Goal: Check status: Check status

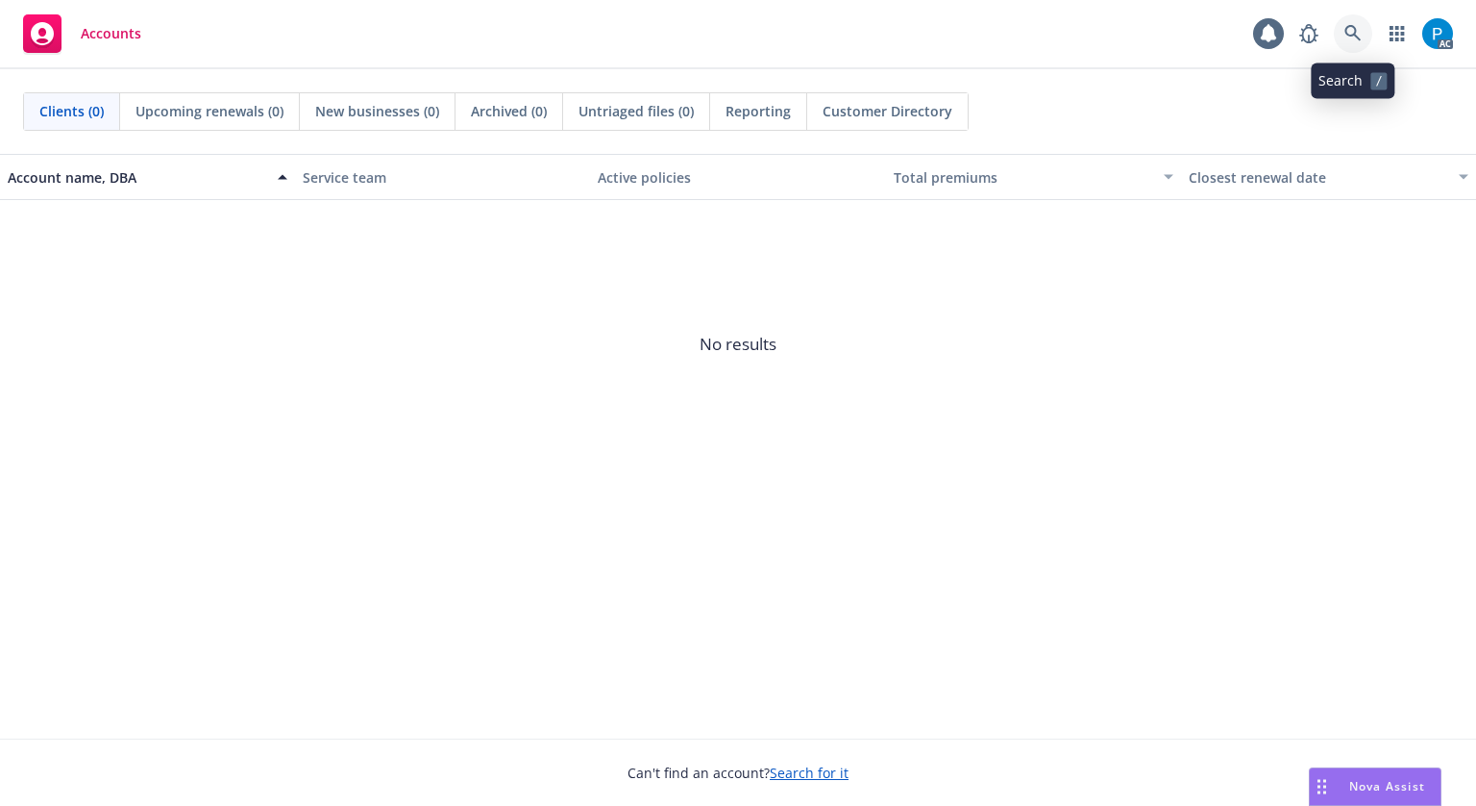
click at [1351, 27] on icon at bounding box center [1353, 33] width 17 height 17
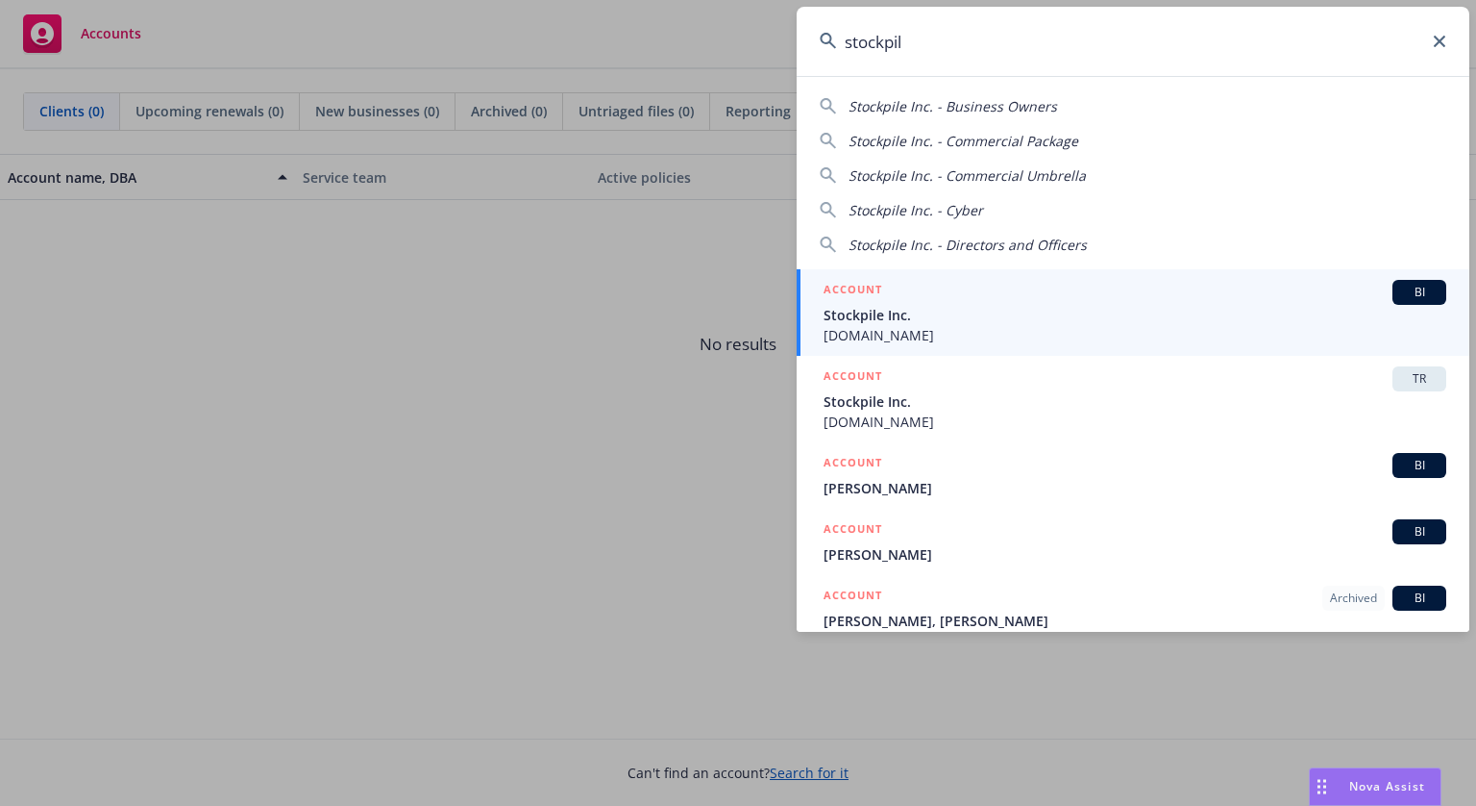
type input "stockpil"
click at [977, 318] on span "Stockpile Inc." at bounding box center [1135, 315] width 623 height 20
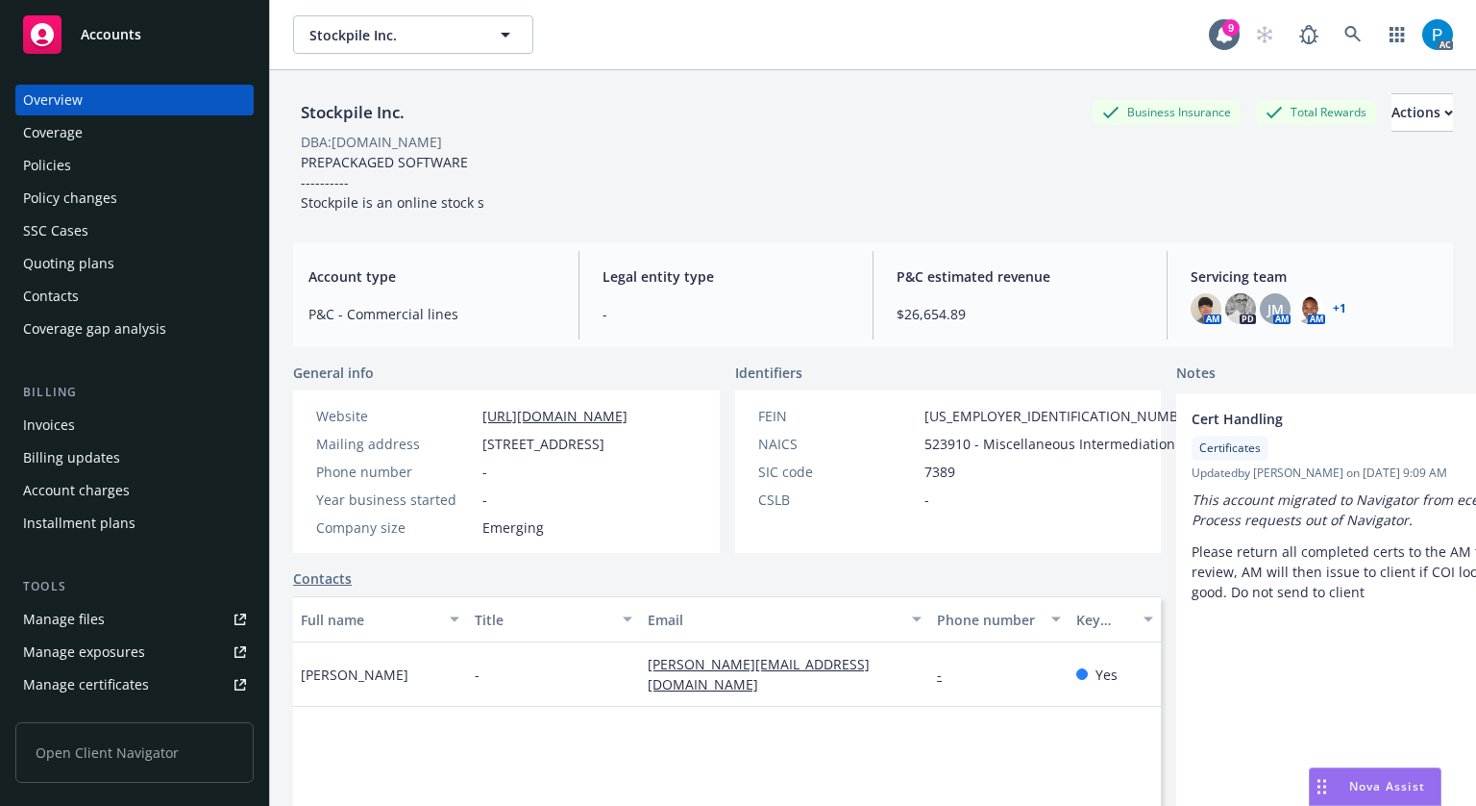
click at [55, 432] on div "Invoices" at bounding box center [49, 424] width 52 height 31
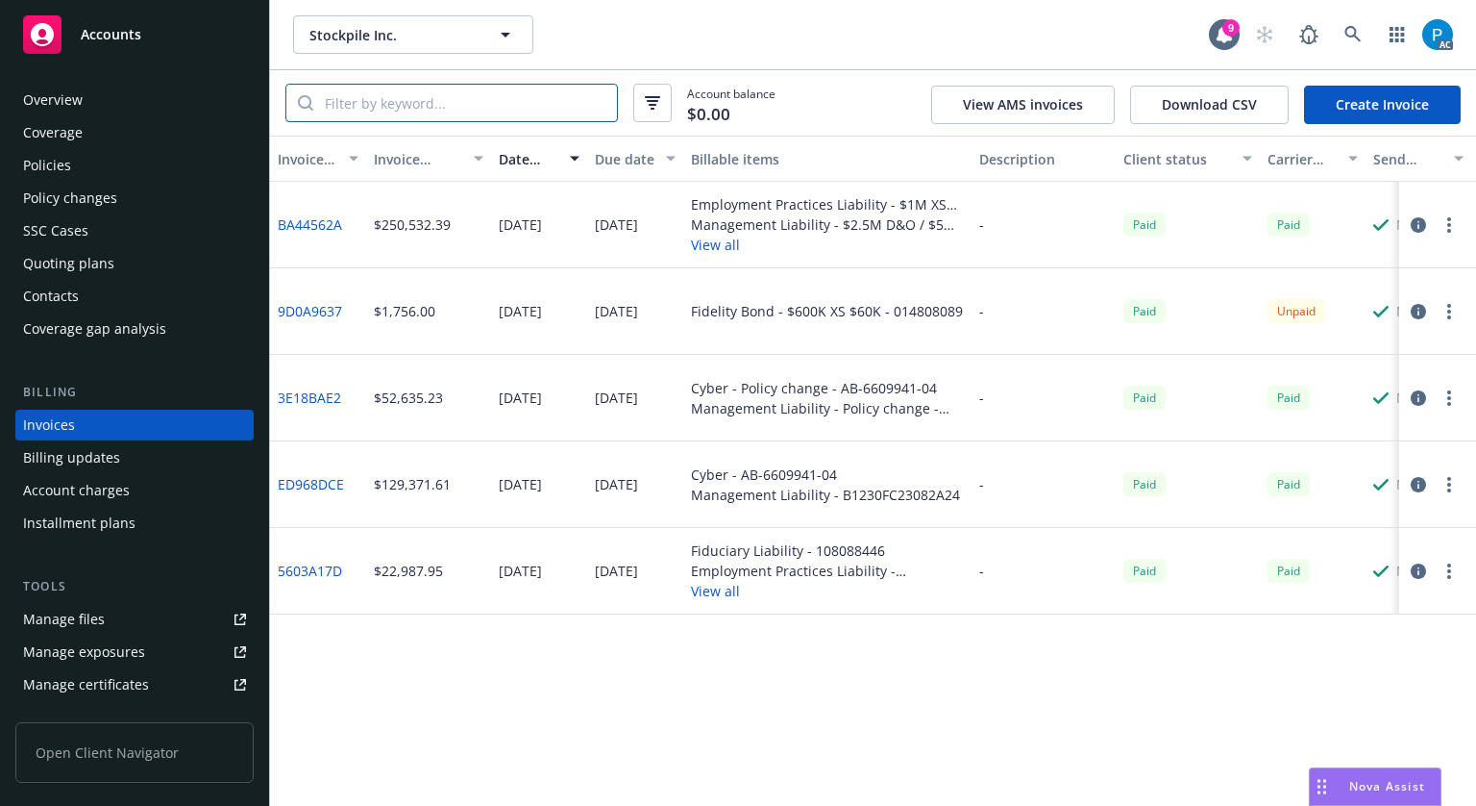
click at [435, 98] on input "search" at bounding box center [465, 103] width 304 height 37
paste input "9D0A9637"
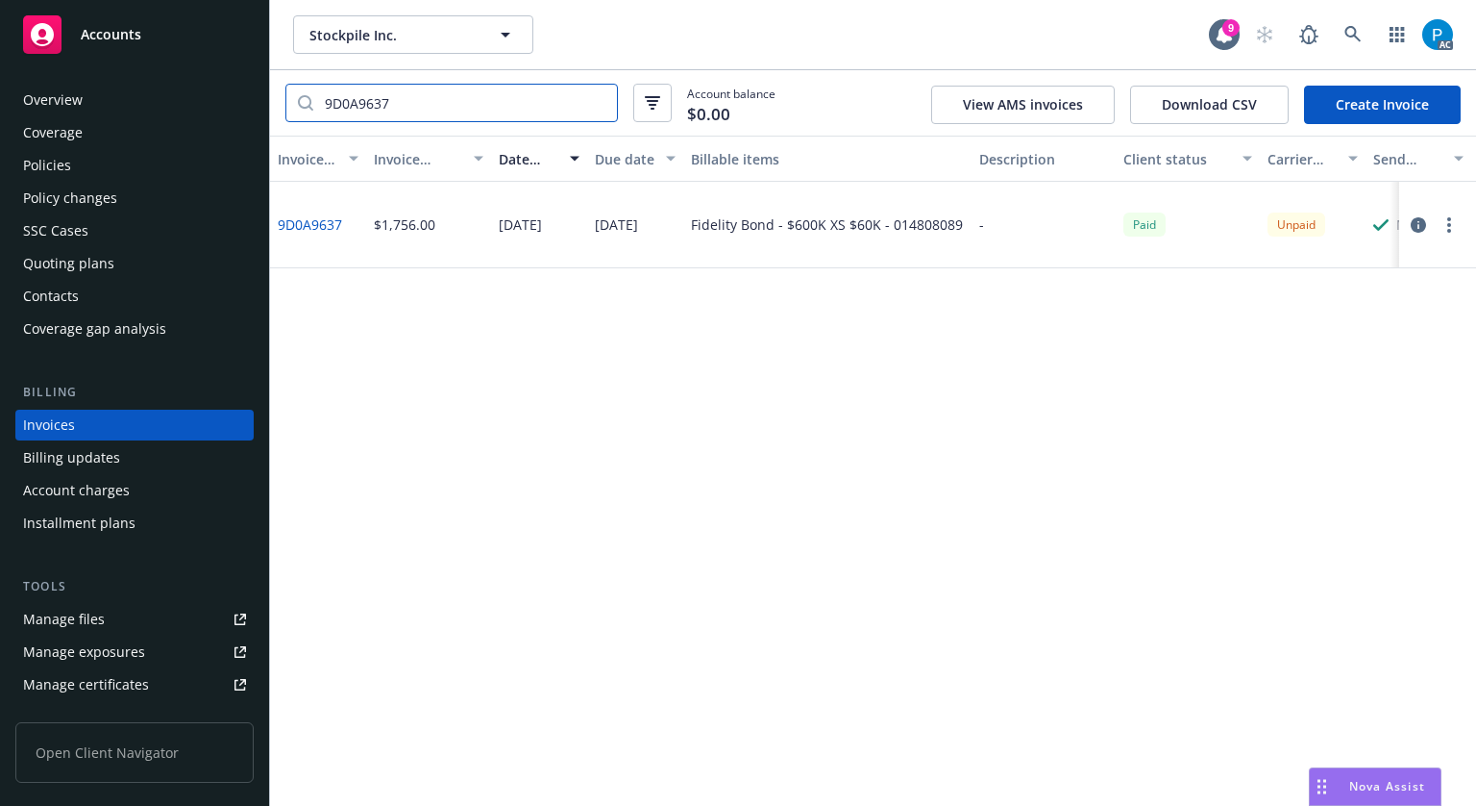
type input "9D0A9637"
click at [1417, 225] on icon "button" at bounding box center [1418, 224] width 15 height 15
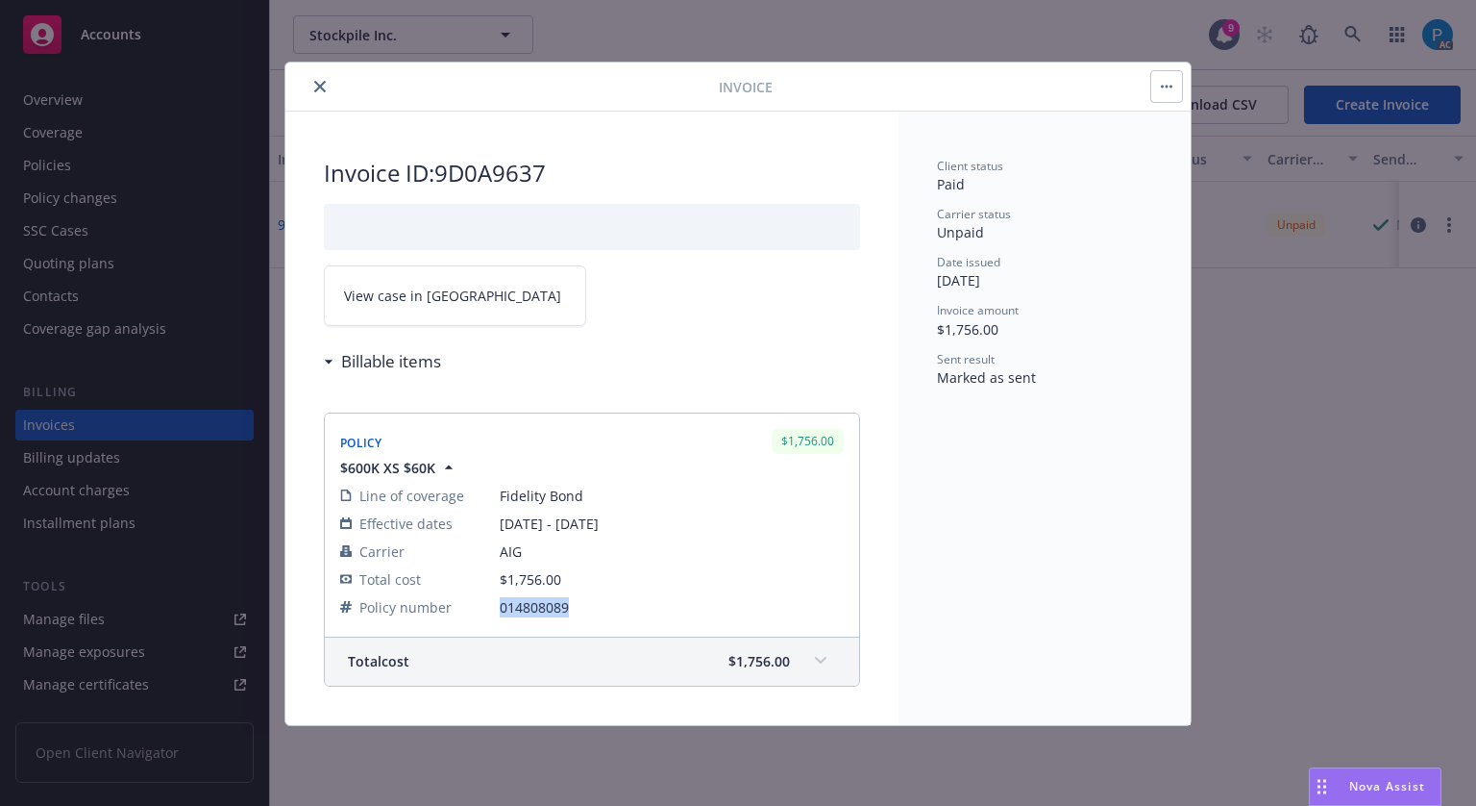
drag, startPoint x: 570, startPoint y: 606, endPoint x: 492, endPoint y: 602, distance: 78.0
click at [492, 602] on tr "Policy number 014808089" at bounding box center [592, 607] width 504 height 28
copy tr "014808089"
click at [323, 77] on button "close" at bounding box center [320, 86] width 23 height 23
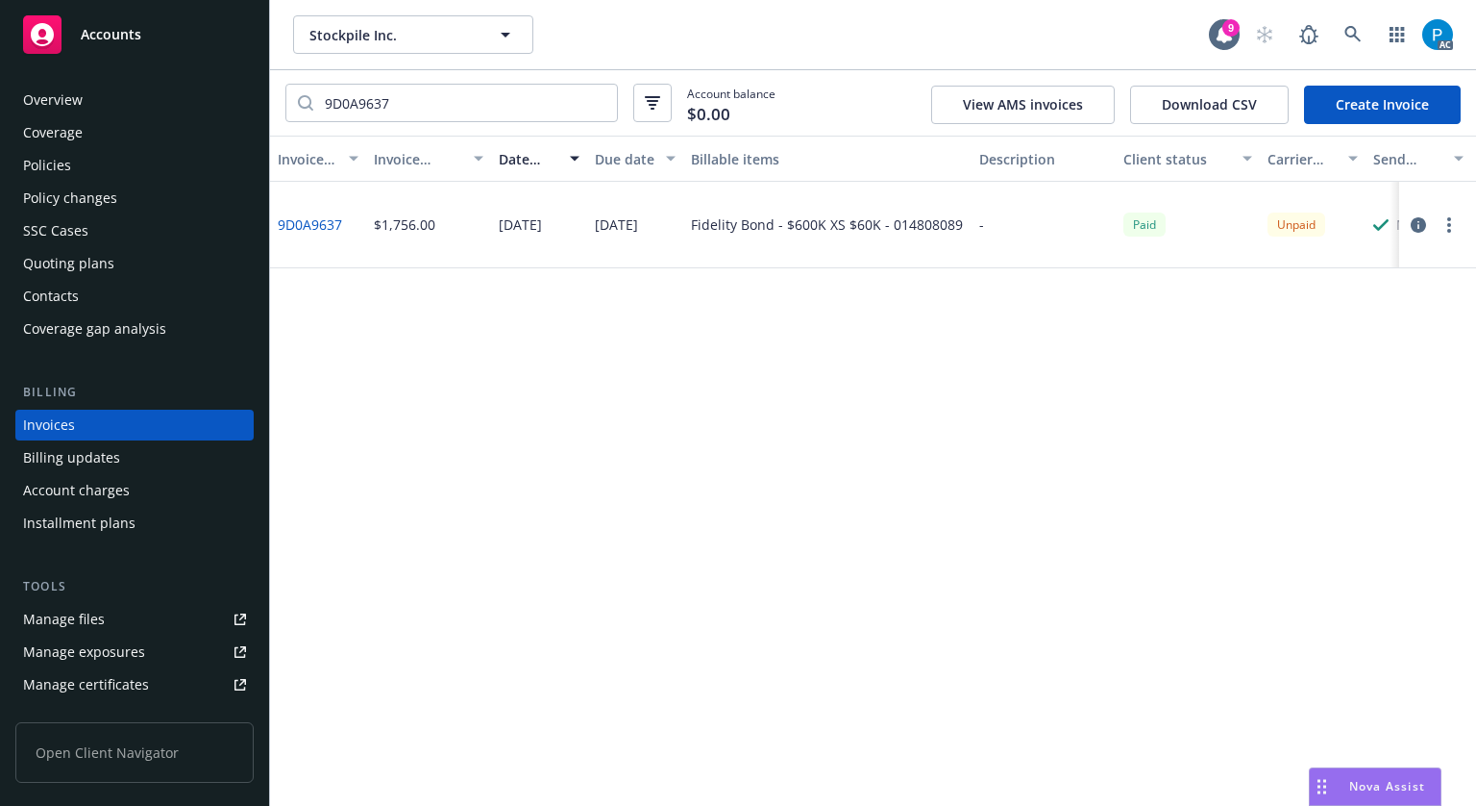
click at [107, 158] on div "Policies" at bounding box center [134, 165] width 223 height 31
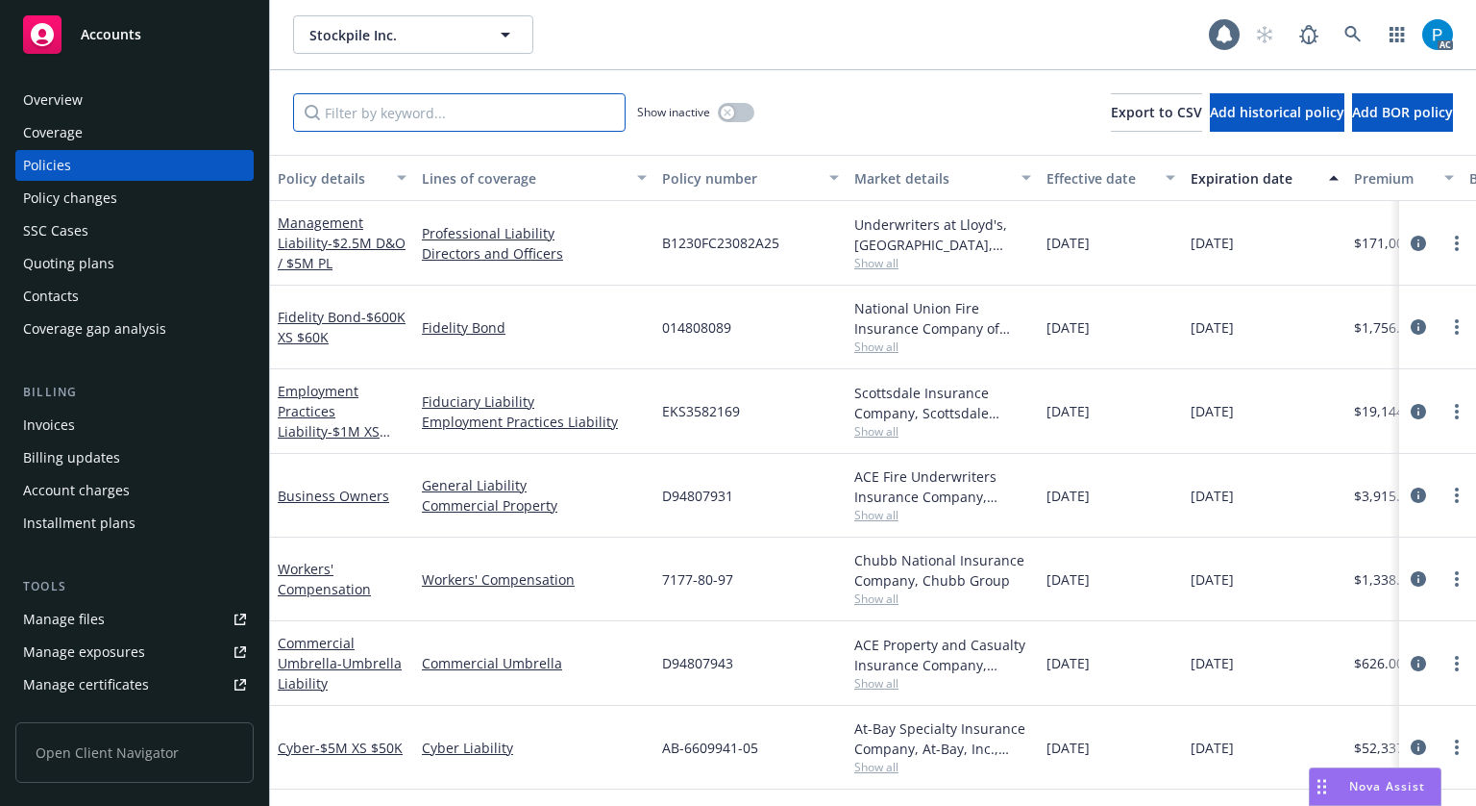
click at [432, 115] on input "Filter by keyword..." at bounding box center [459, 112] width 333 height 38
paste input "014808089"
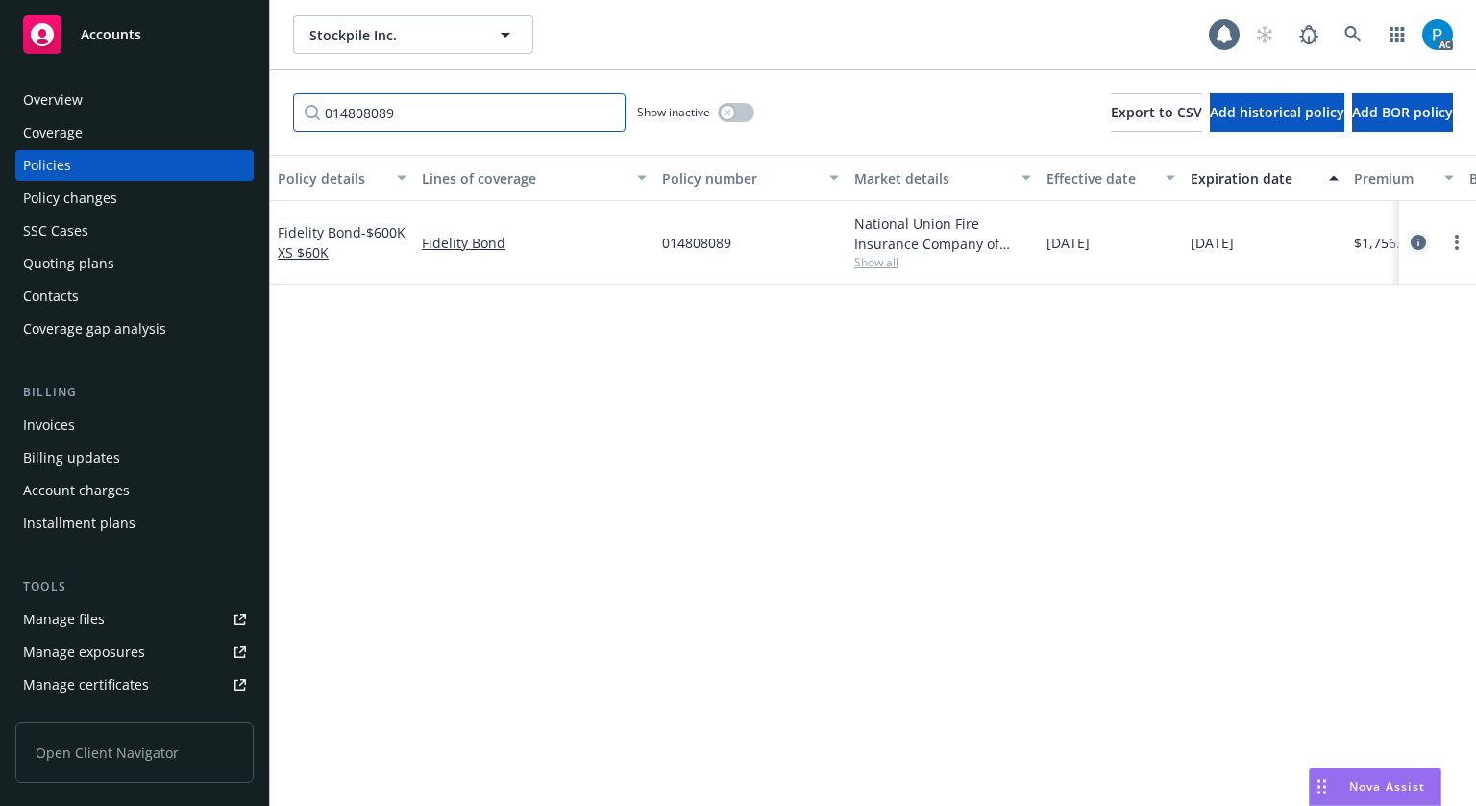
type input "014808089"
click at [1412, 245] on link "circleInformation" at bounding box center [1418, 242] width 23 height 23
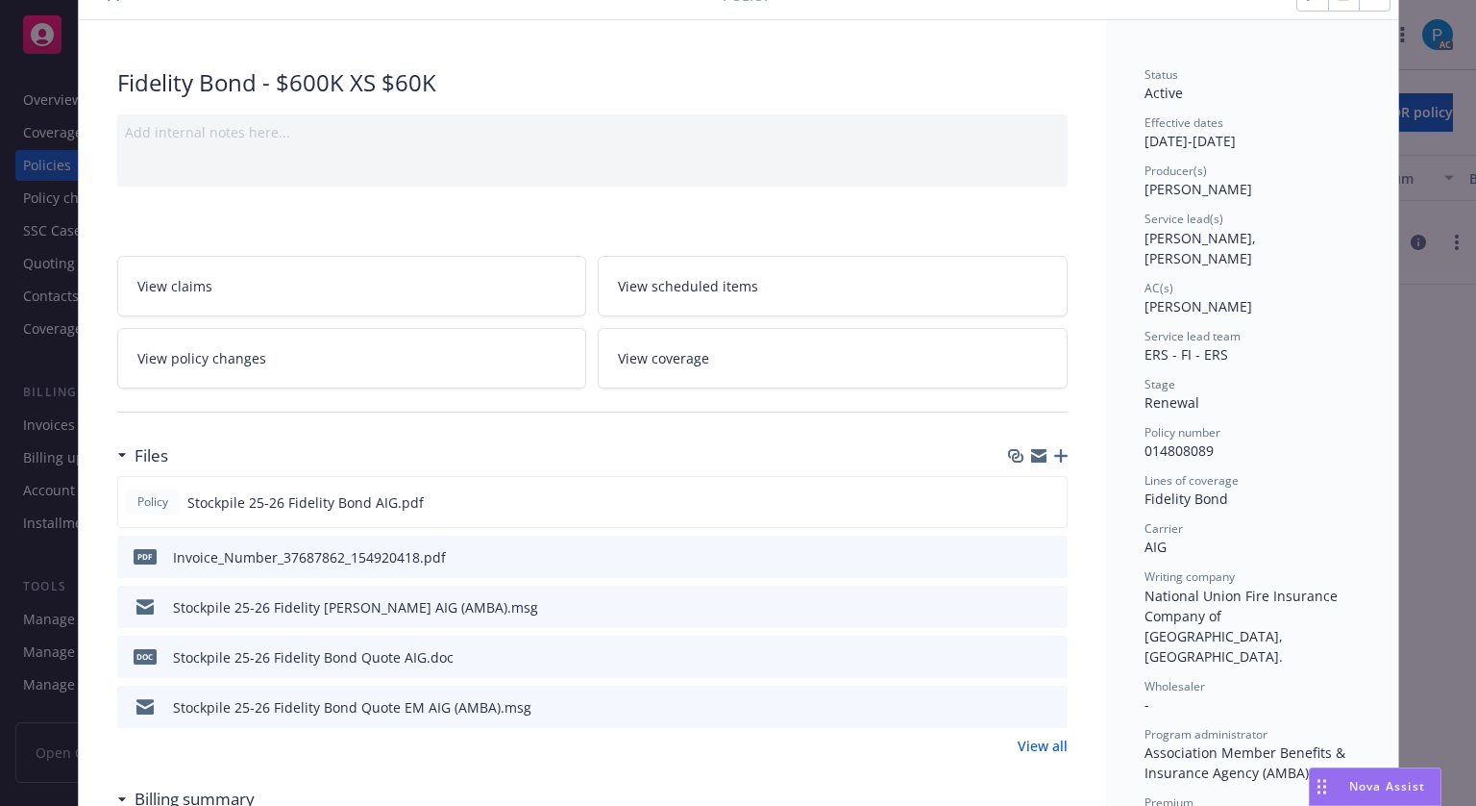
scroll to position [384, 0]
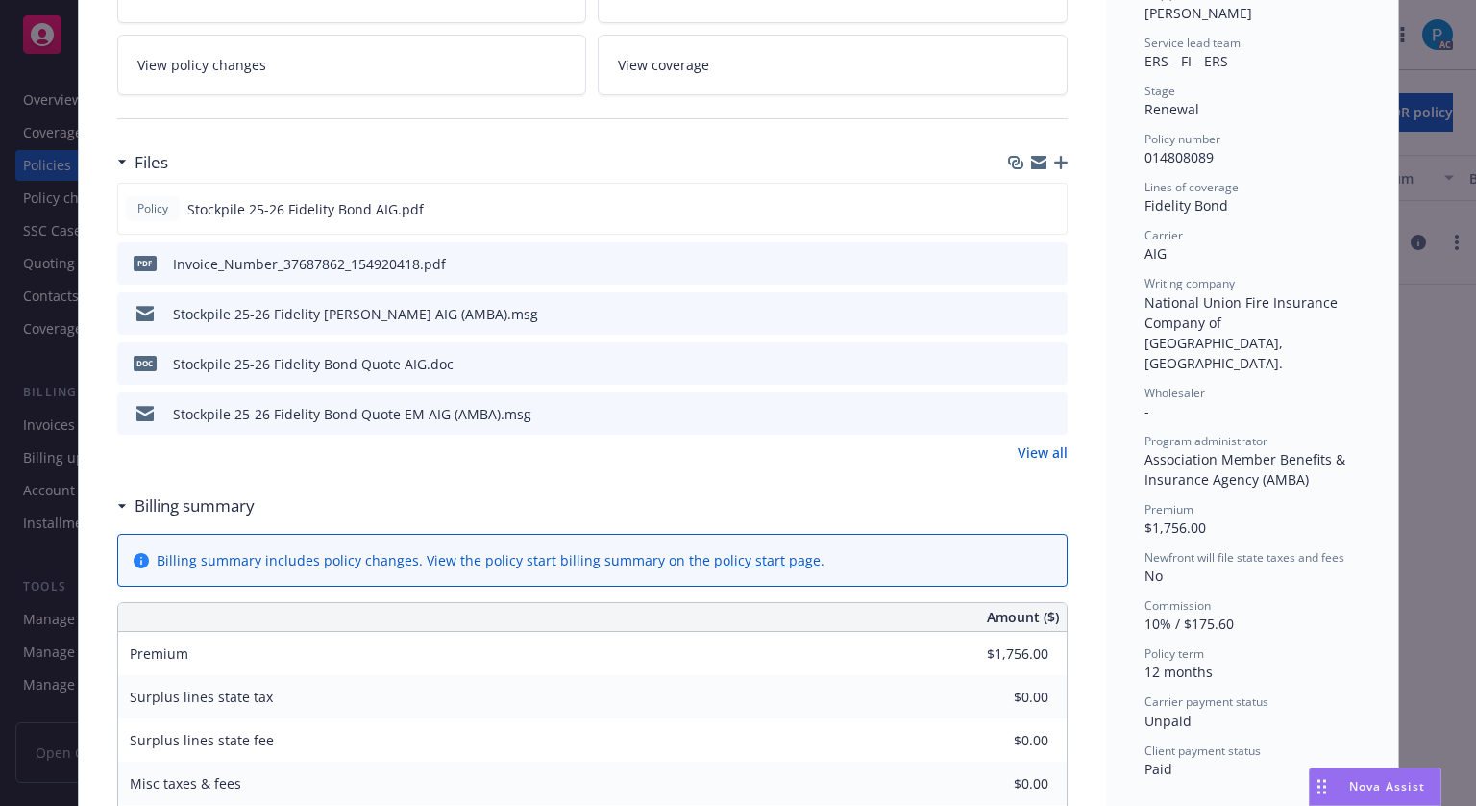
click at [1016, 256] on icon "download file" at bounding box center [1017, 262] width 15 height 15
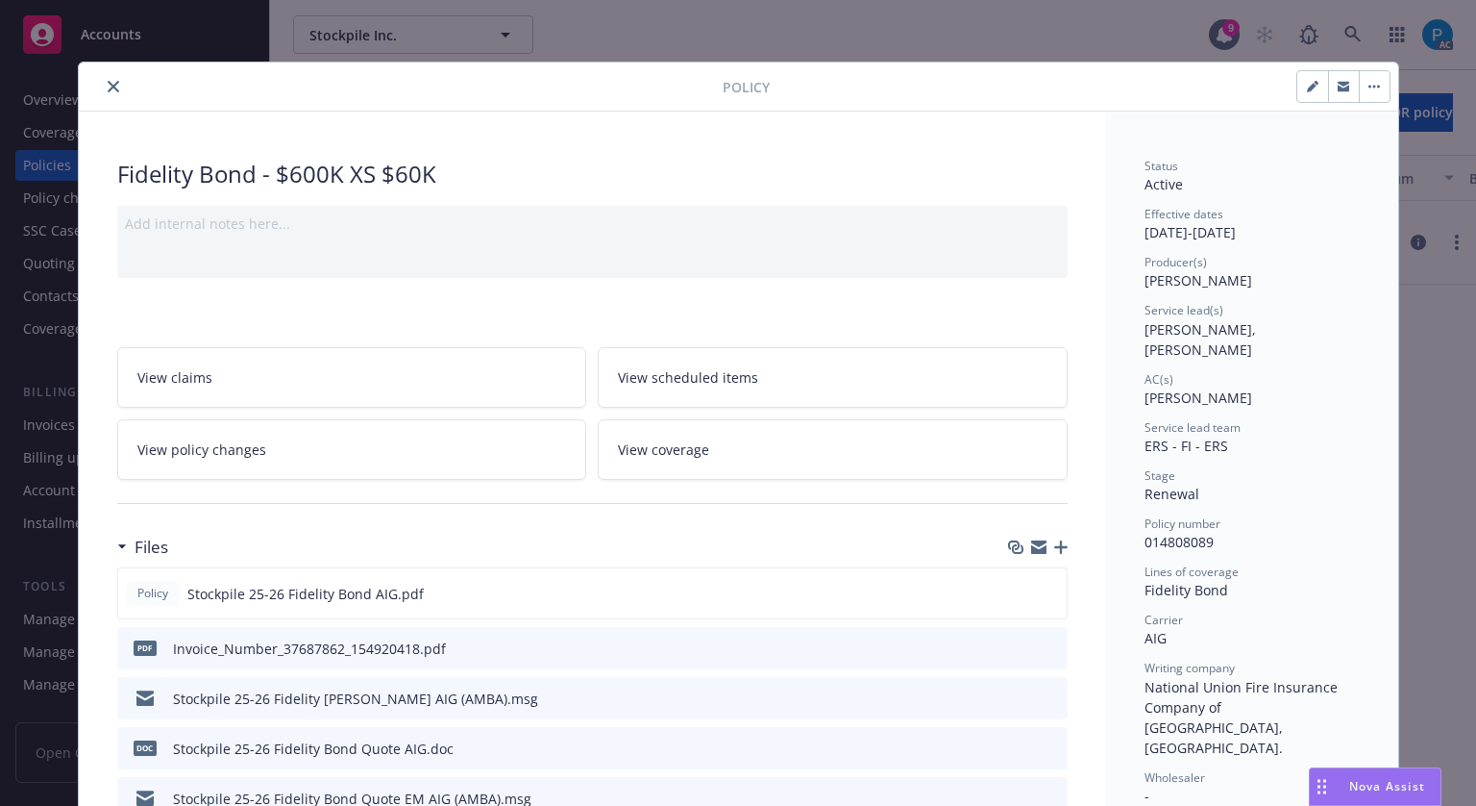
click at [108, 83] on icon "close" at bounding box center [114, 87] width 12 height 12
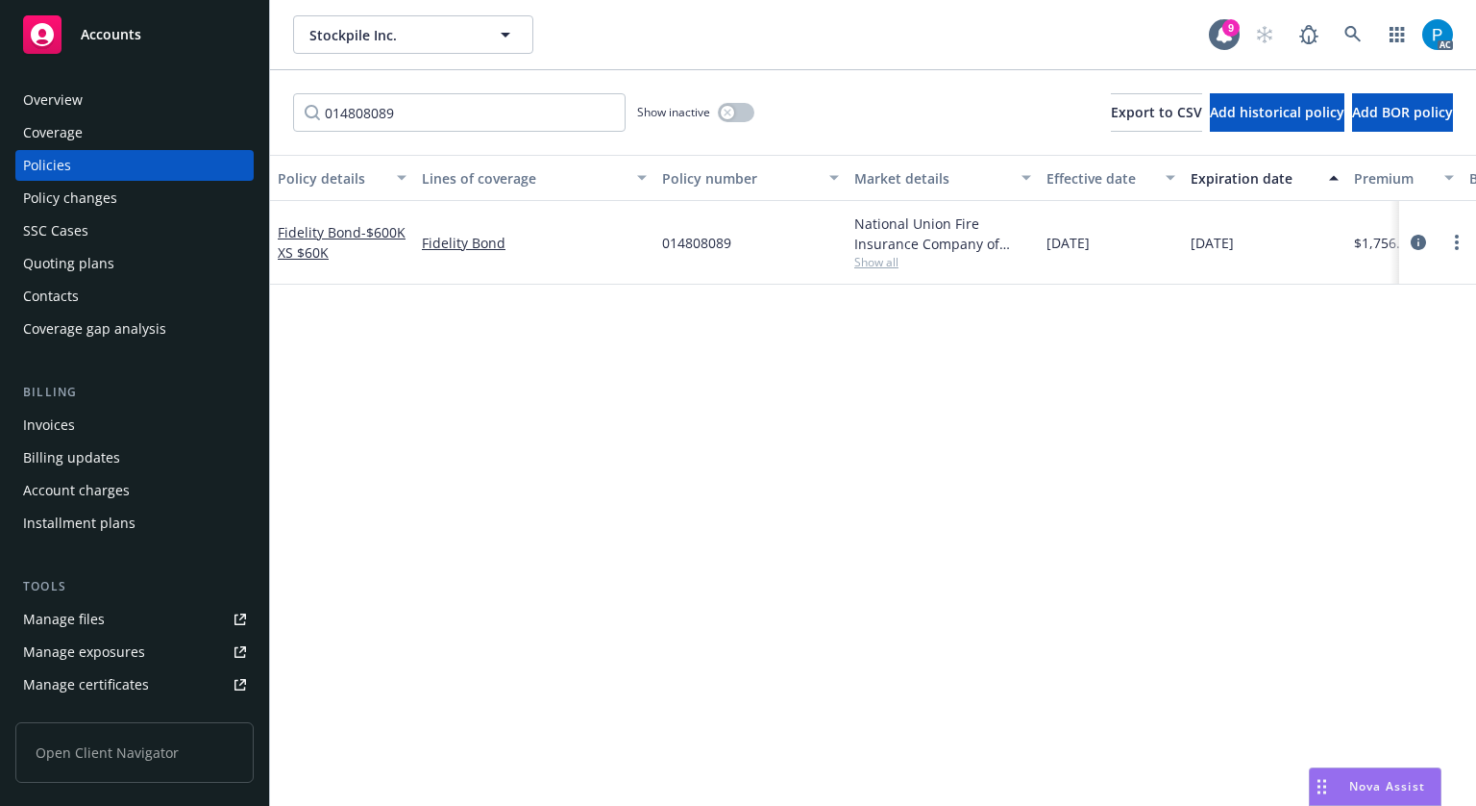
click at [119, 37] on span "Accounts" at bounding box center [111, 34] width 61 height 15
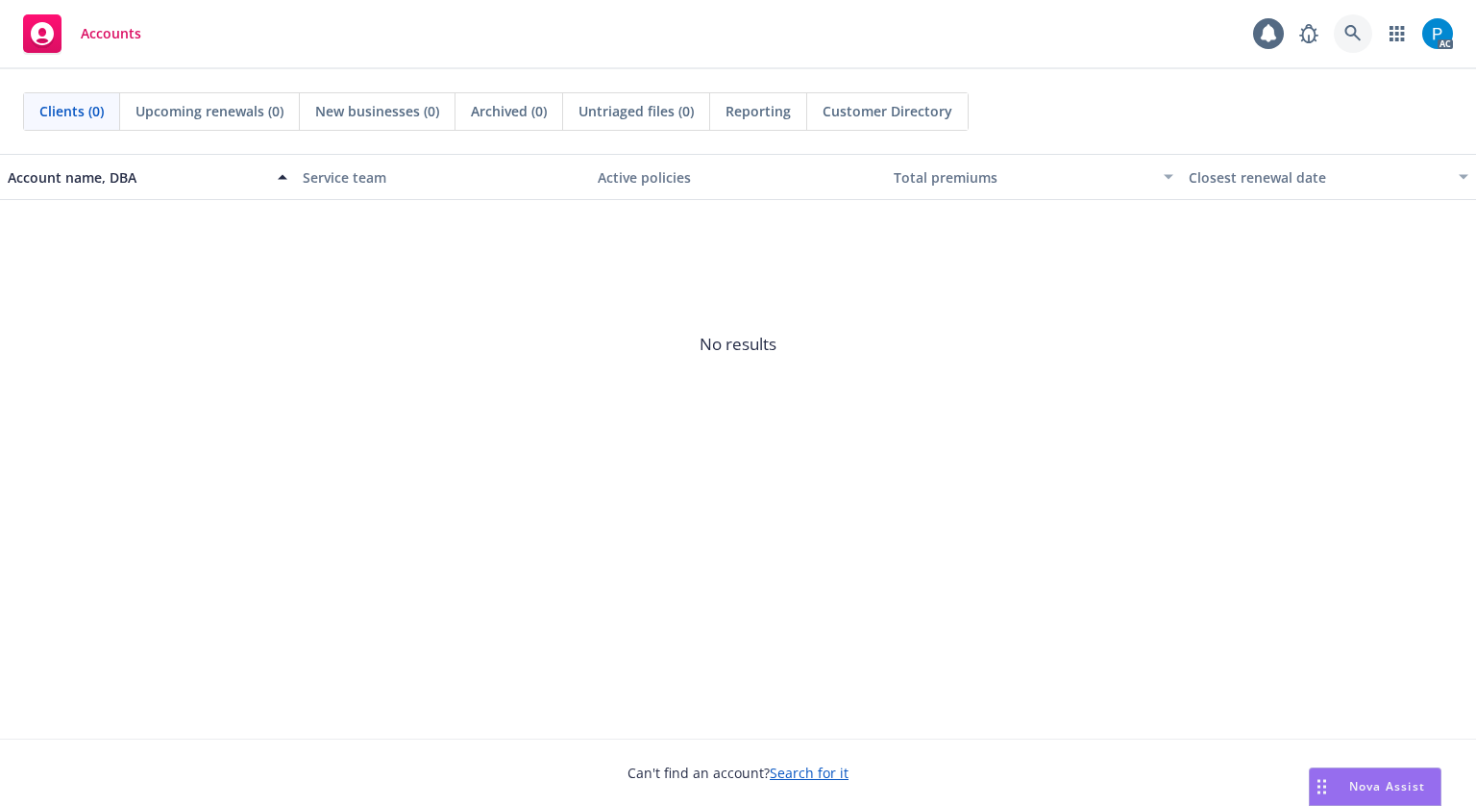
click at [1355, 31] on icon at bounding box center [1353, 33] width 16 height 16
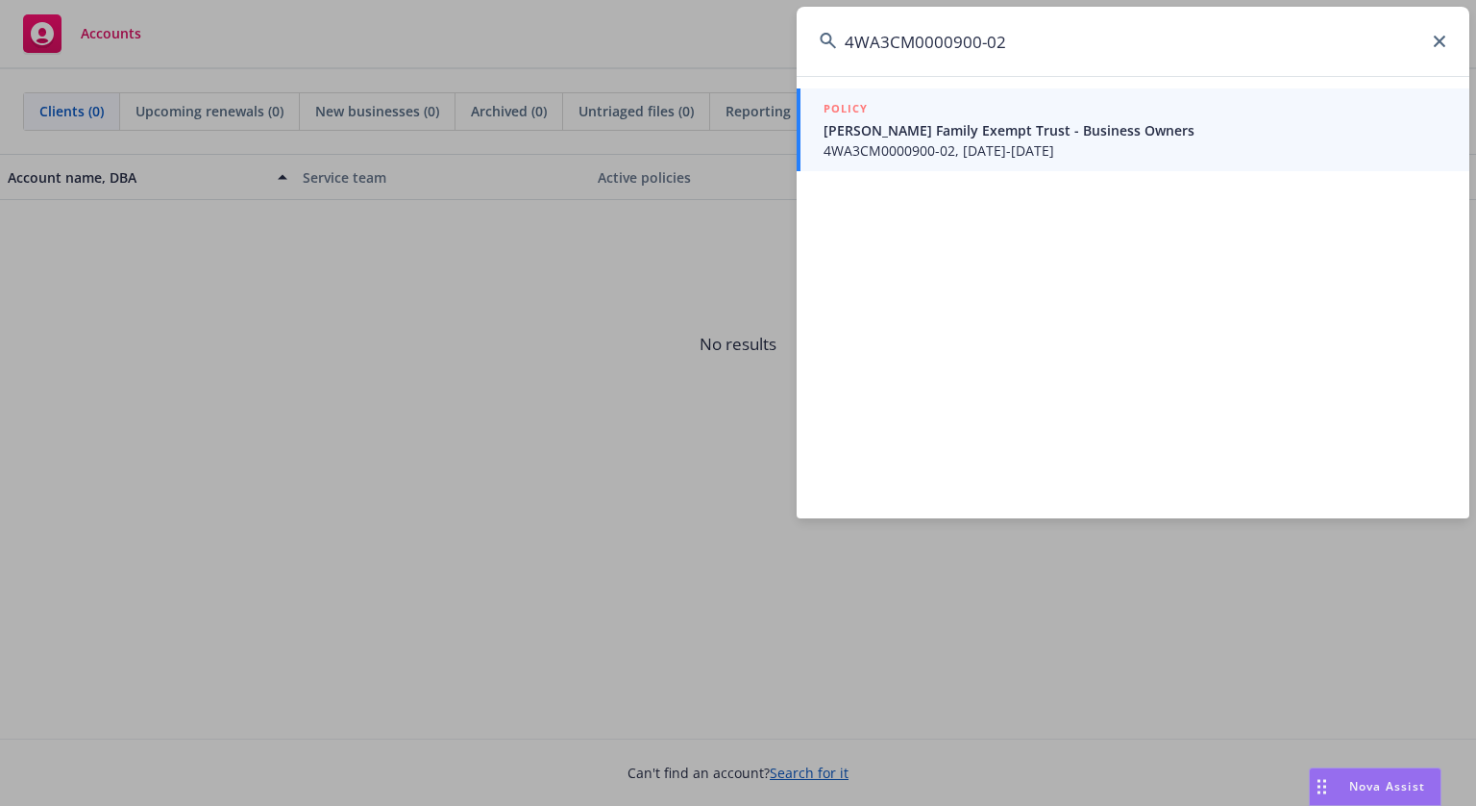
type input "4WA3CM0000900-02"
click at [1038, 118] on div "POLICY" at bounding box center [1135, 109] width 623 height 21
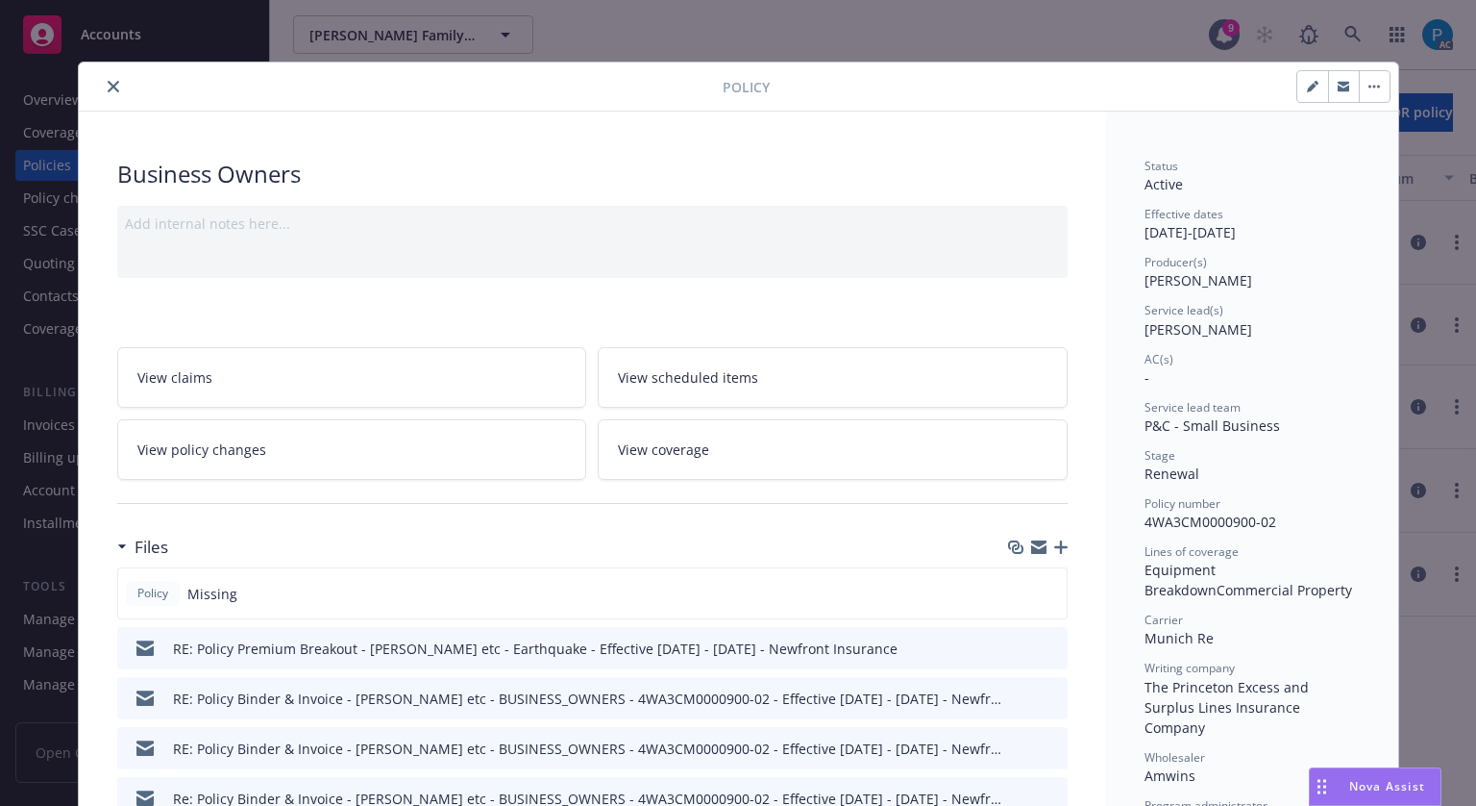
click at [108, 91] on icon "close" at bounding box center [114, 87] width 12 height 12
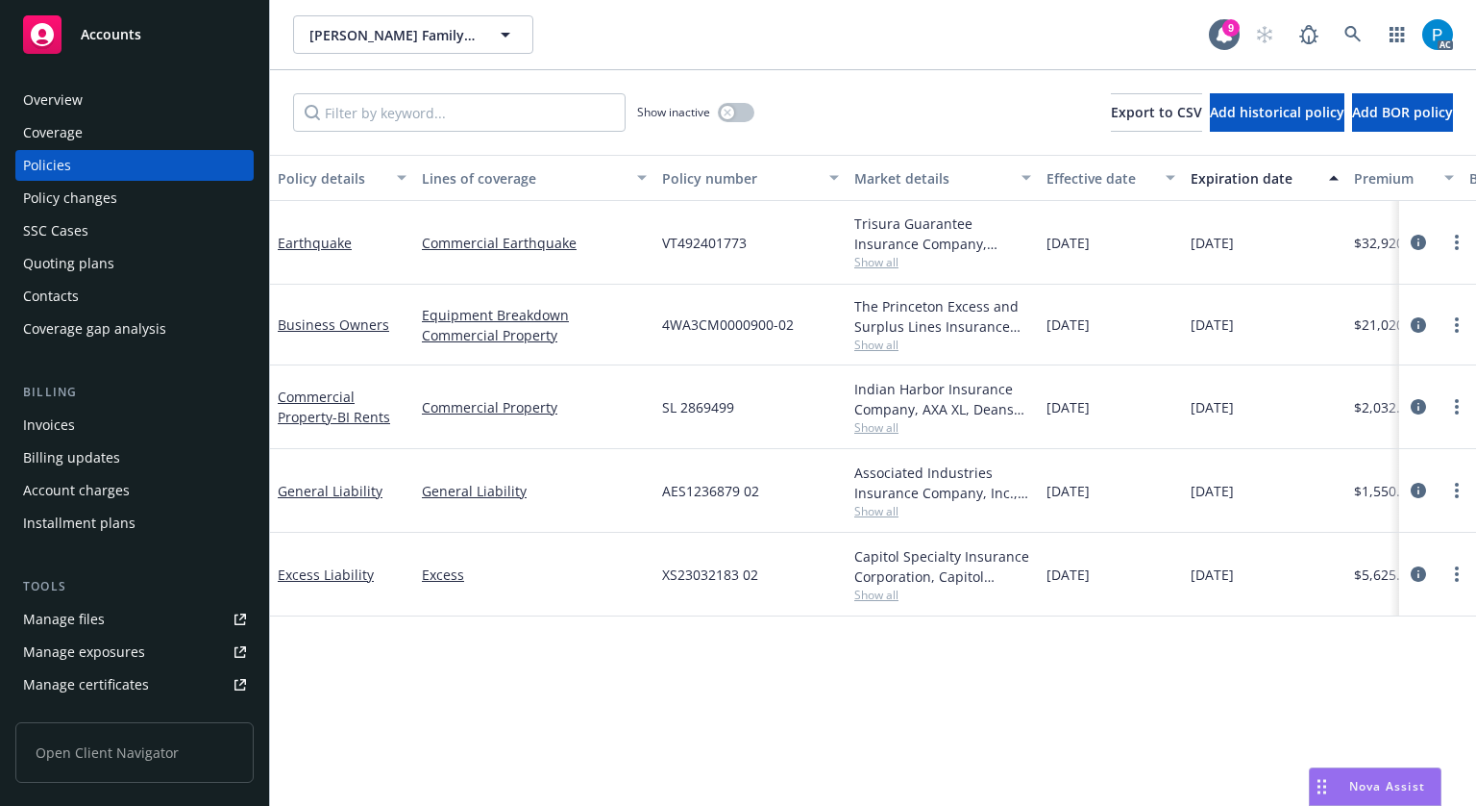
click at [81, 434] on div "Invoices" at bounding box center [134, 424] width 223 height 31
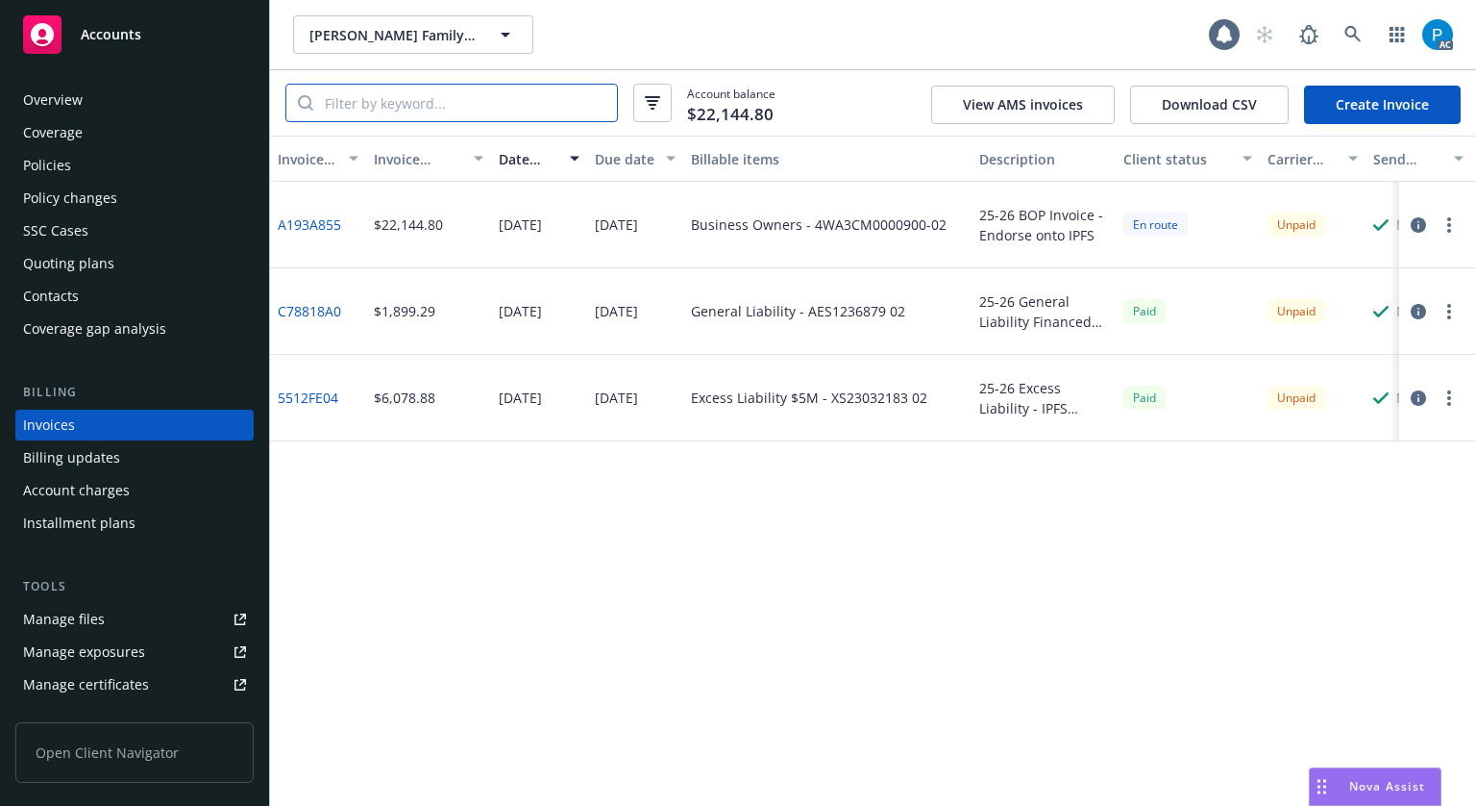
click at [423, 95] on input "search" at bounding box center [465, 103] width 304 height 37
paste input "4WA3CM0000900-02"
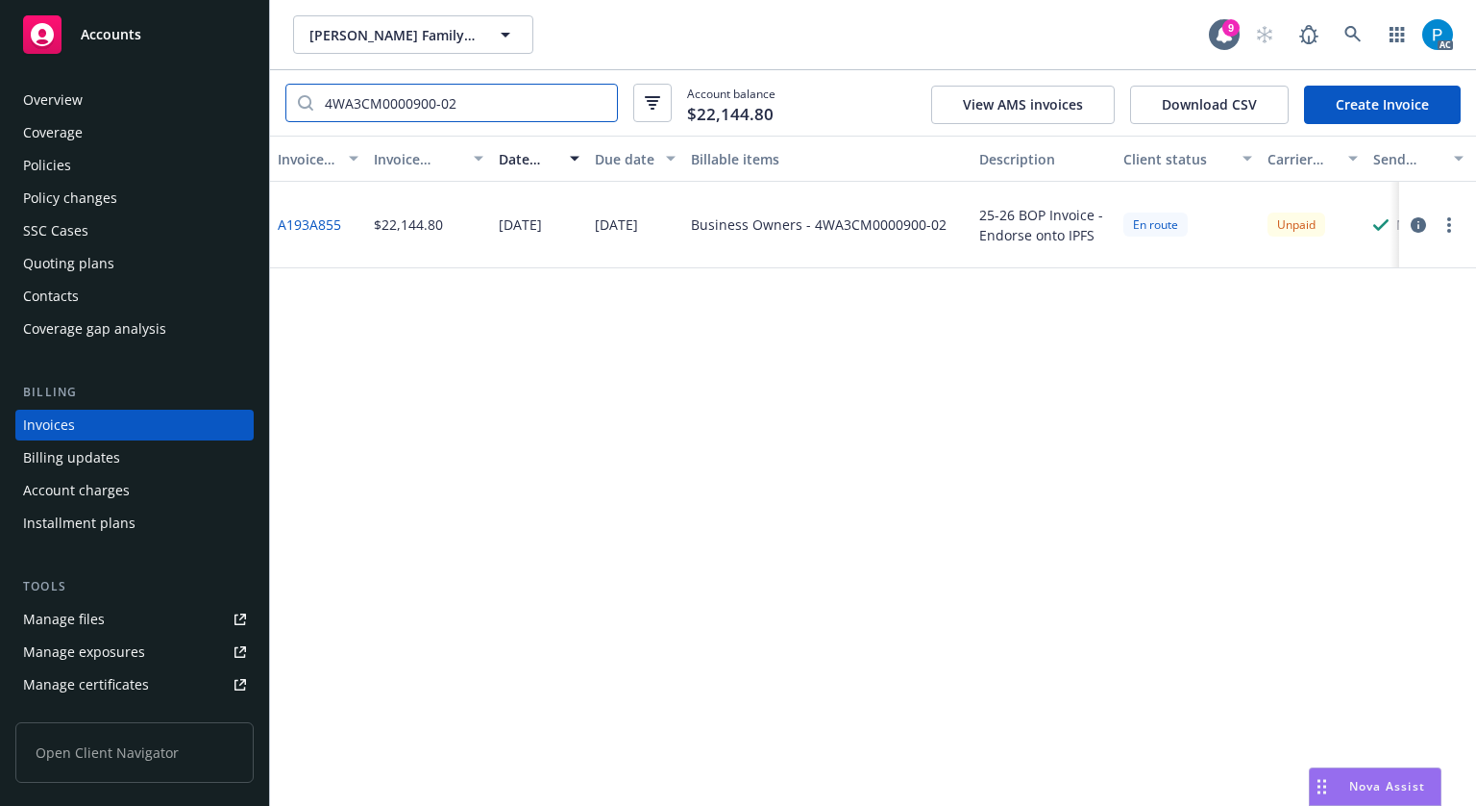
type input "4WA3CM0000900-02"
click at [1420, 230] on icon "button" at bounding box center [1418, 224] width 15 height 15
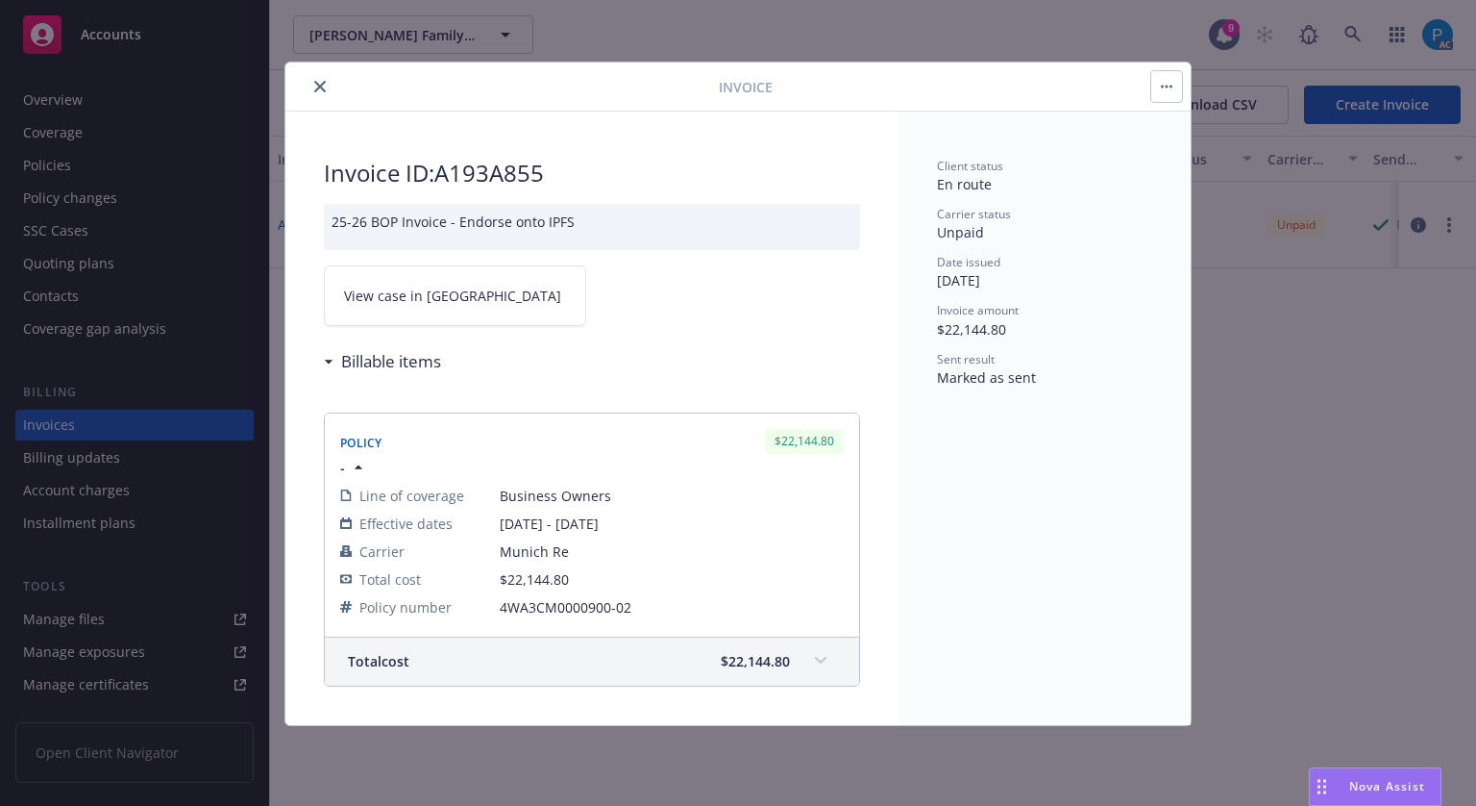
click at [515, 285] on link "View case in [GEOGRAPHIC_DATA]" at bounding box center [455, 295] width 262 height 61
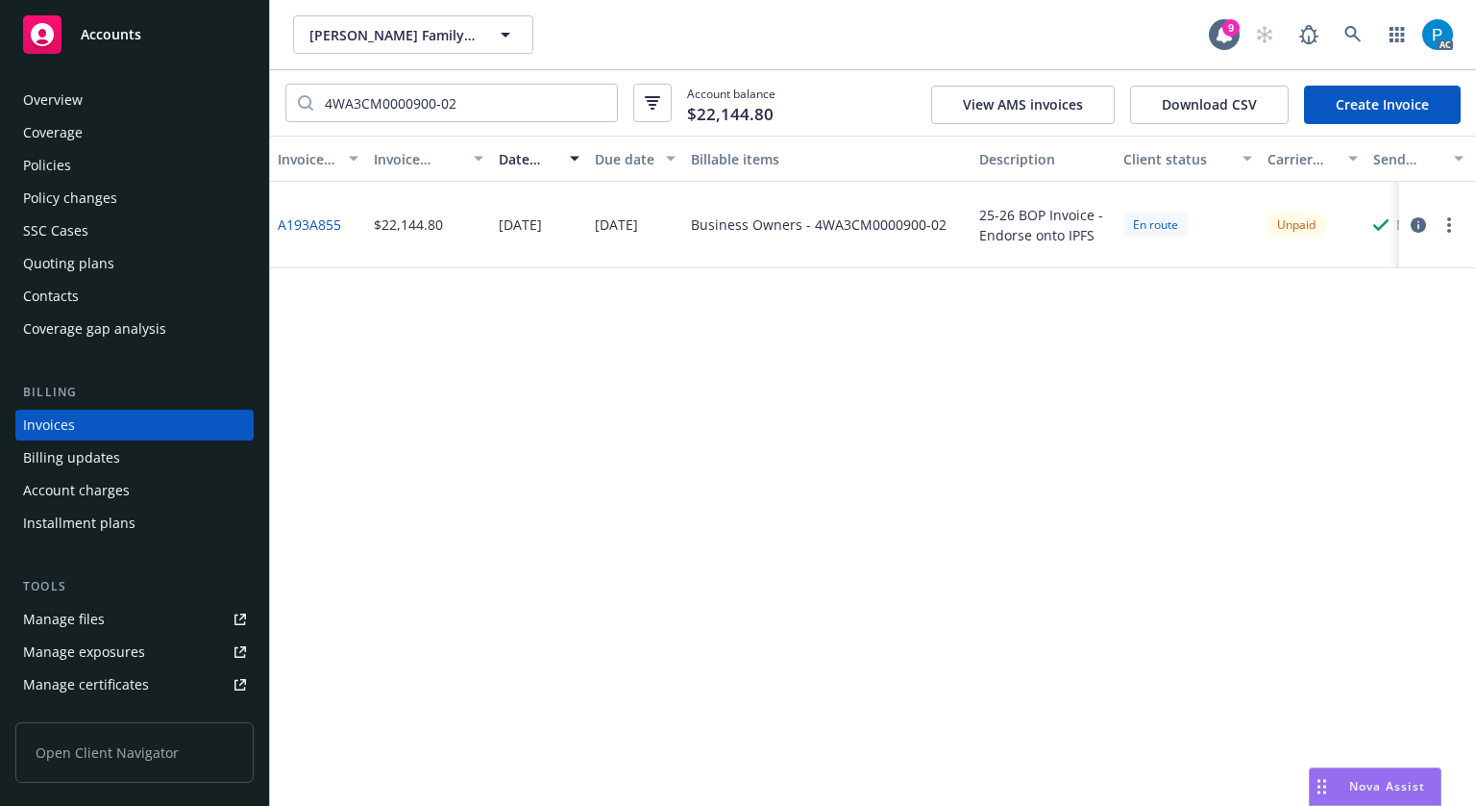
click at [128, 39] on span "Accounts" at bounding box center [111, 34] width 61 height 15
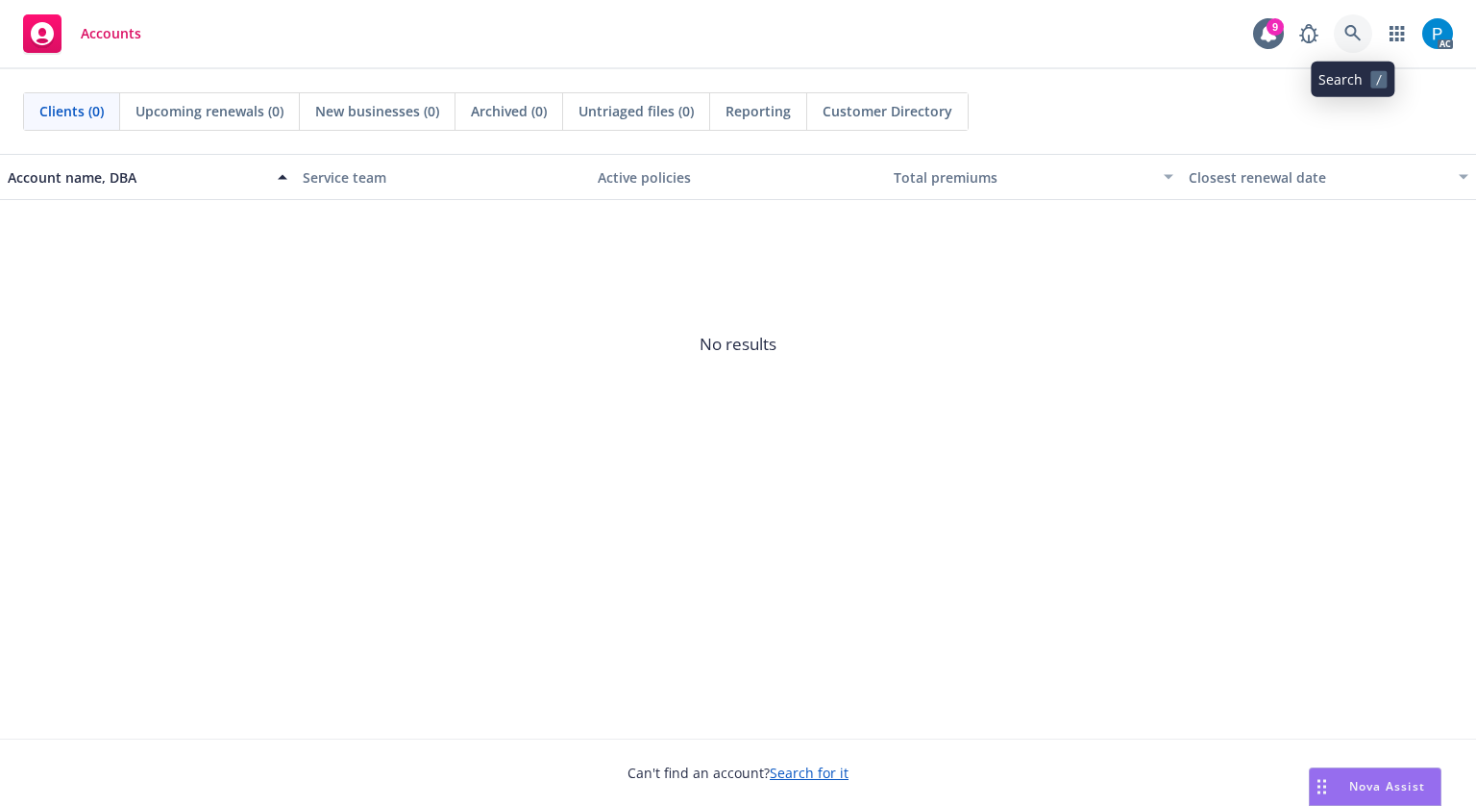
click at [1359, 30] on icon at bounding box center [1353, 33] width 17 height 17
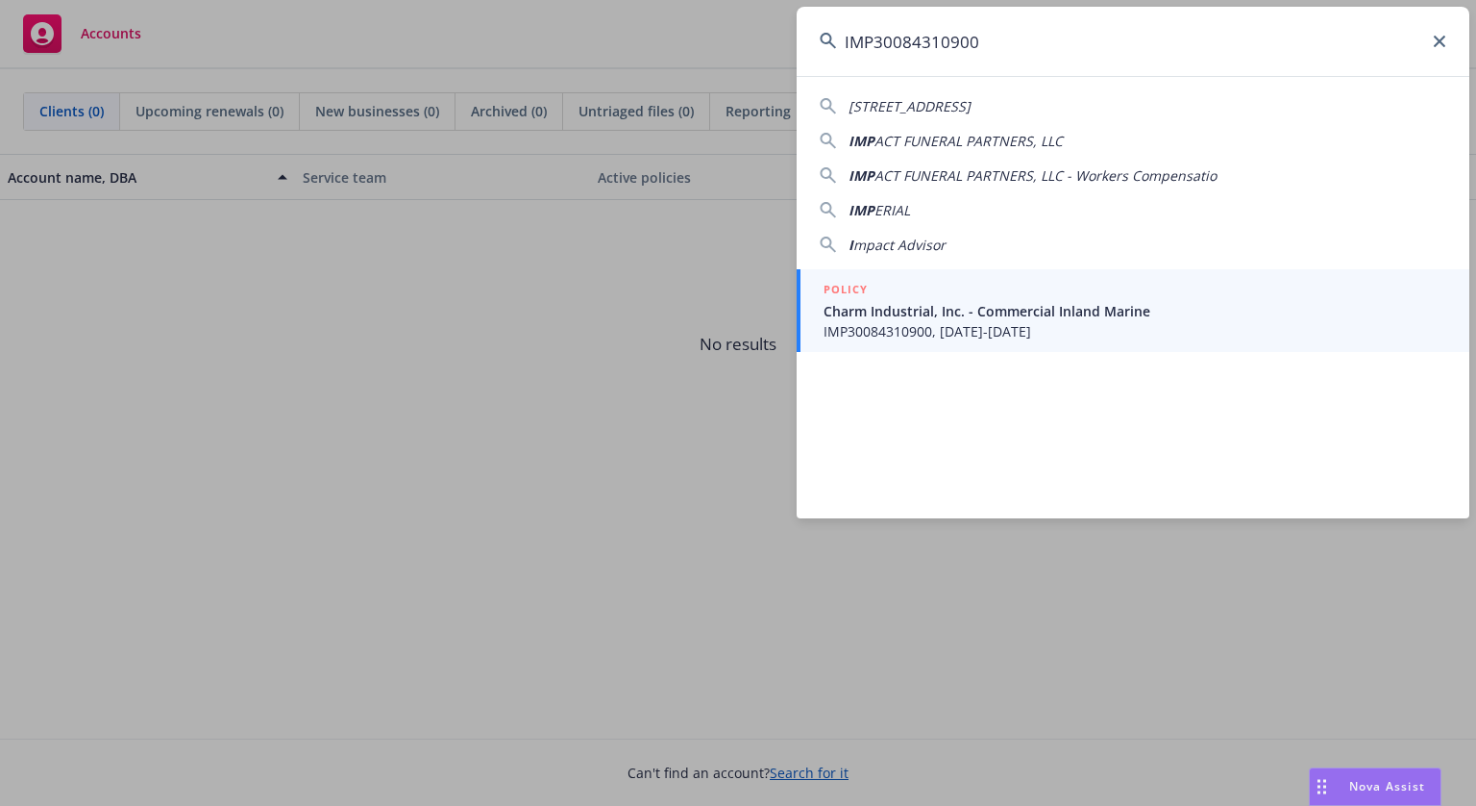
type input "IMP30084310900"
click at [1003, 299] on div "POLICY" at bounding box center [1135, 290] width 623 height 21
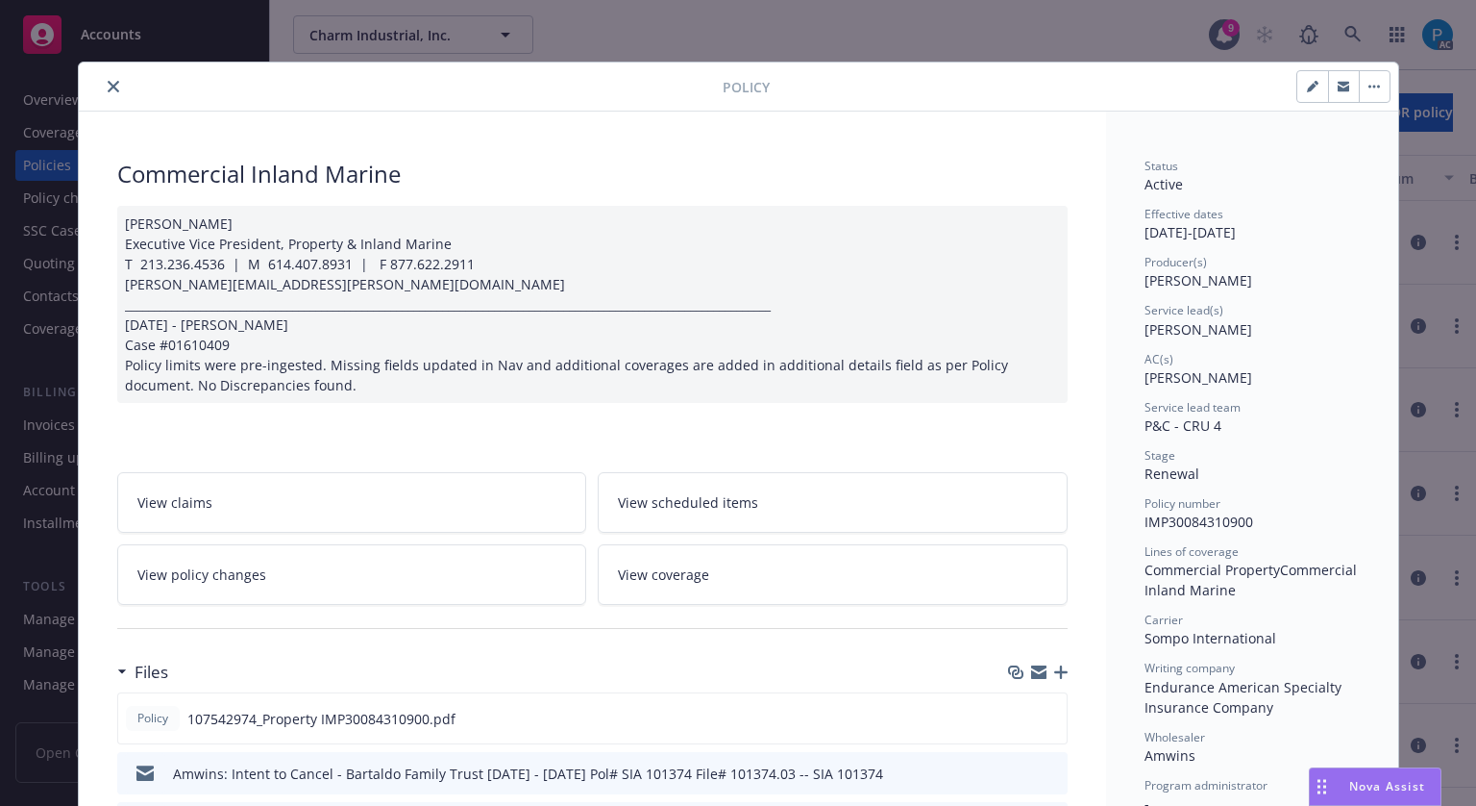
click at [108, 91] on icon "close" at bounding box center [114, 87] width 12 height 12
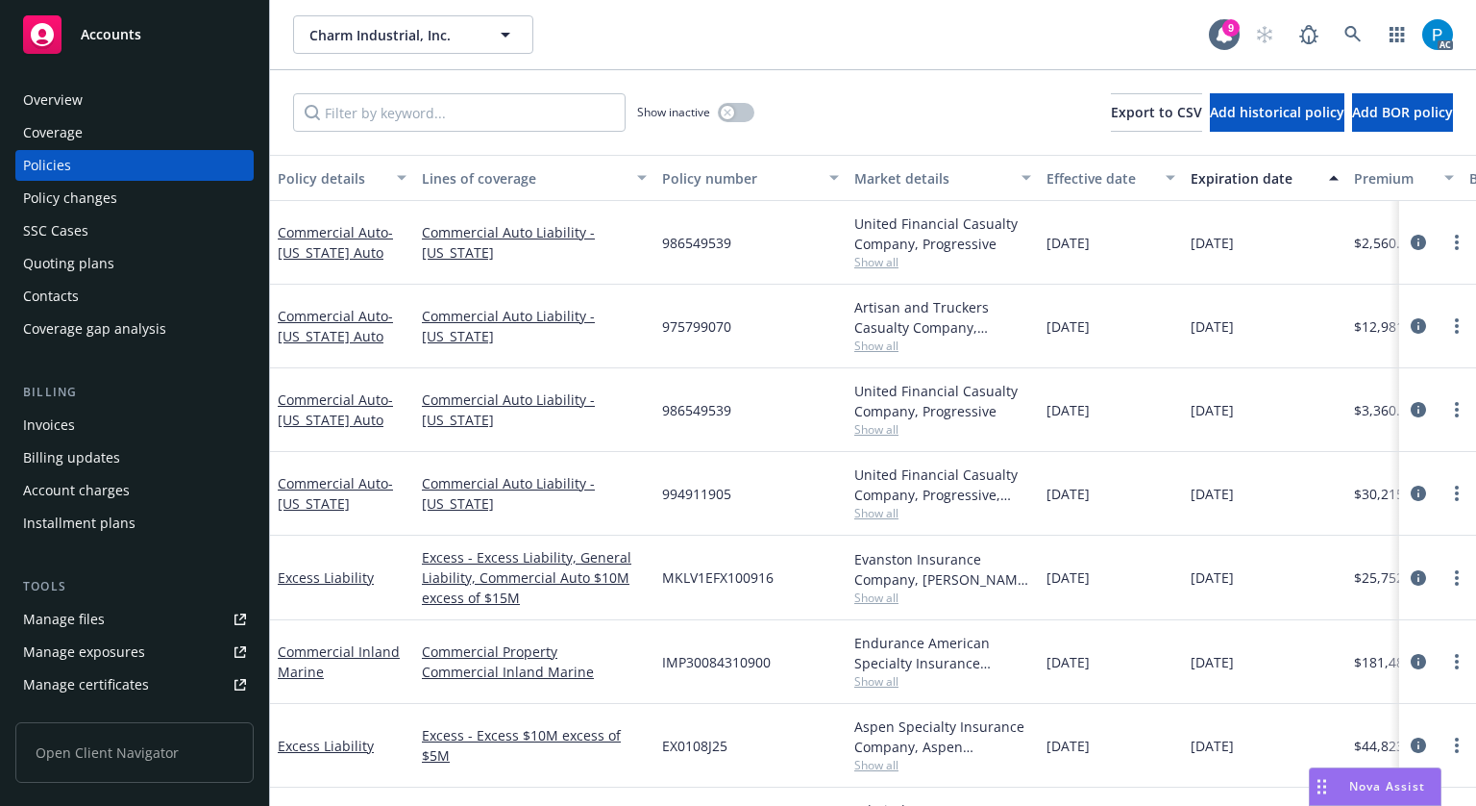
click at [107, 425] on div "Invoices" at bounding box center [134, 424] width 223 height 31
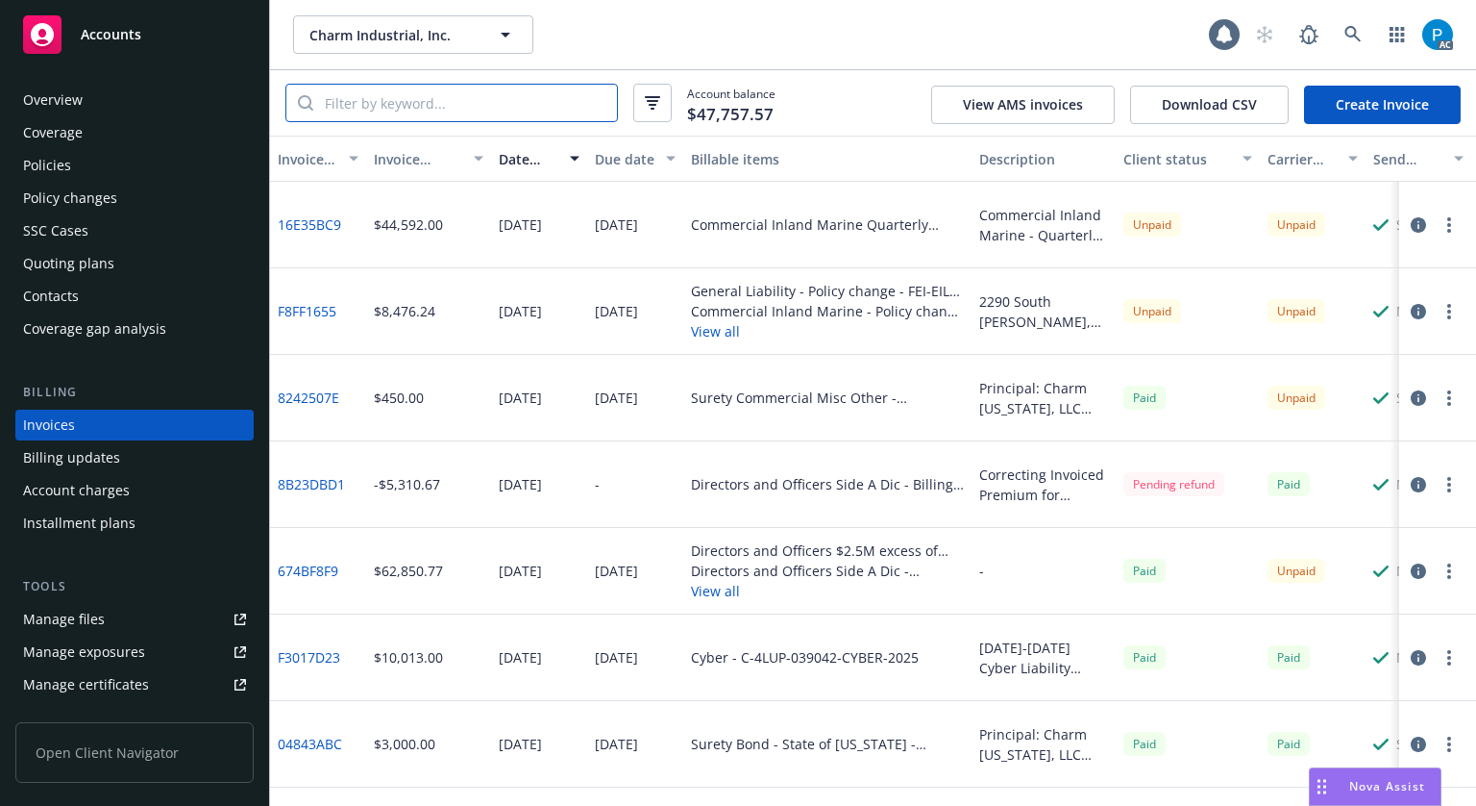
click at [441, 104] on input "search" at bounding box center [465, 103] width 304 height 37
paste input "IMP30084310900"
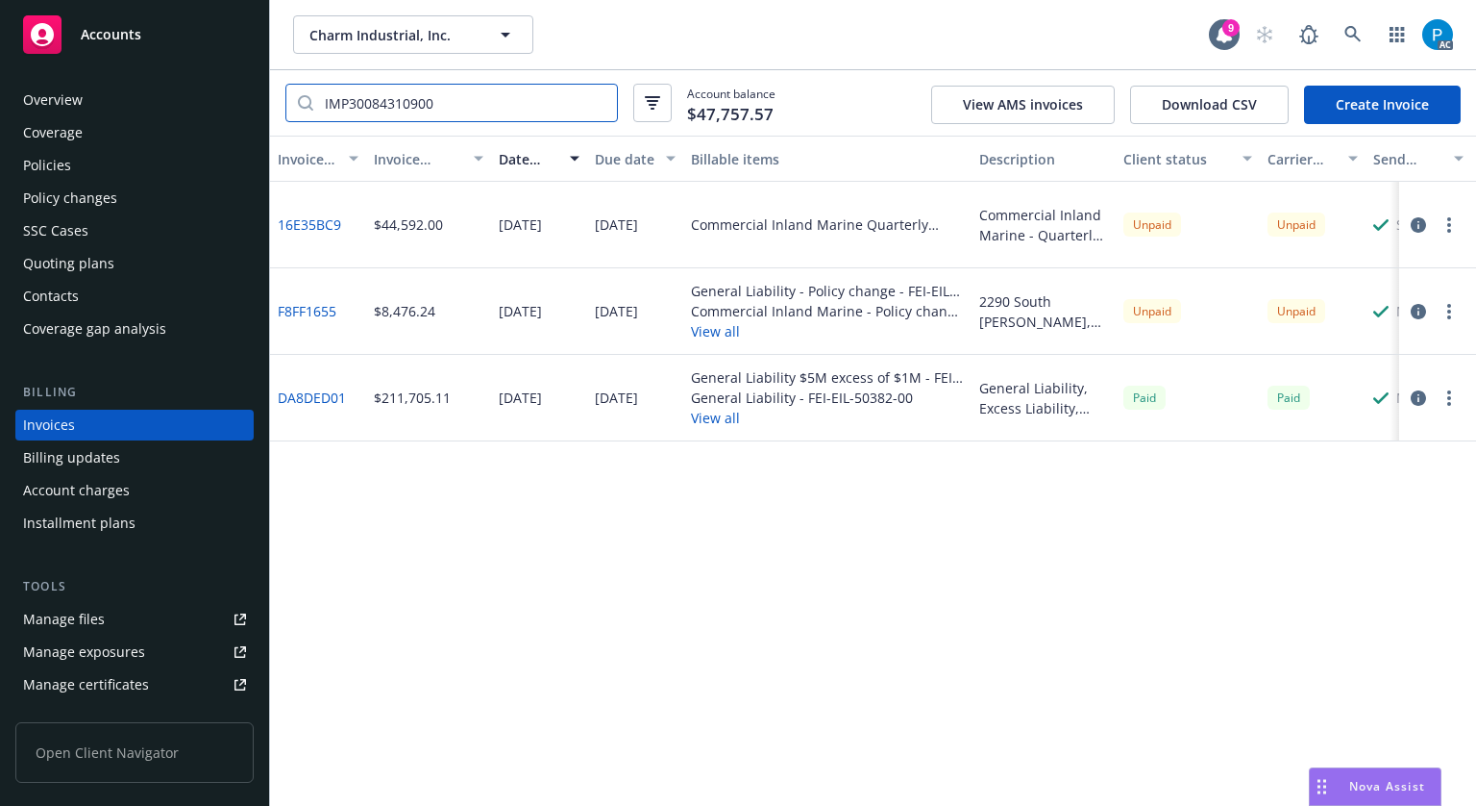
type input "IMP30084310900"
click at [85, 156] on div "Policies" at bounding box center [134, 165] width 223 height 31
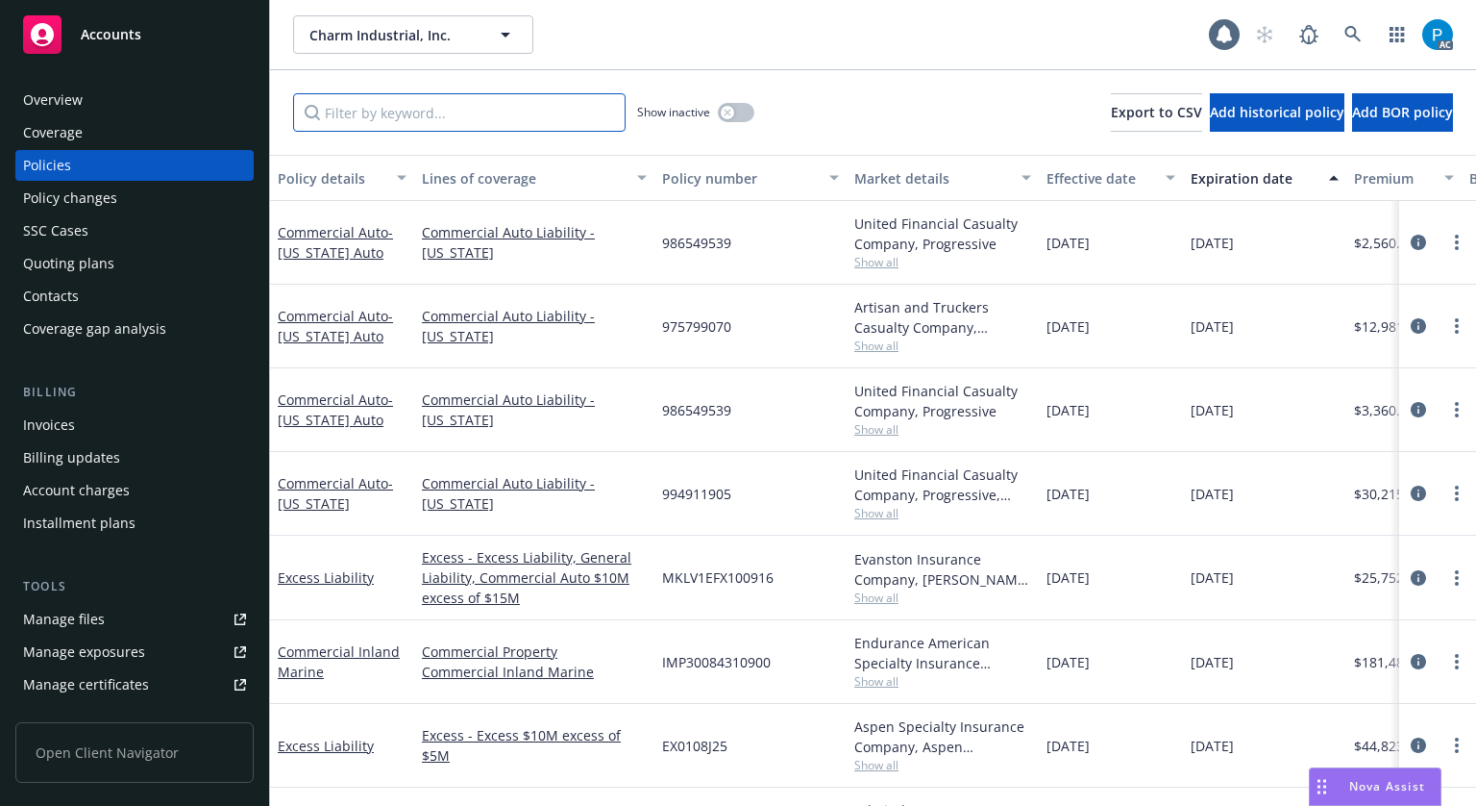
click at [458, 108] on input "Filter by keyword..." at bounding box center [459, 112] width 333 height 38
paste input "IMP30084310900"
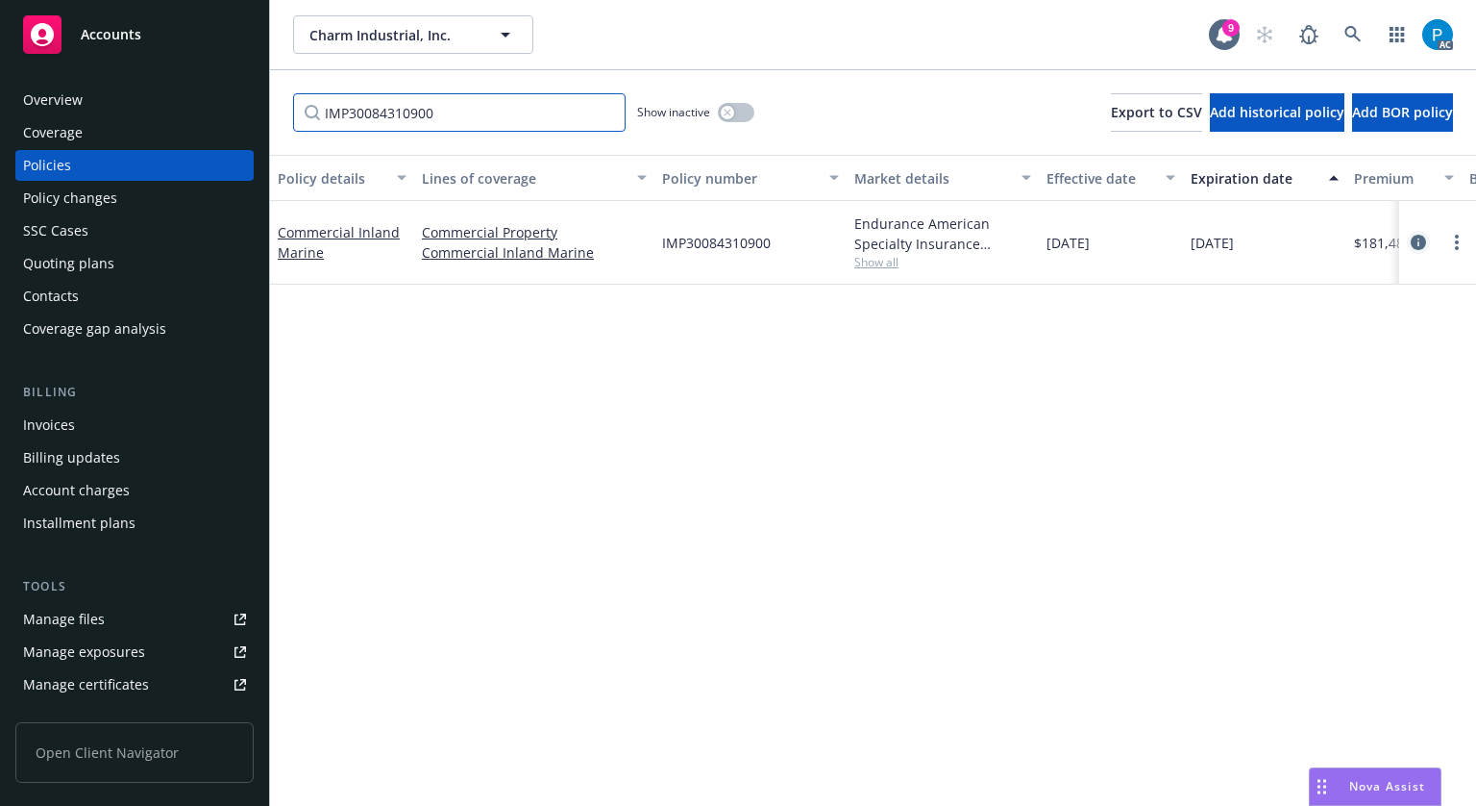
type input "IMP30084310900"
click at [1411, 235] on icon "circleInformation" at bounding box center [1418, 242] width 15 height 15
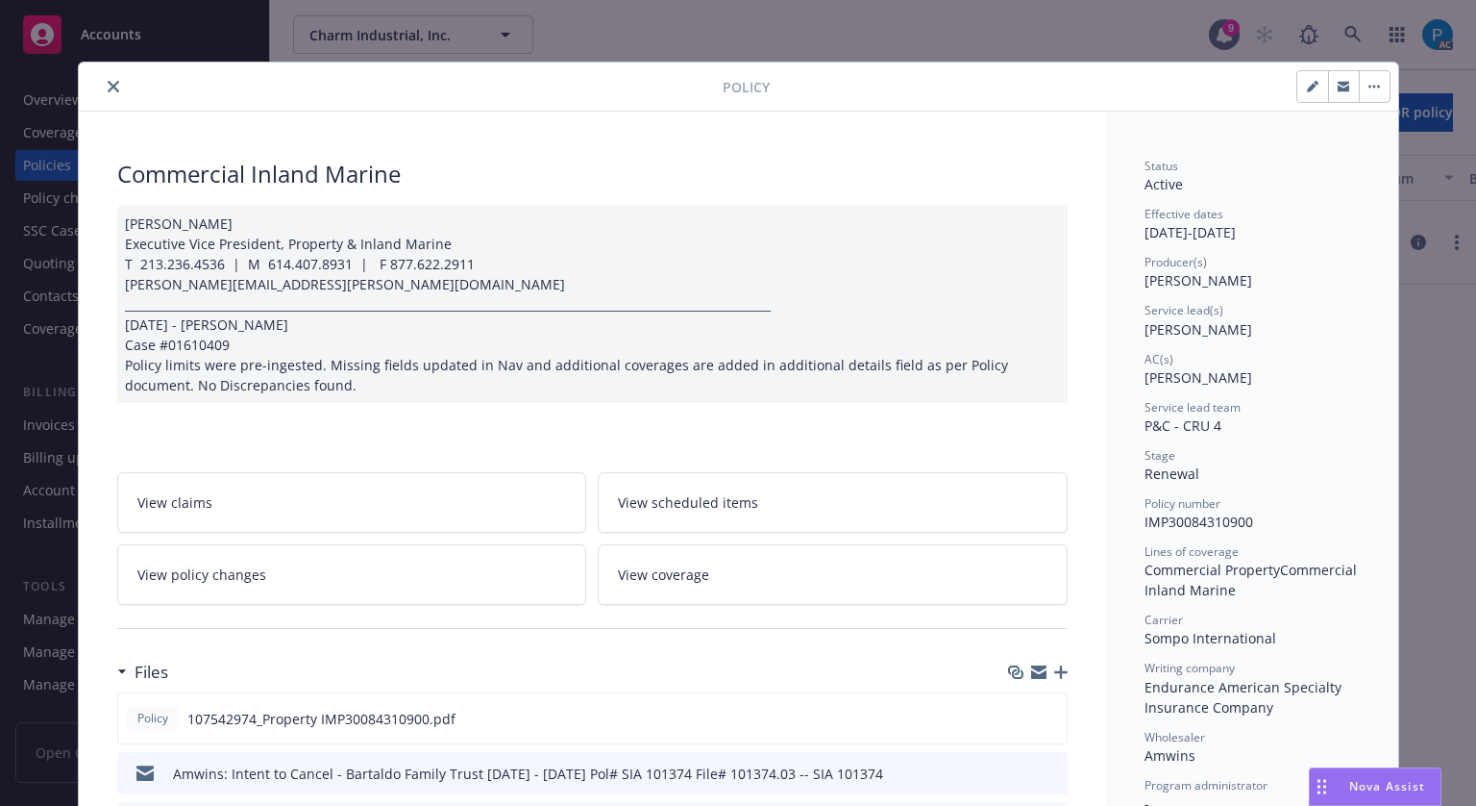
click at [107, 93] on button "close" at bounding box center [113, 86] width 23 height 23
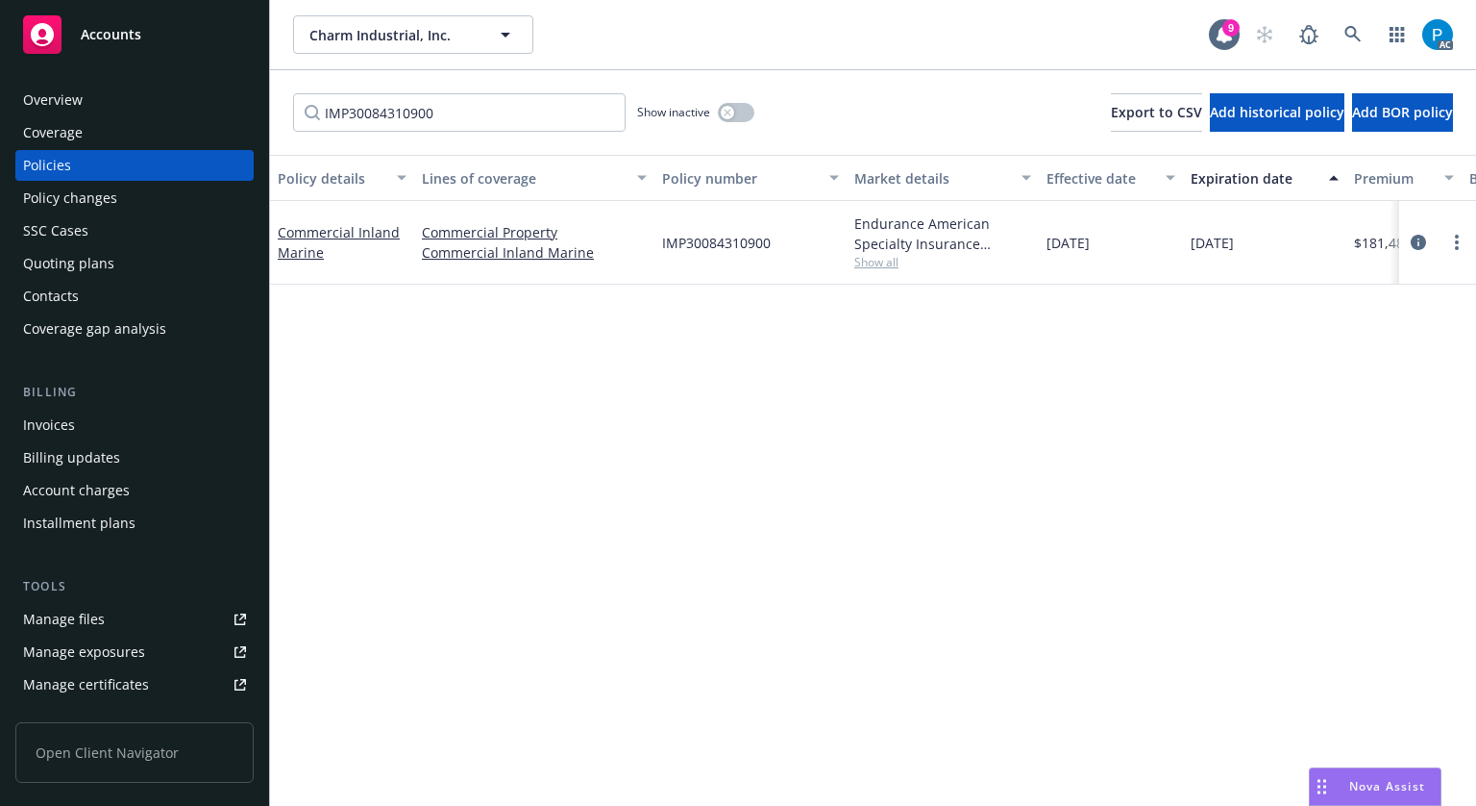
click at [130, 45] on div "Accounts" at bounding box center [134, 34] width 223 height 38
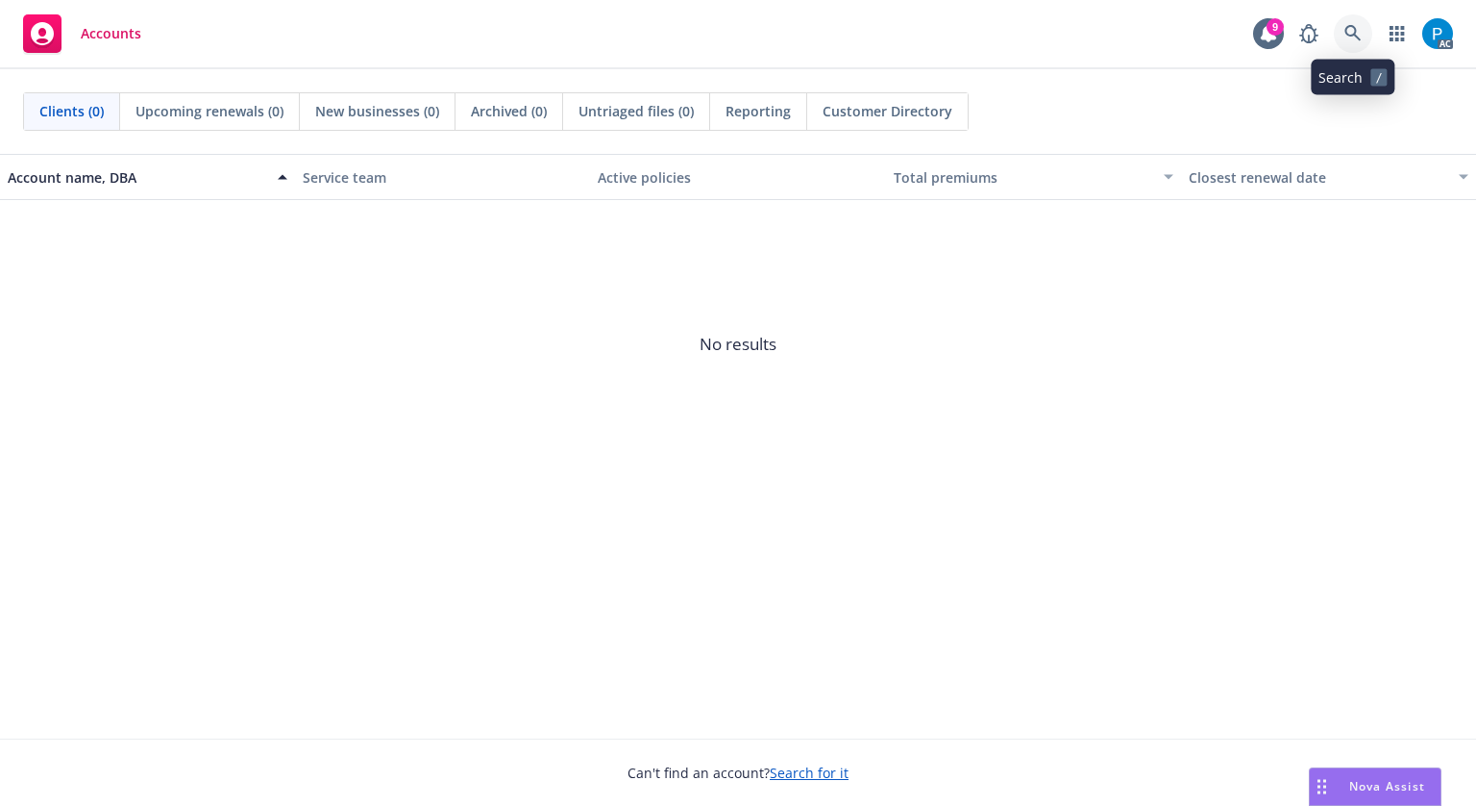
click at [1341, 29] on link at bounding box center [1353, 33] width 38 height 38
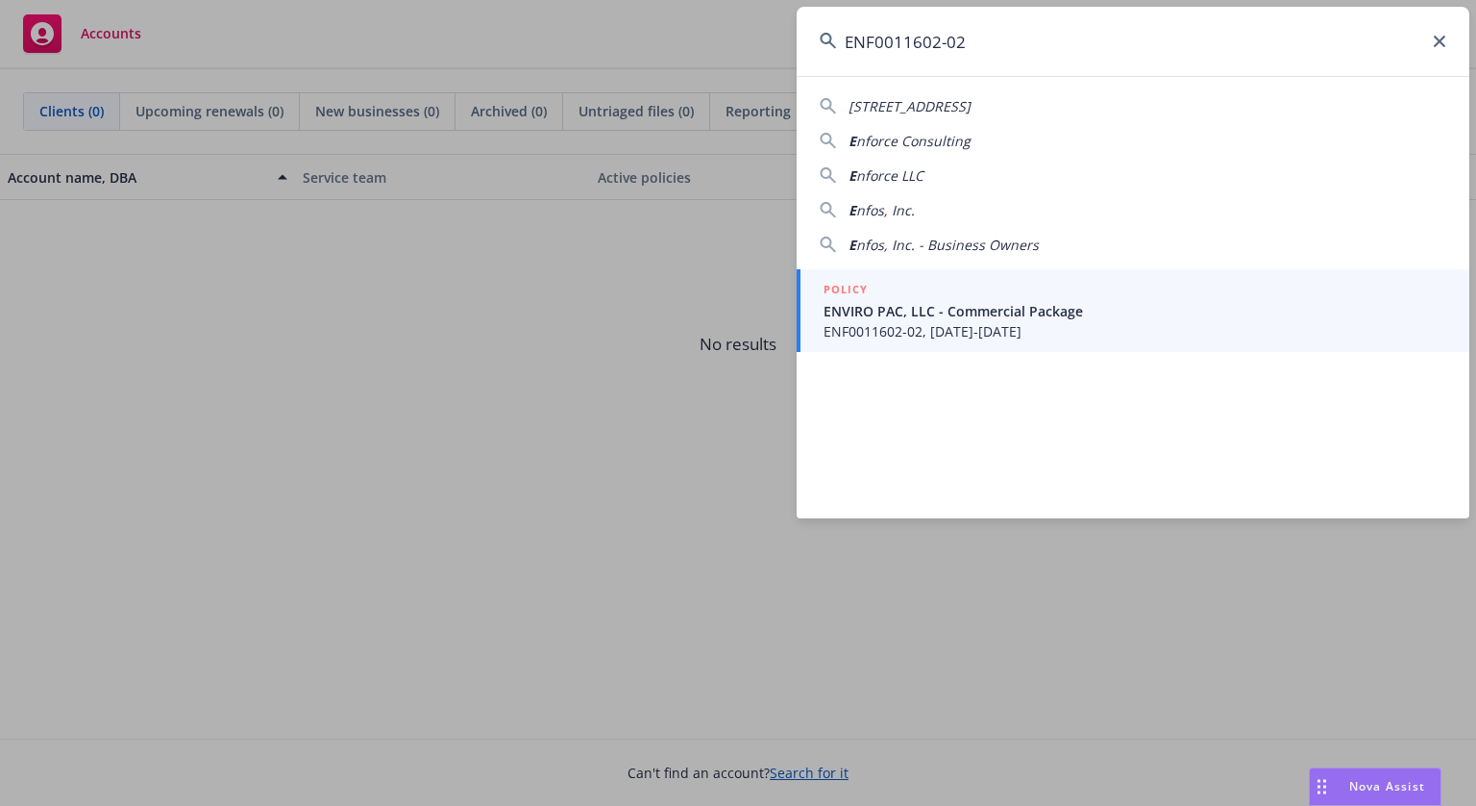
type input "ENF0011602-02"
click at [1047, 315] on span "ENVIRO PAC, LLC - Commercial Package" at bounding box center [1135, 311] width 623 height 20
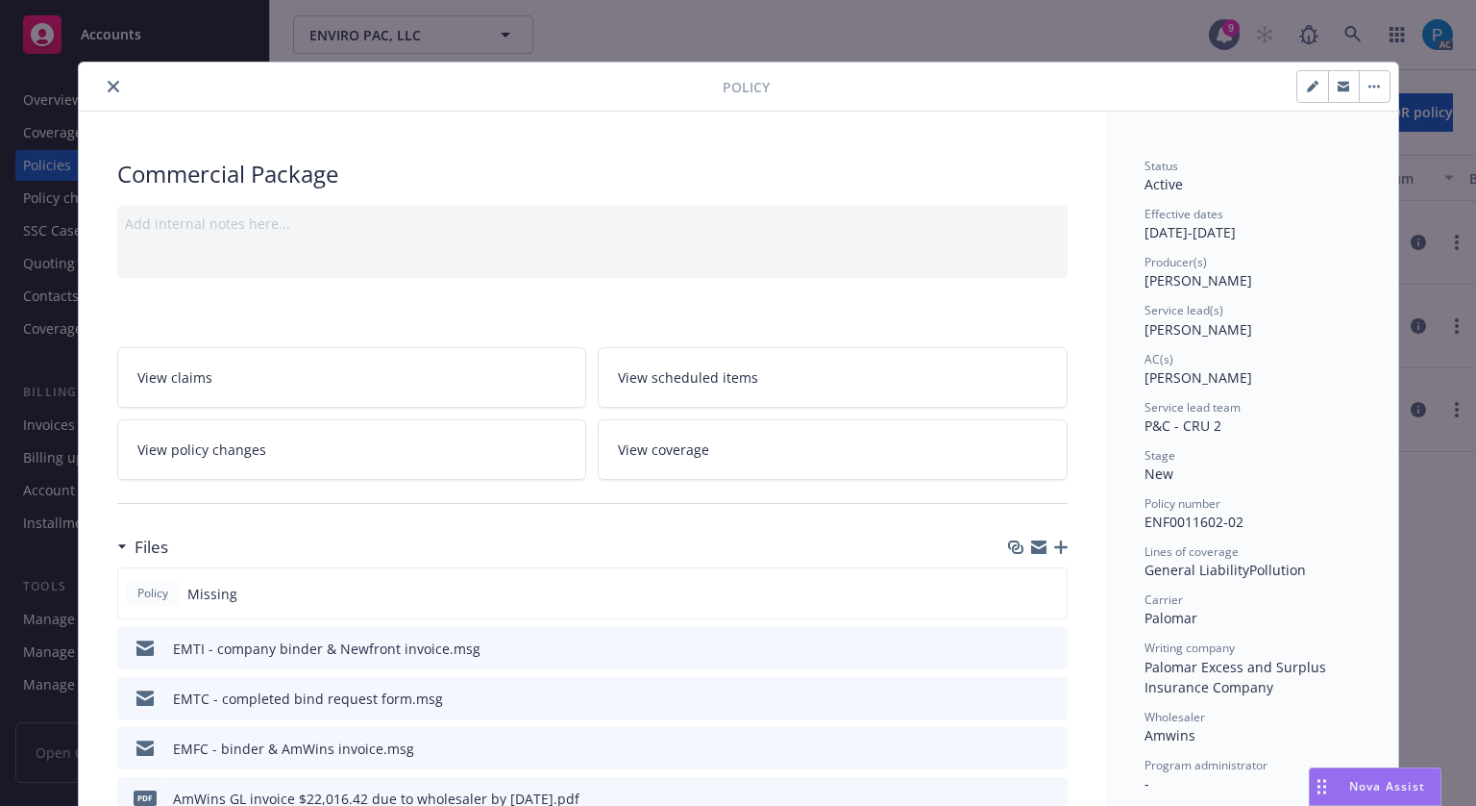
click at [90, 84] on div at bounding box center [405, 86] width 636 height 23
click at [108, 87] on icon "close" at bounding box center [114, 87] width 12 height 12
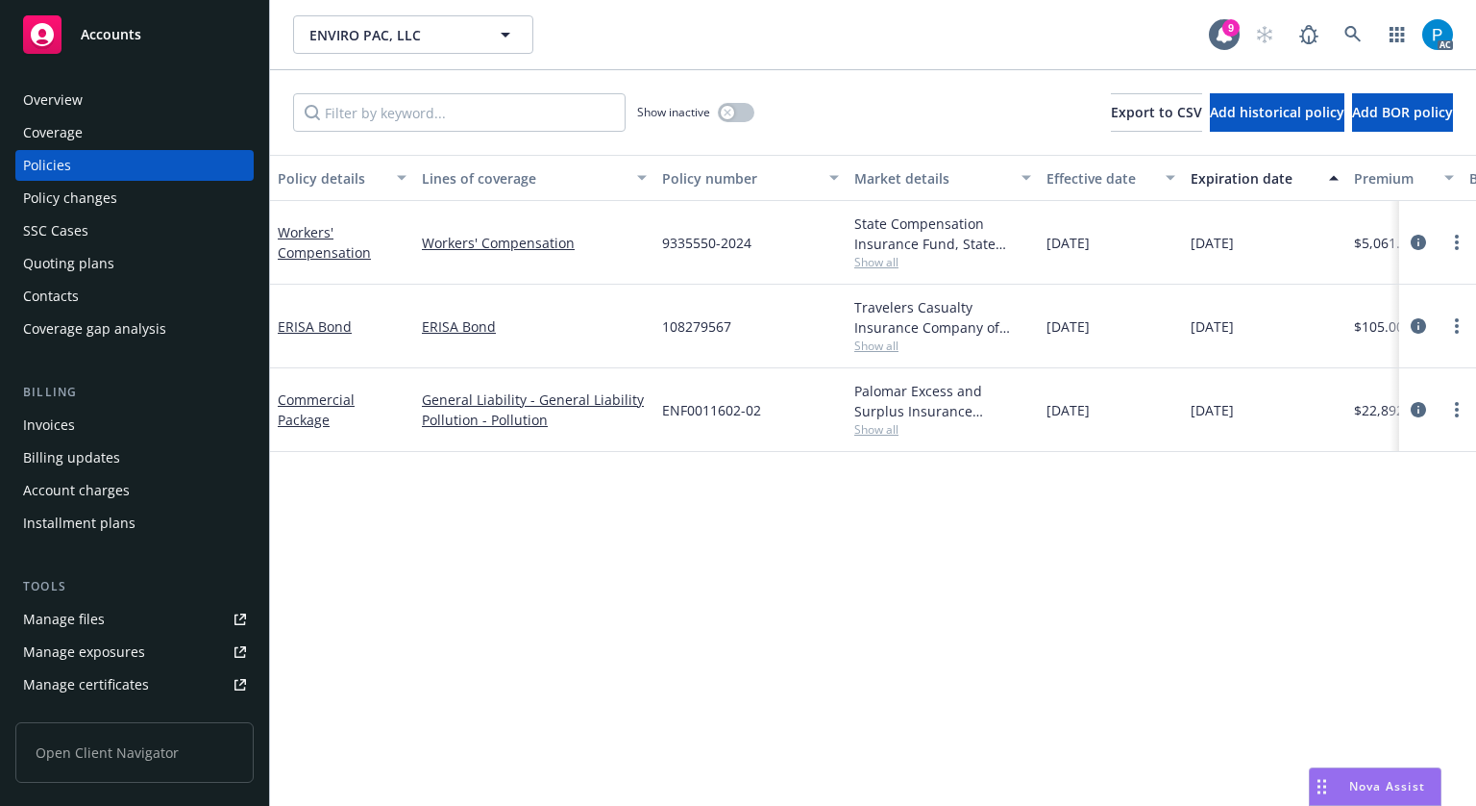
click at [78, 418] on div "Invoices" at bounding box center [134, 424] width 223 height 31
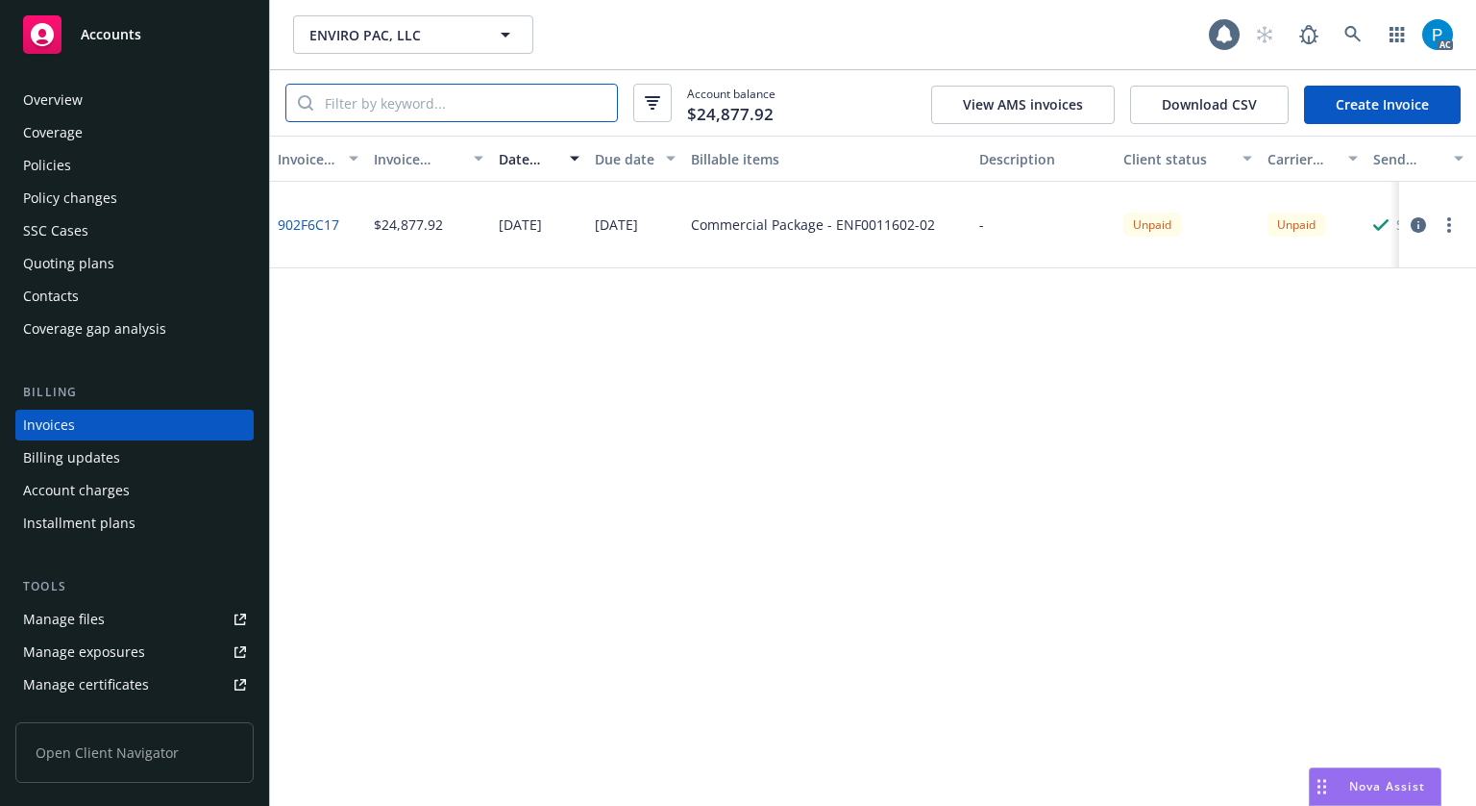
click at [465, 99] on input "search" at bounding box center [465, 103] width 304 height 37
paste input "ENF0011602-02"
type input "ENF0011602-02"
click at [154, 53] on div "Accounts" at bounding box center [134, 34] width 223 height 38
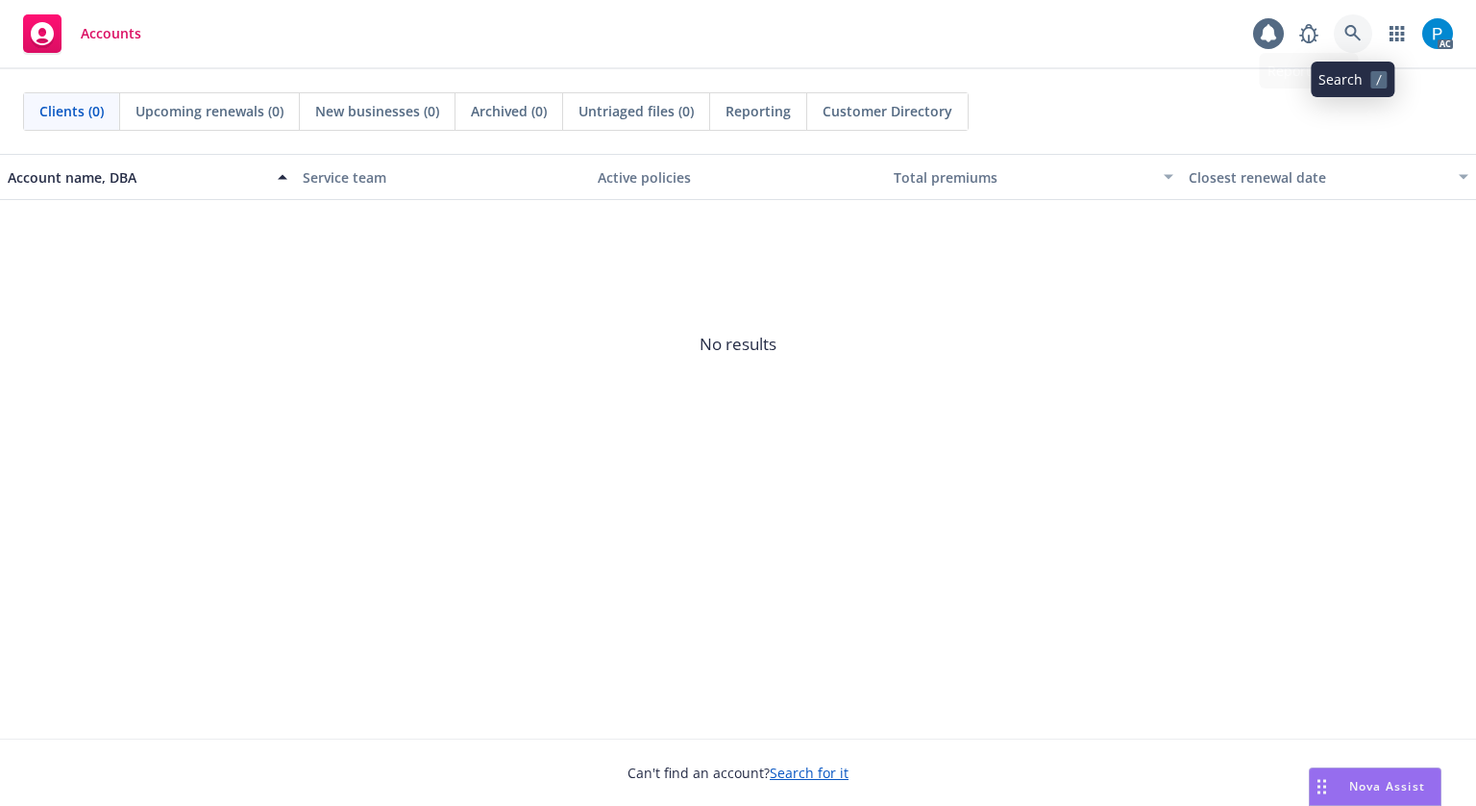
click at [1346, 27] on icon at bounding box center [1353, 33] width 16 height 16
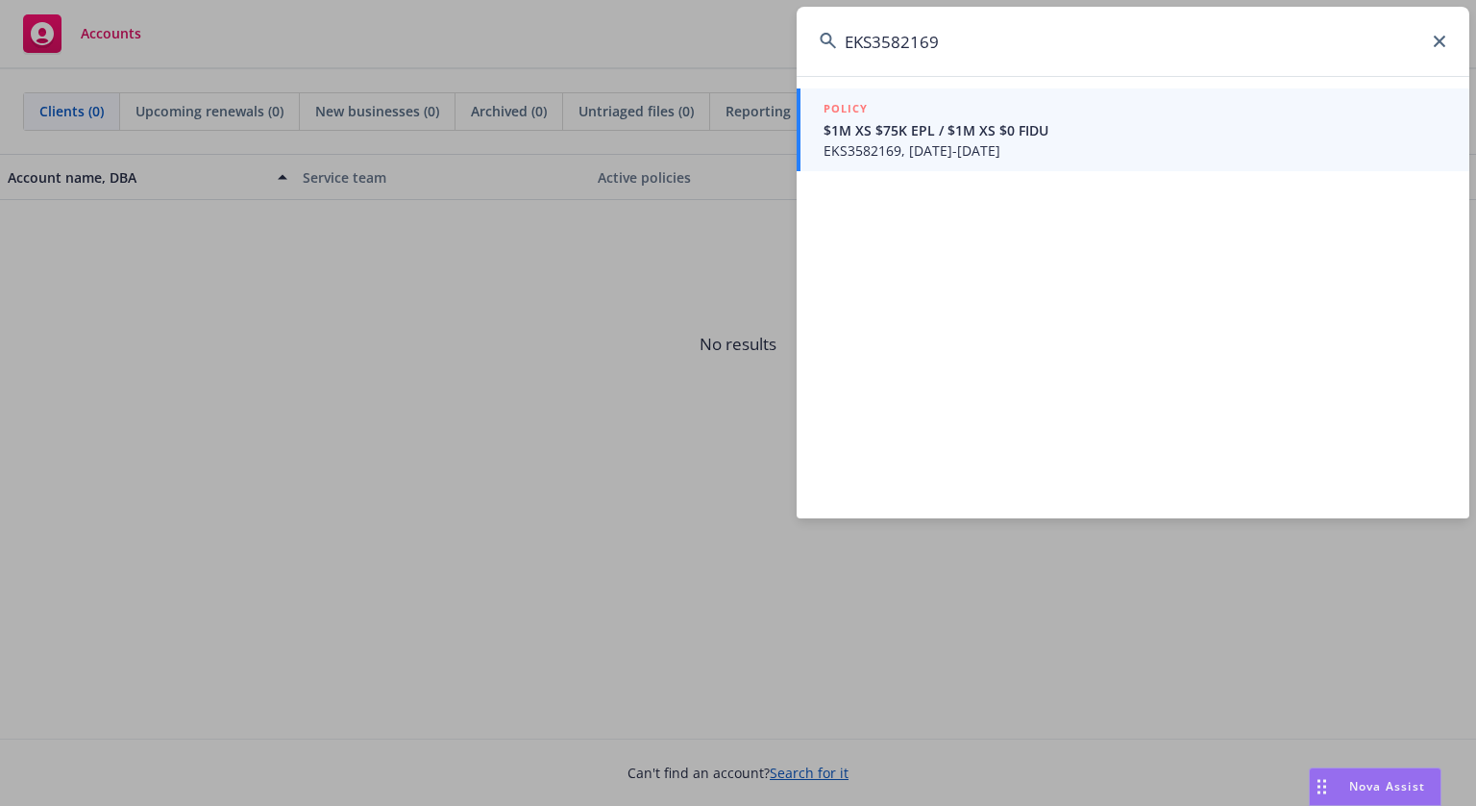
type input "EKS3582169"
click at [976, 126] on span "$1M XS $75K EPL / $1M XS $0 FIDU" at bounding box center [1135, 130] width 623 height 20
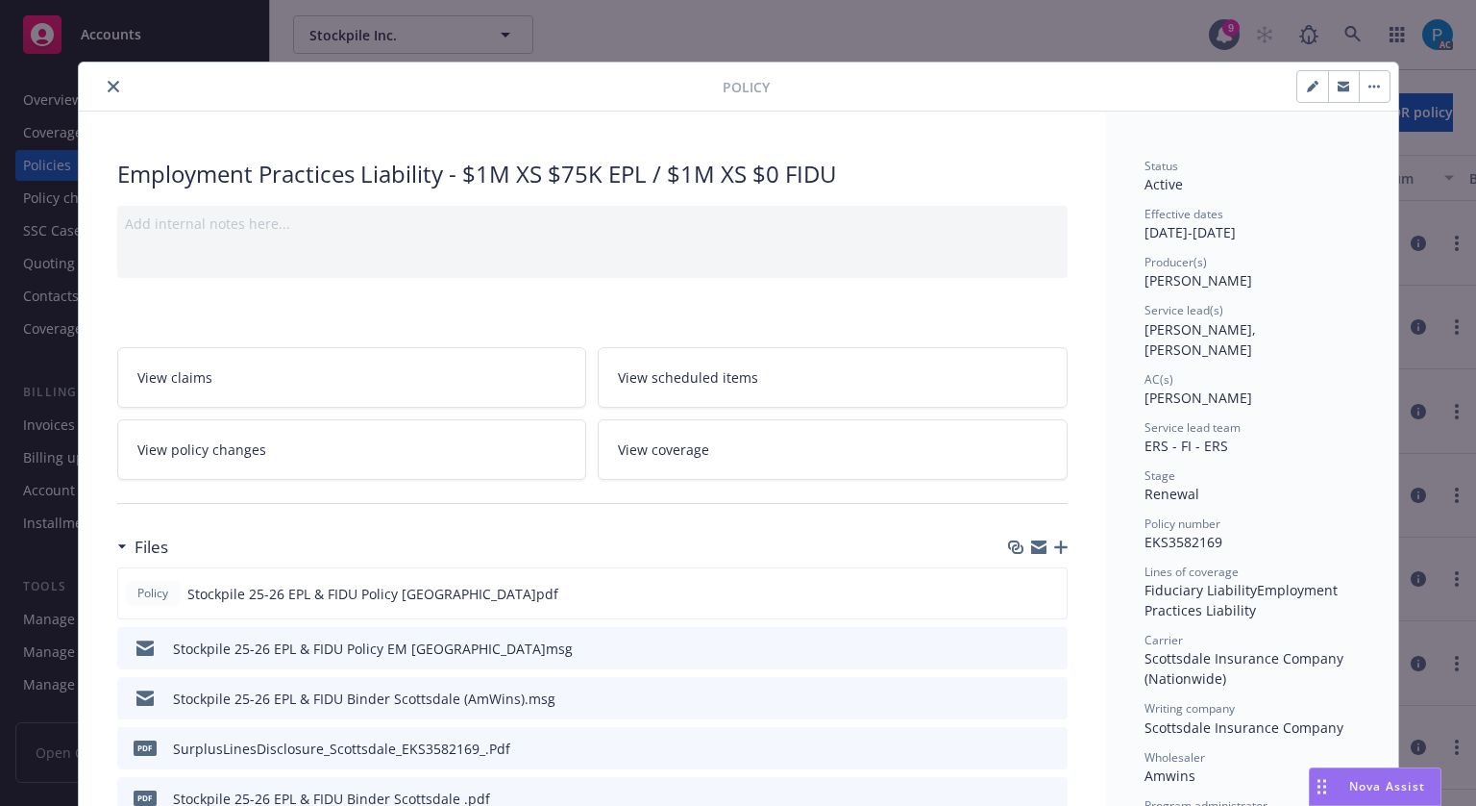
click at [109, 86] on icon "close" at bounding box center [114, 87] width 12 height 12
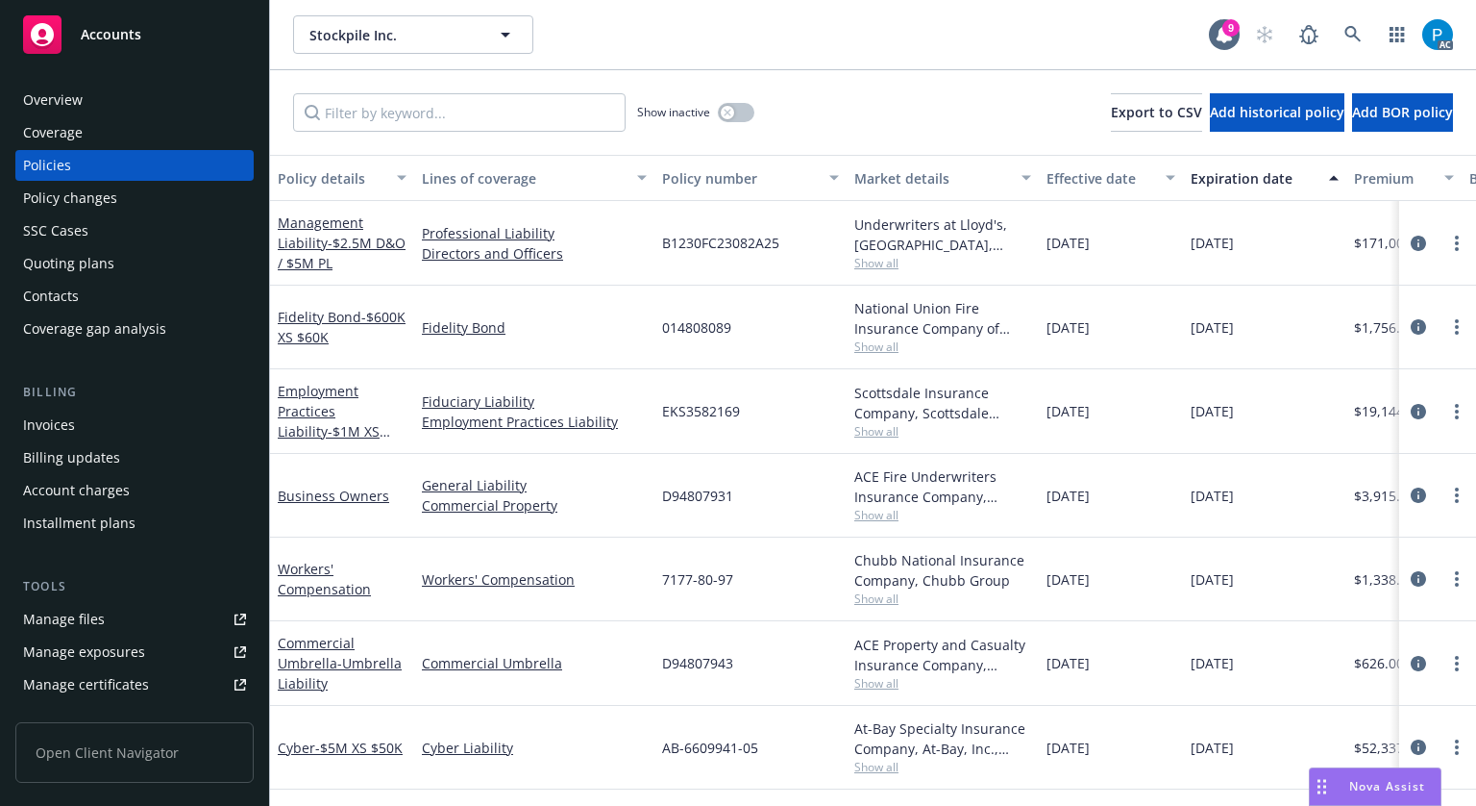
click at [80, 415] on div "Invoices" at bounding box center [134, 424] width 223 height 31
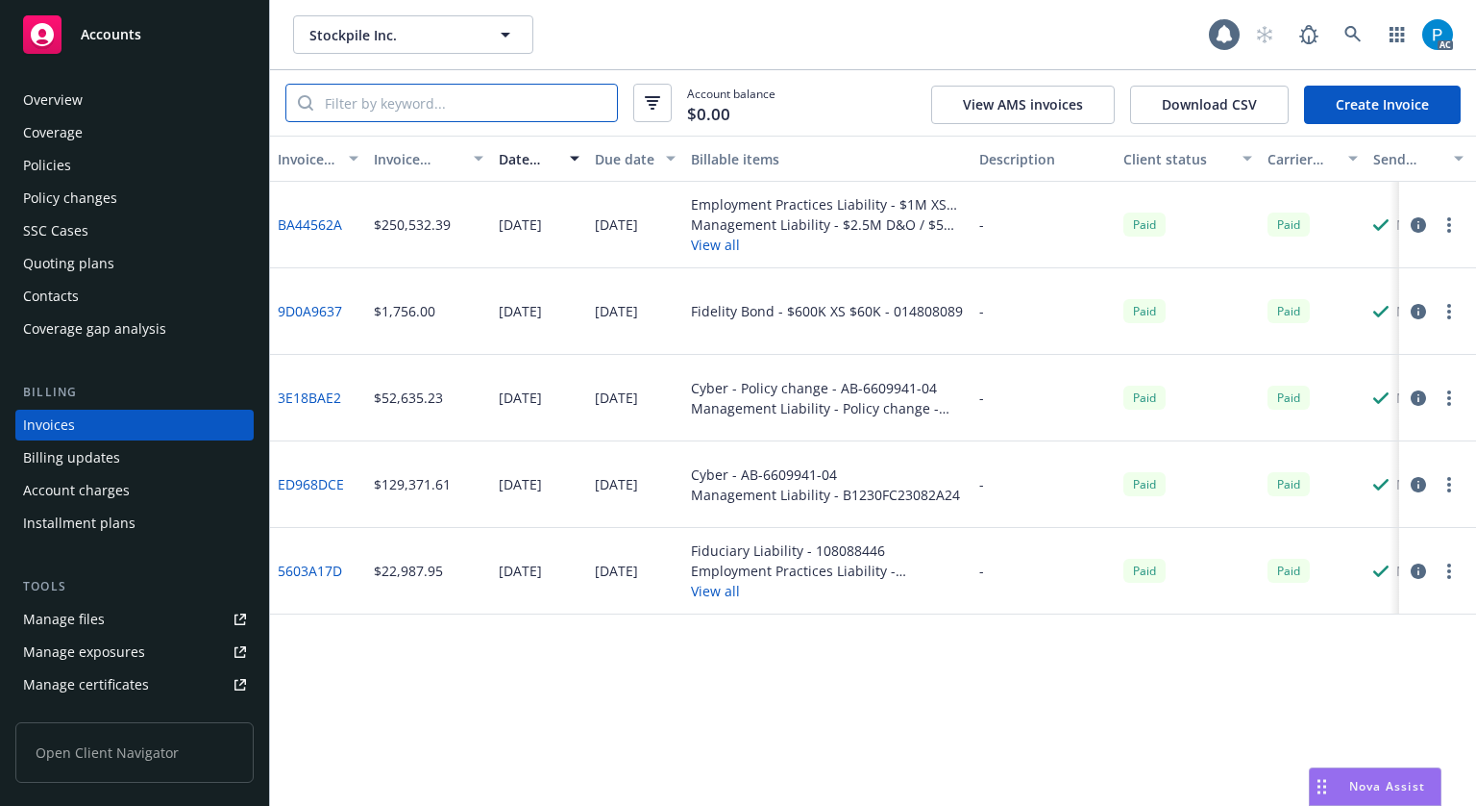
click at [416, 107] on input "search" at bounding box center [465, 103] width 304 height 37
paste input "EKS3582169"
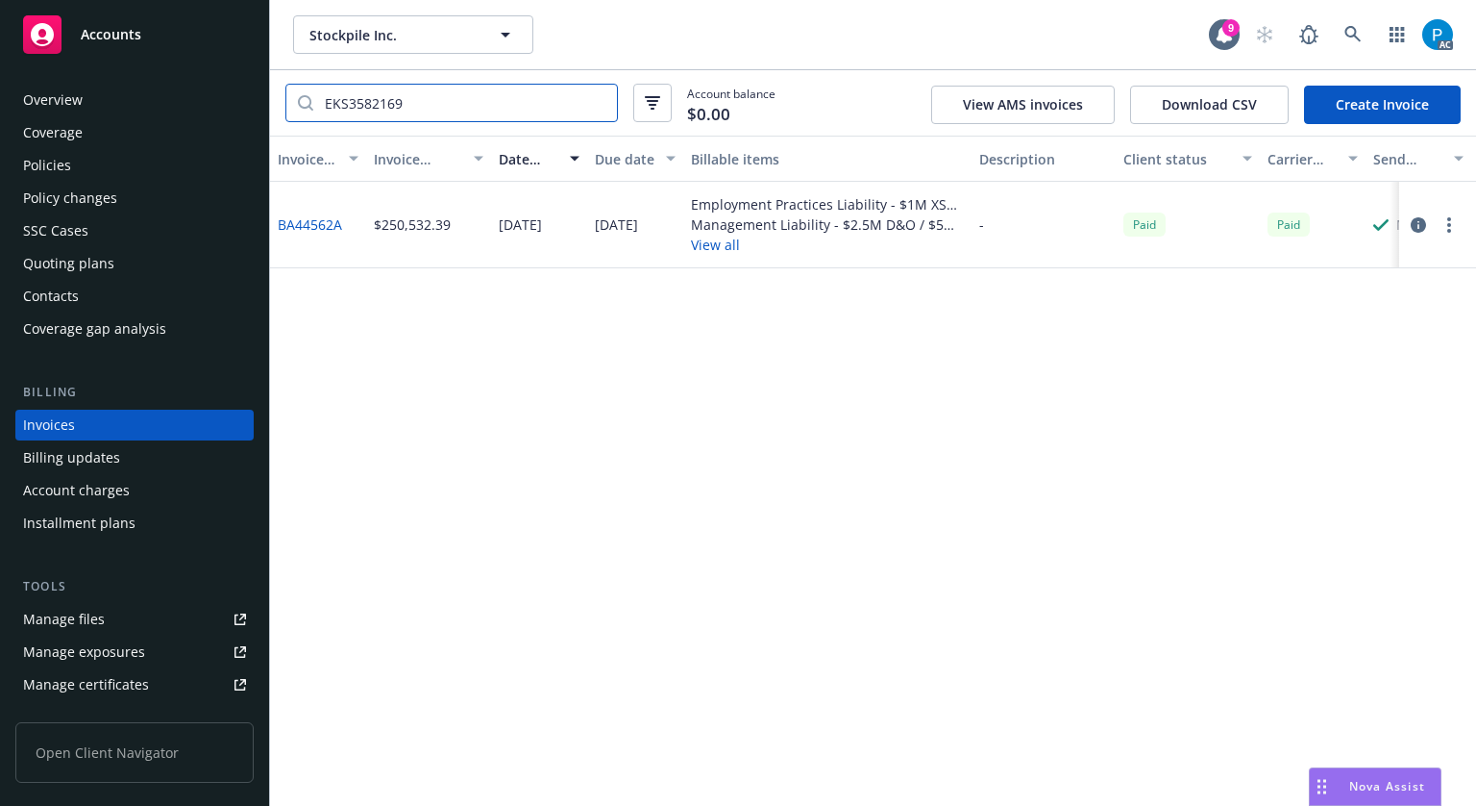
type input "EKS3582169"
click at [186, 39] on div "Accounts" at bounding box center [134, 34] width 223 height 38
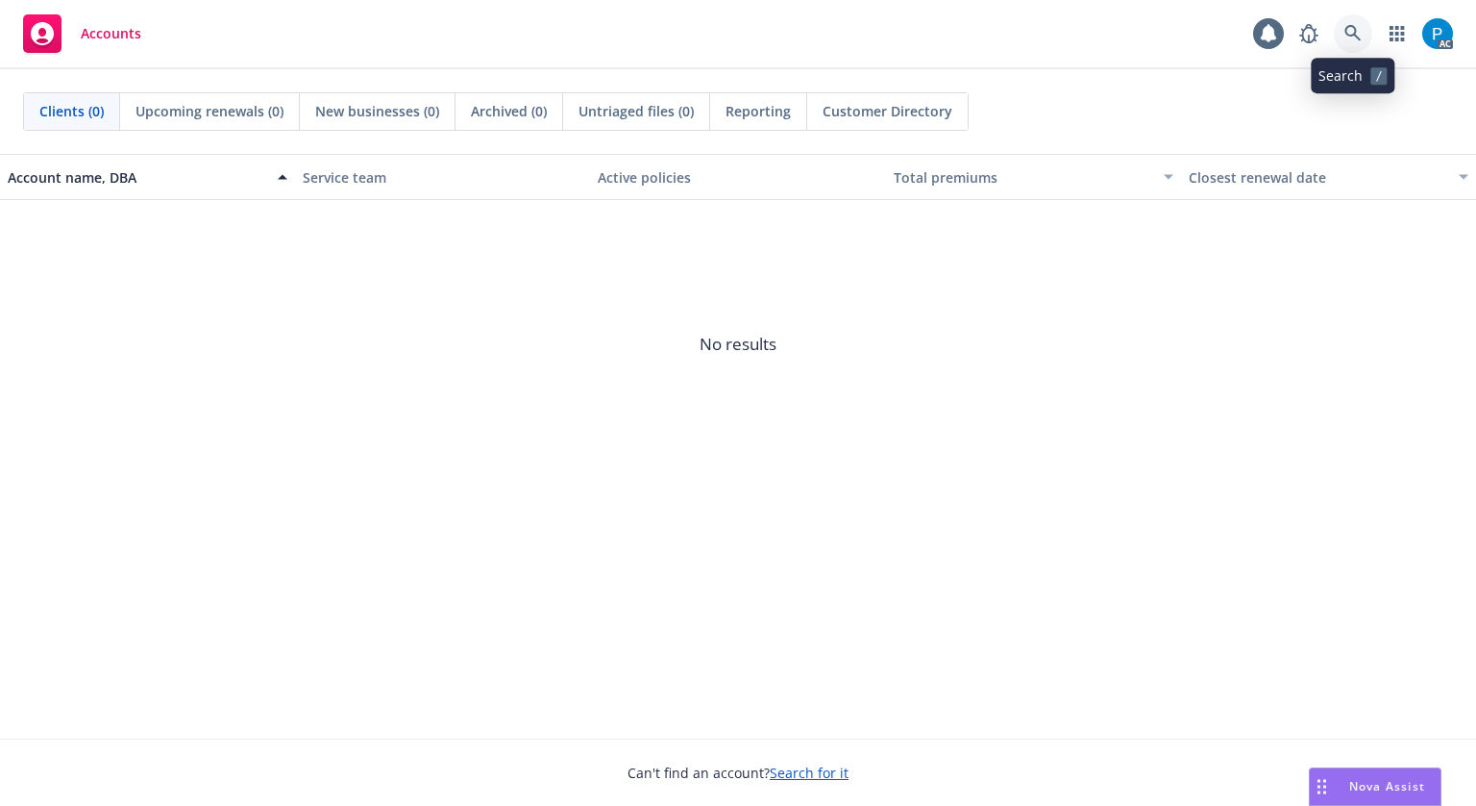
click at [1353, 30] on icon at bounding box center [1353, 33] width 17 height 17
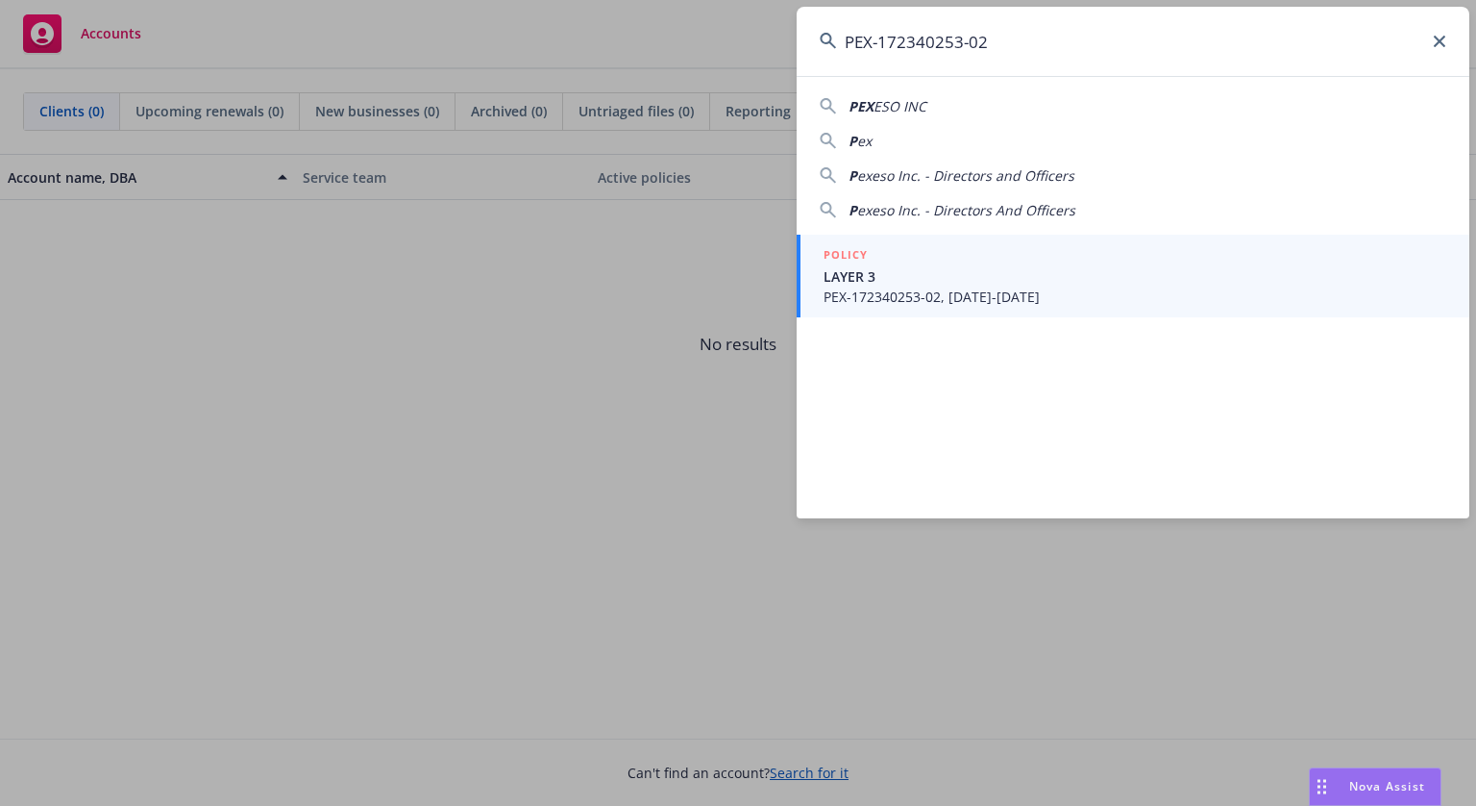
type input "PEX-172340253-02"
click at [966, 273] on span "LAYER 3" at bounding box center [1135, 276] width 623 height 20
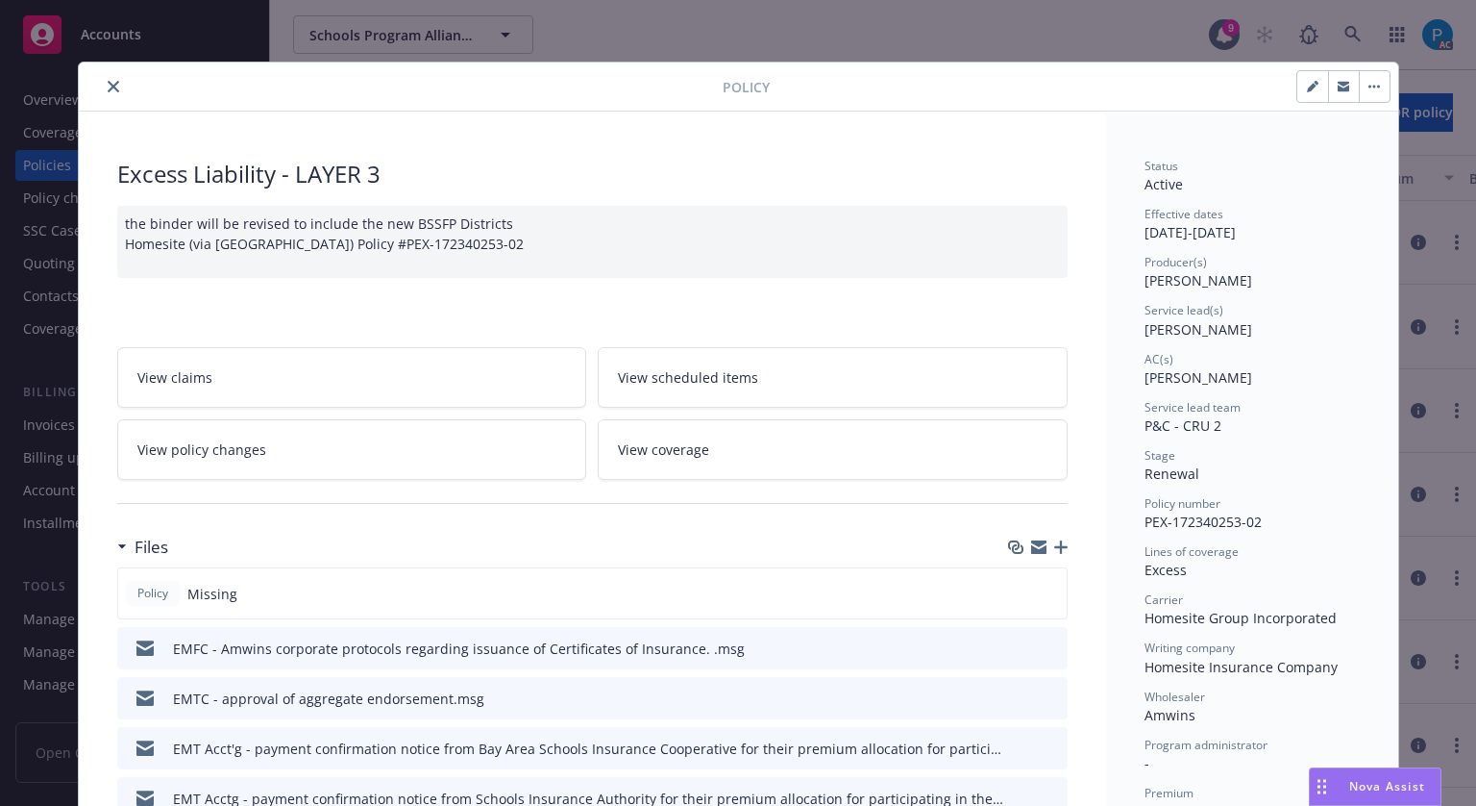
click at [108, 81] on icon "close" at bounding box center [114, 87] width 12 height 12
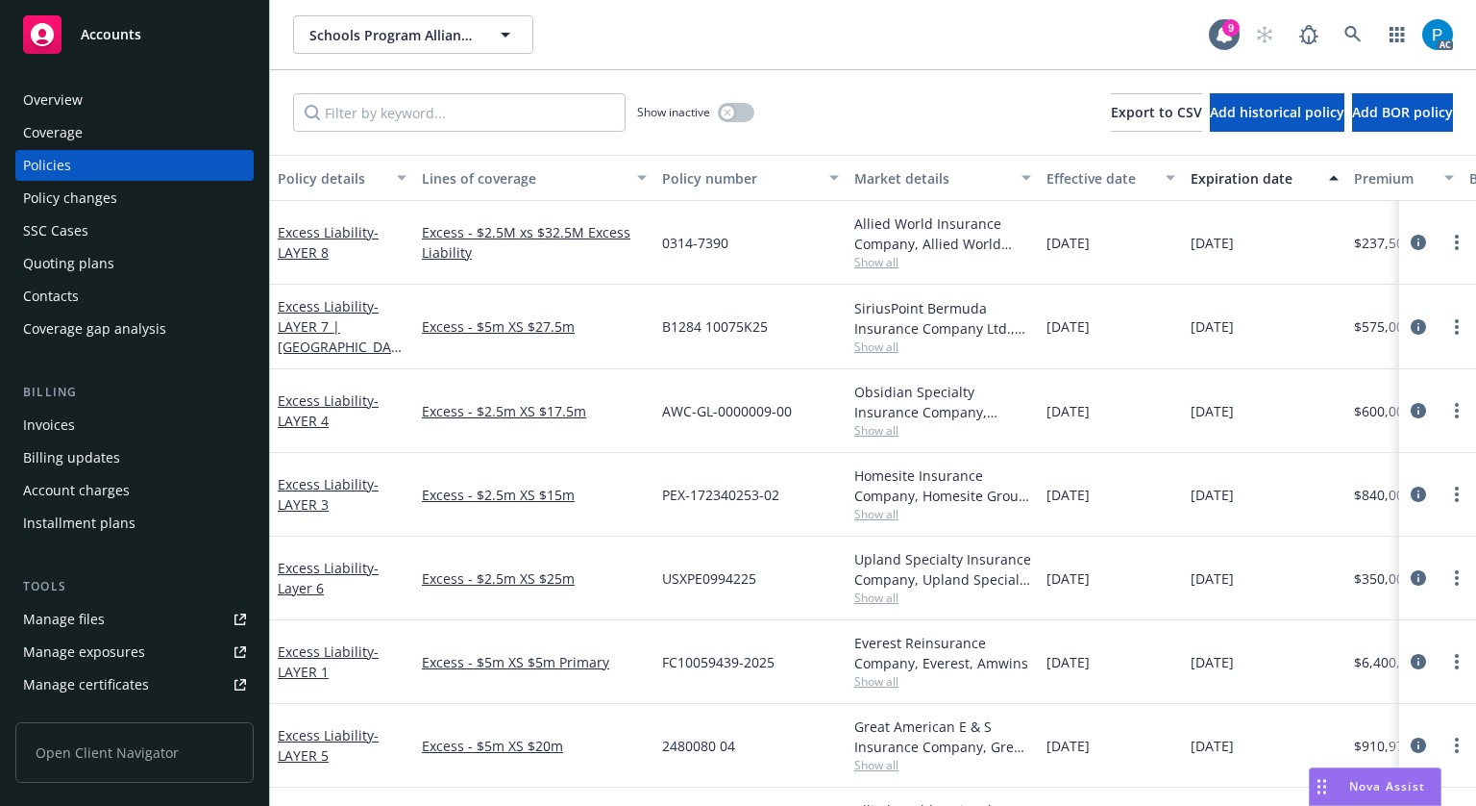
click at [88, 442] on div "Billing updates" at bounding box center [71, 457] width 97 height 31
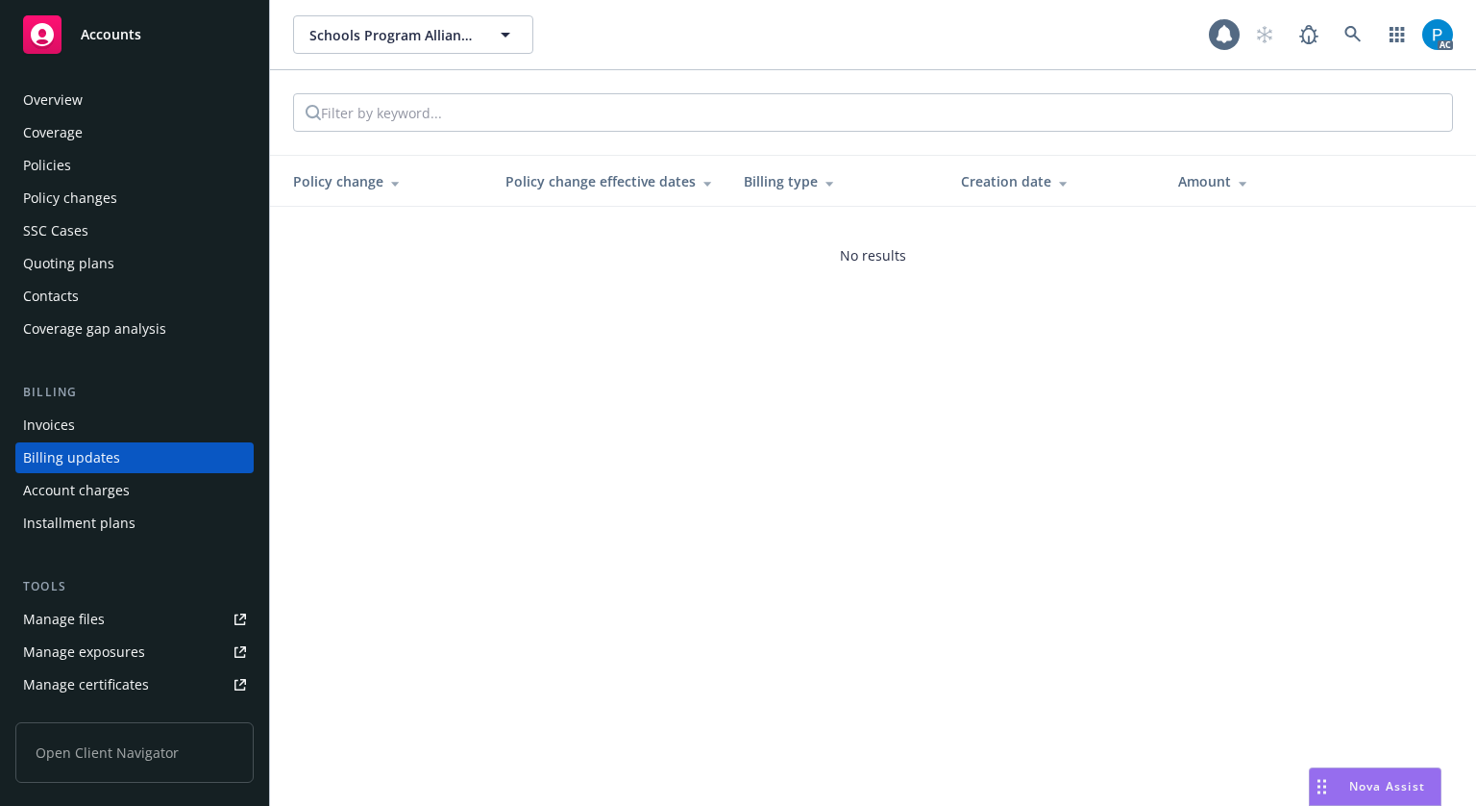
scroll to position [23, 0]
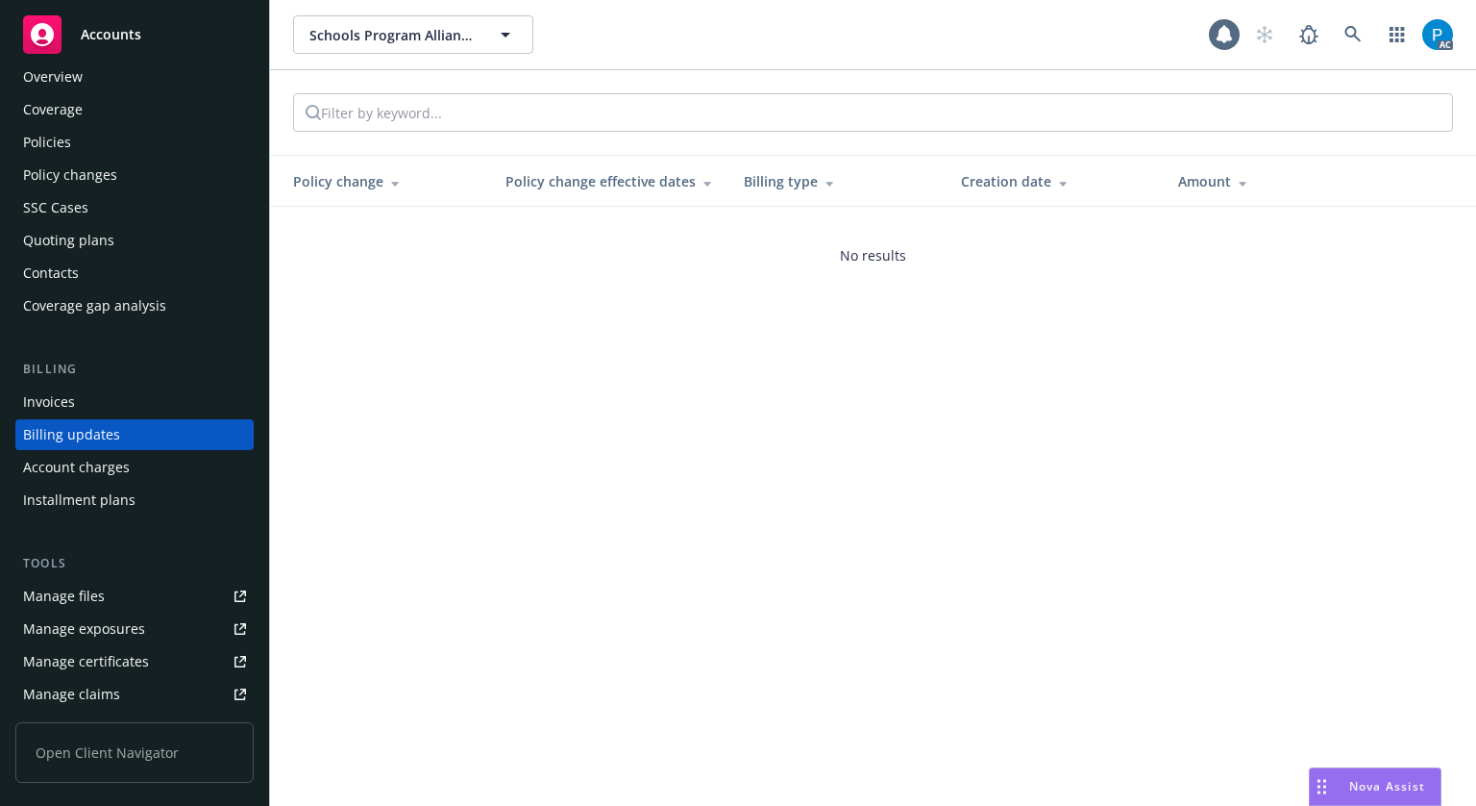
click at [89, 416] on div "Invoices Billing updates Account charges Installment plans" at bounding box center [134, 450] width 238 height 129
click at [84, 400] on div "Invoices" at bounding box center [134, 401] width 223 height 31
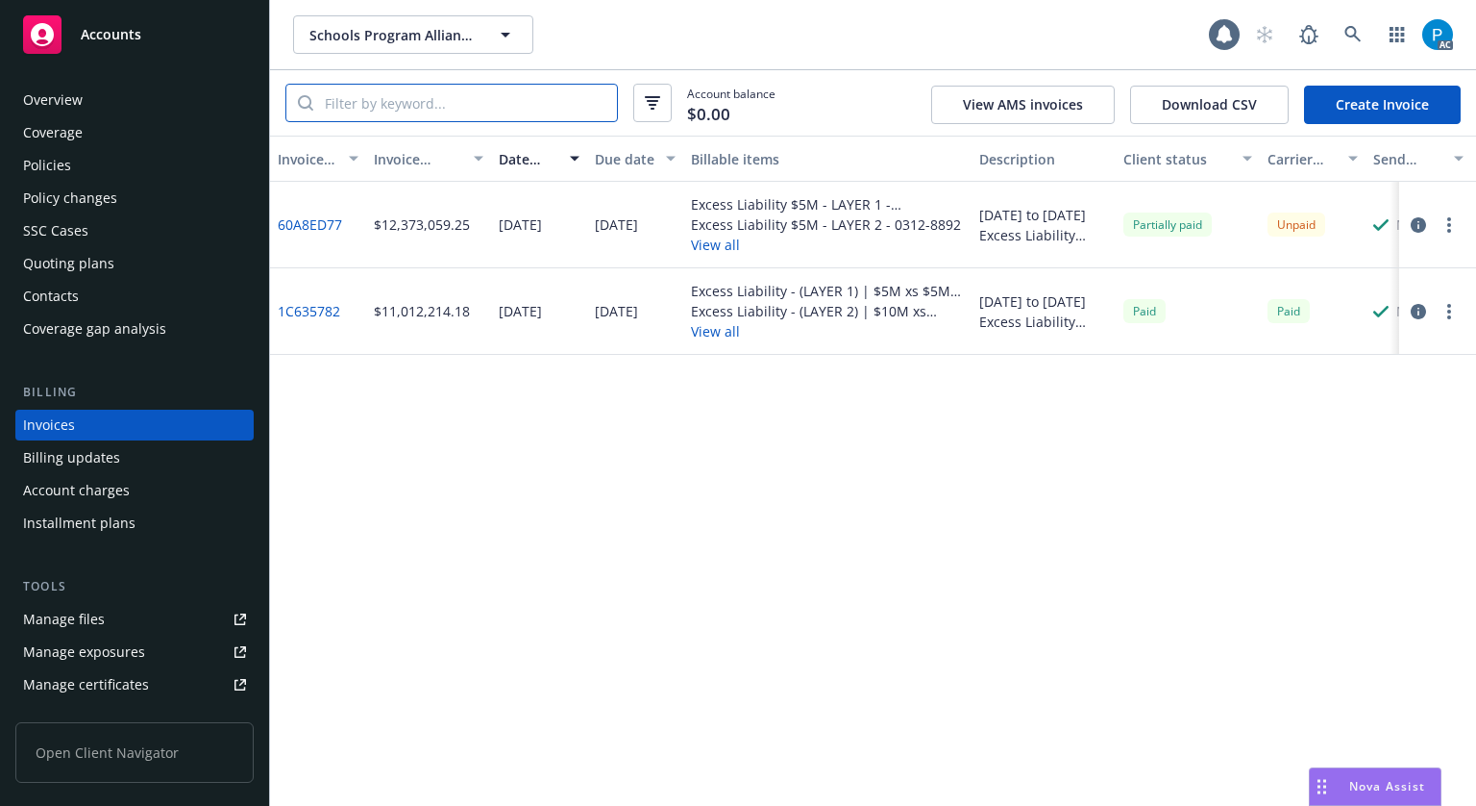
click at [463, 98] on input "search" at bounding box center [465, 103] width 304 height 37
paste input "PEX-172340253-02"
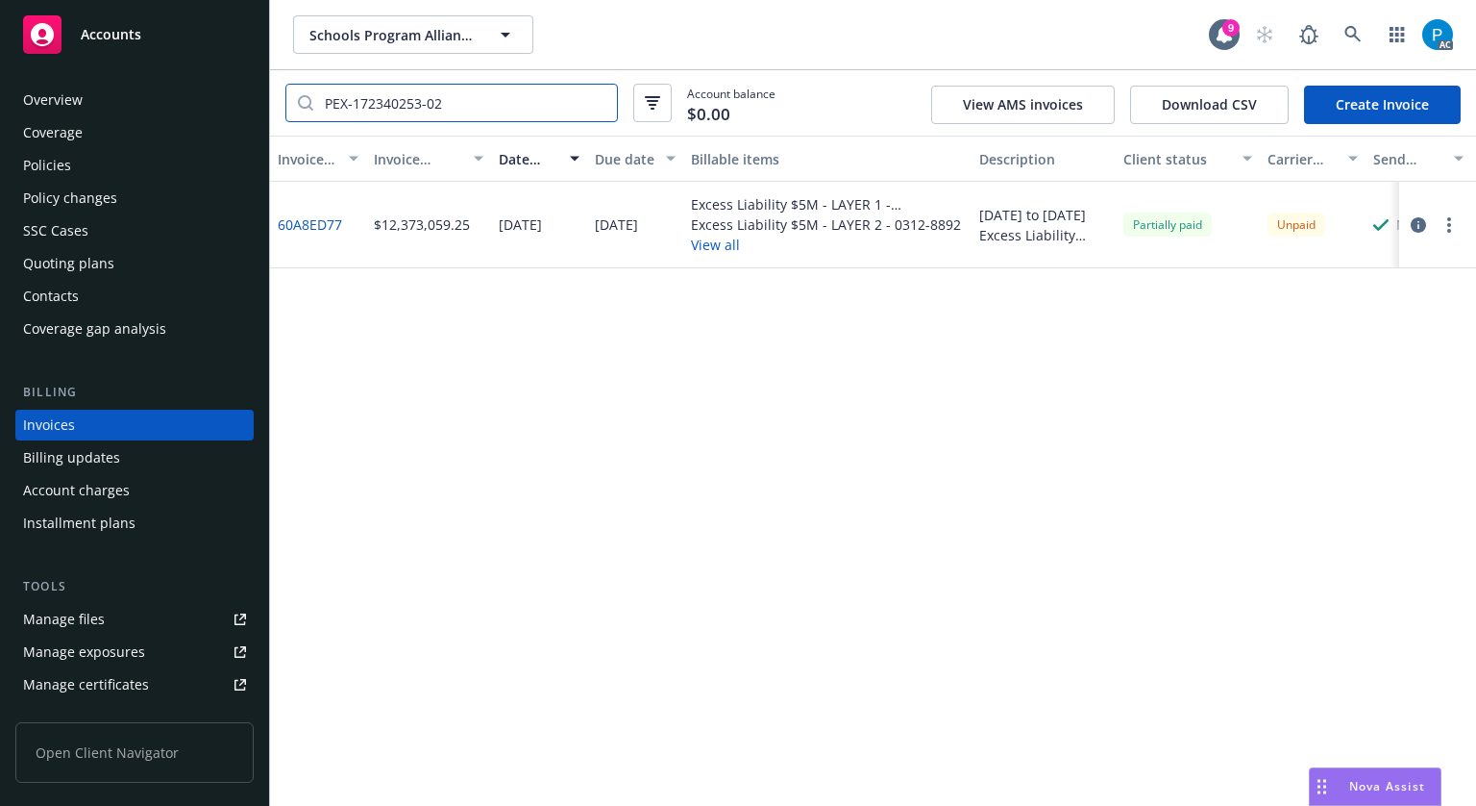
type input "PEX-172340253-02"
click at [161, 32] on div "Accounts" at bounding box center [134, 34] width 223 height 38
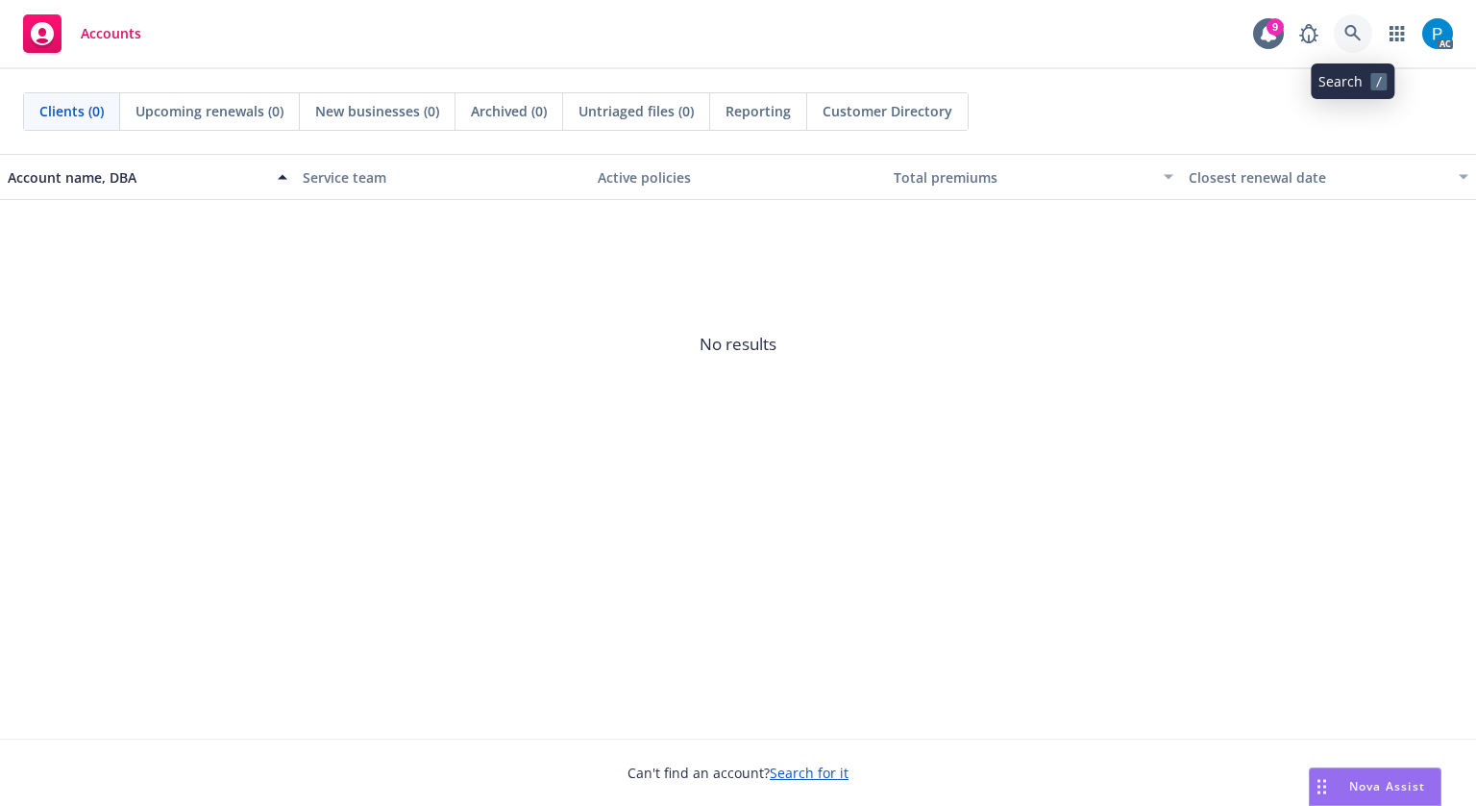
click at [1348, 37] on icon at bounding box center [1353, 33] width 17 height 17
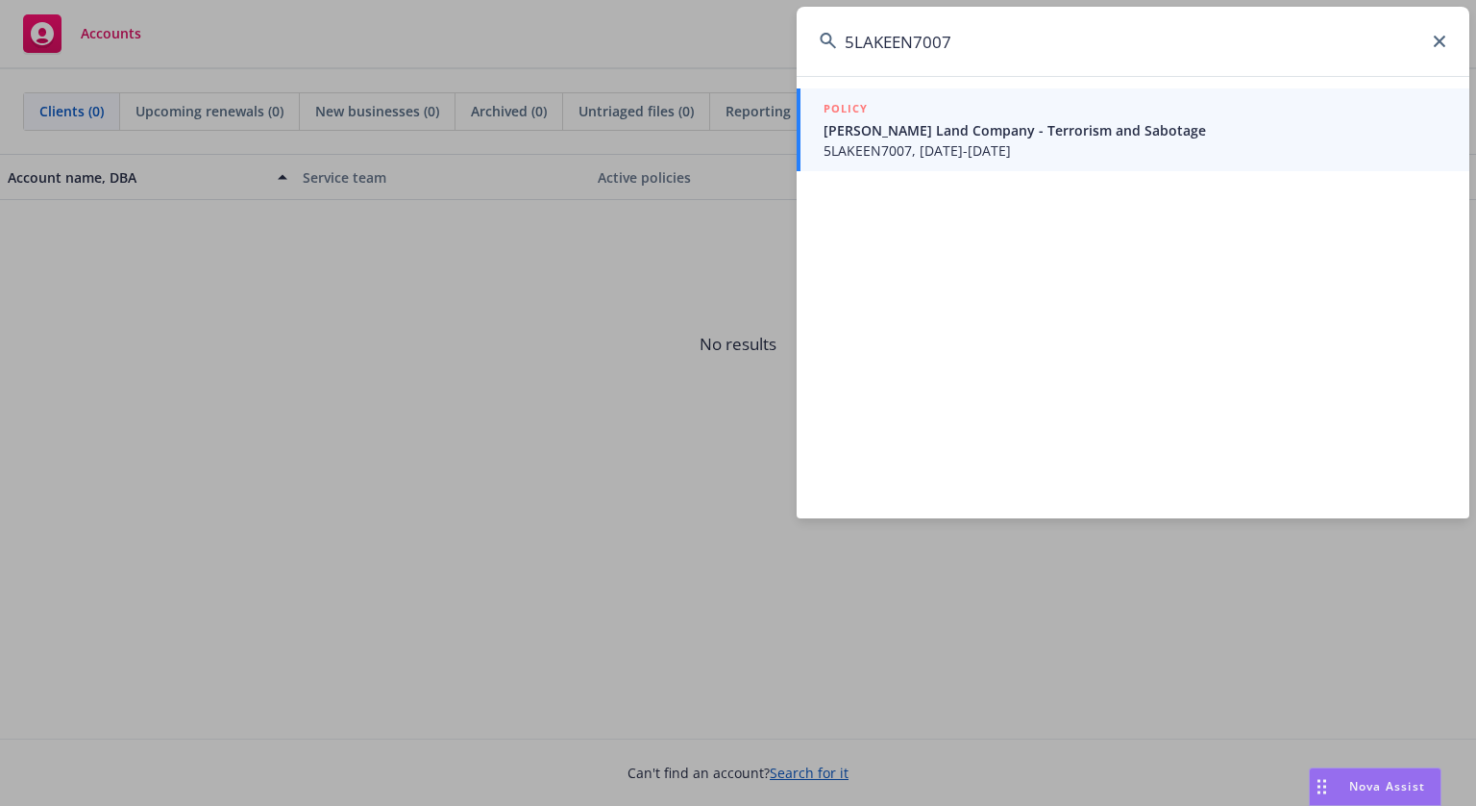
type input "5LAKEEN7007"
click at [1023, 141] on span "5LAKEEN7007, [DATE]-[DATE]" at bounding box center [1135, 150] width 623 height 20
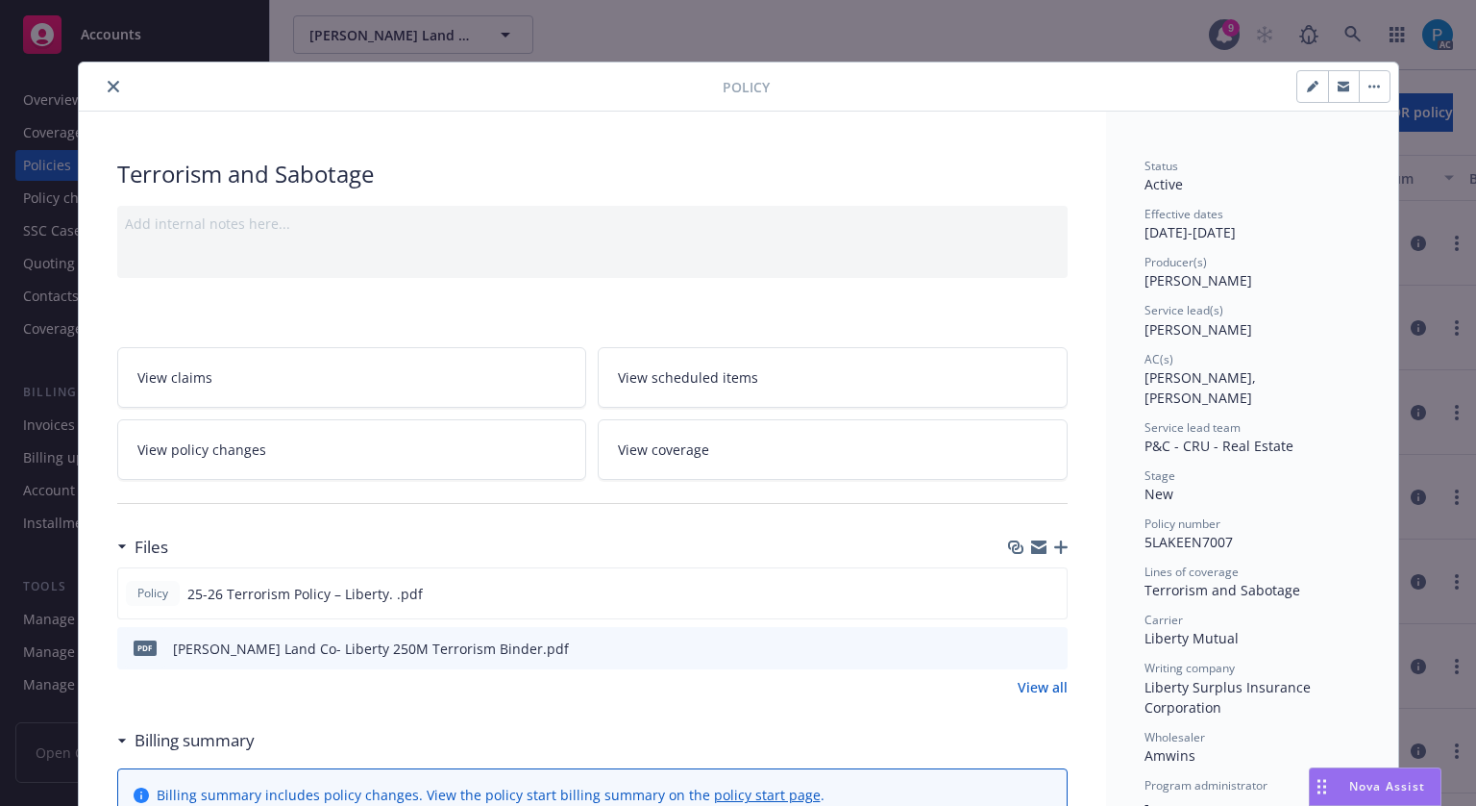
click at [108, 90] on icon "close" at bounding box center [114, 87] width 12 height 12
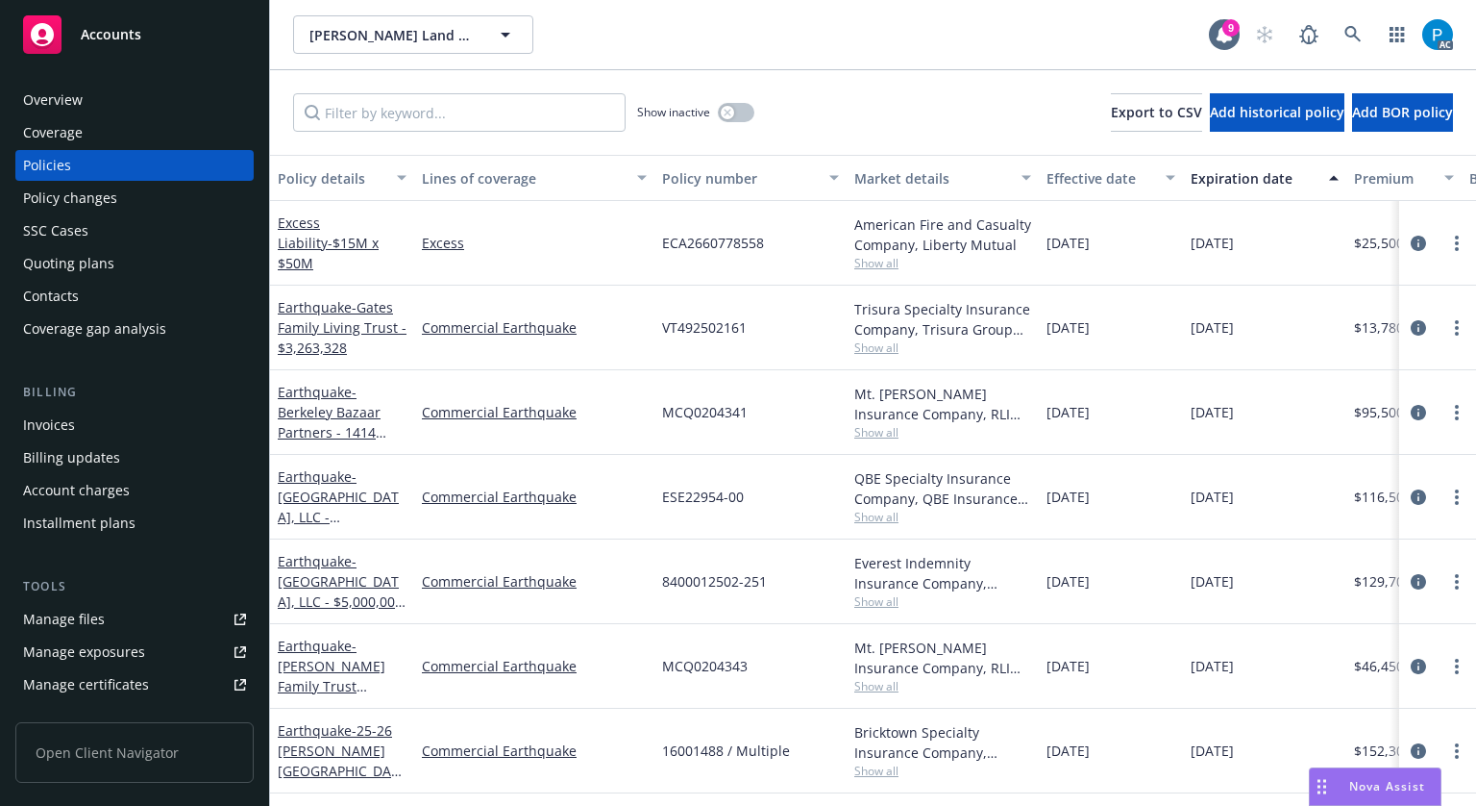
click at [50, 422] on div "Invoices" at bounding box center [49, 424] width 52 height 31
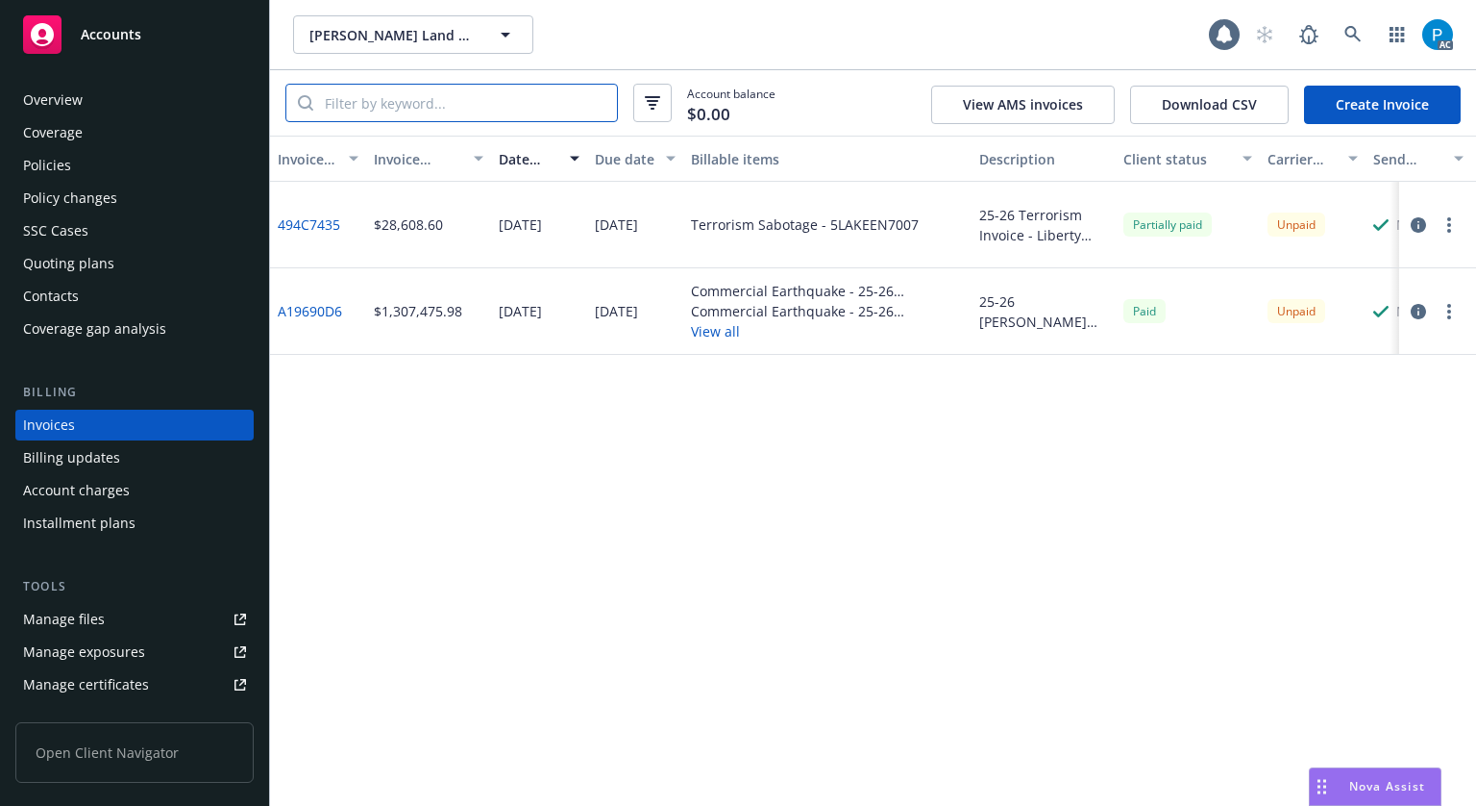
click at [455, 103] on input "search" at bounding box center [465, 103] width 304 height 37
paste input "5LAKEEN7007"
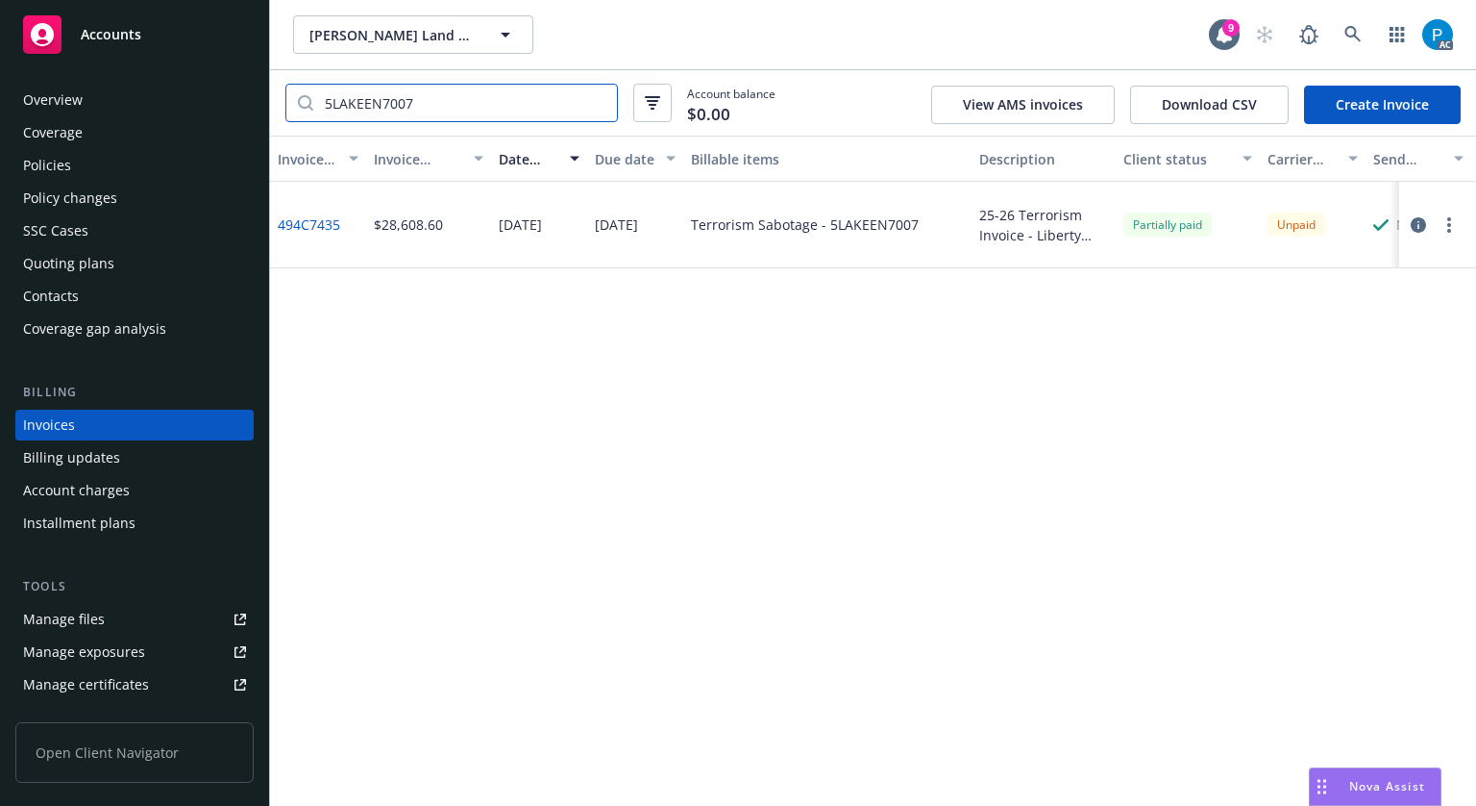
type input "5LAKEEN7007"
click at [164, 13] on link "Accounts" at bounding box center [134, 35] width 238 height 54
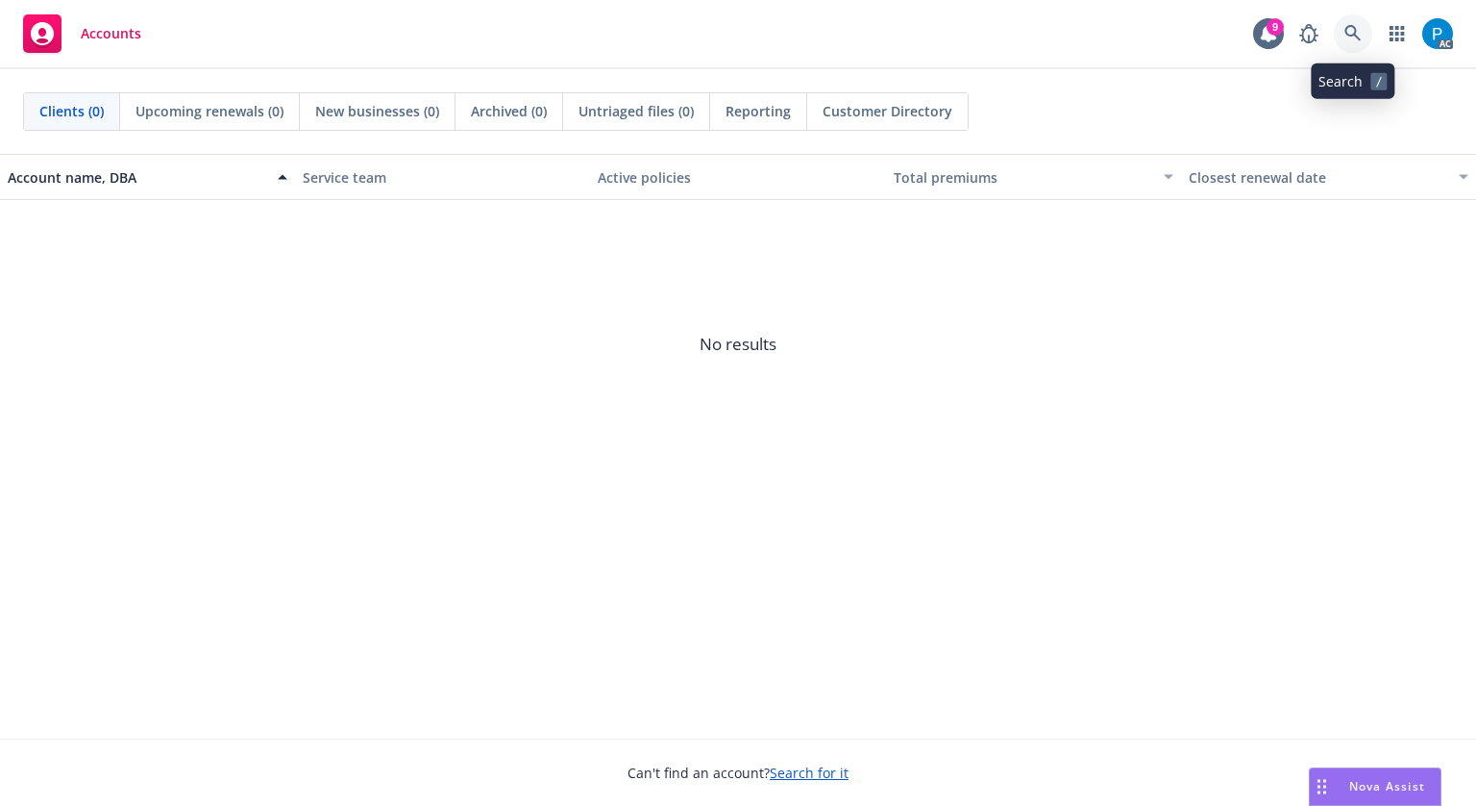
click at [1355, 28] on icon at bounding box center [1353, 33] width 16 height 16
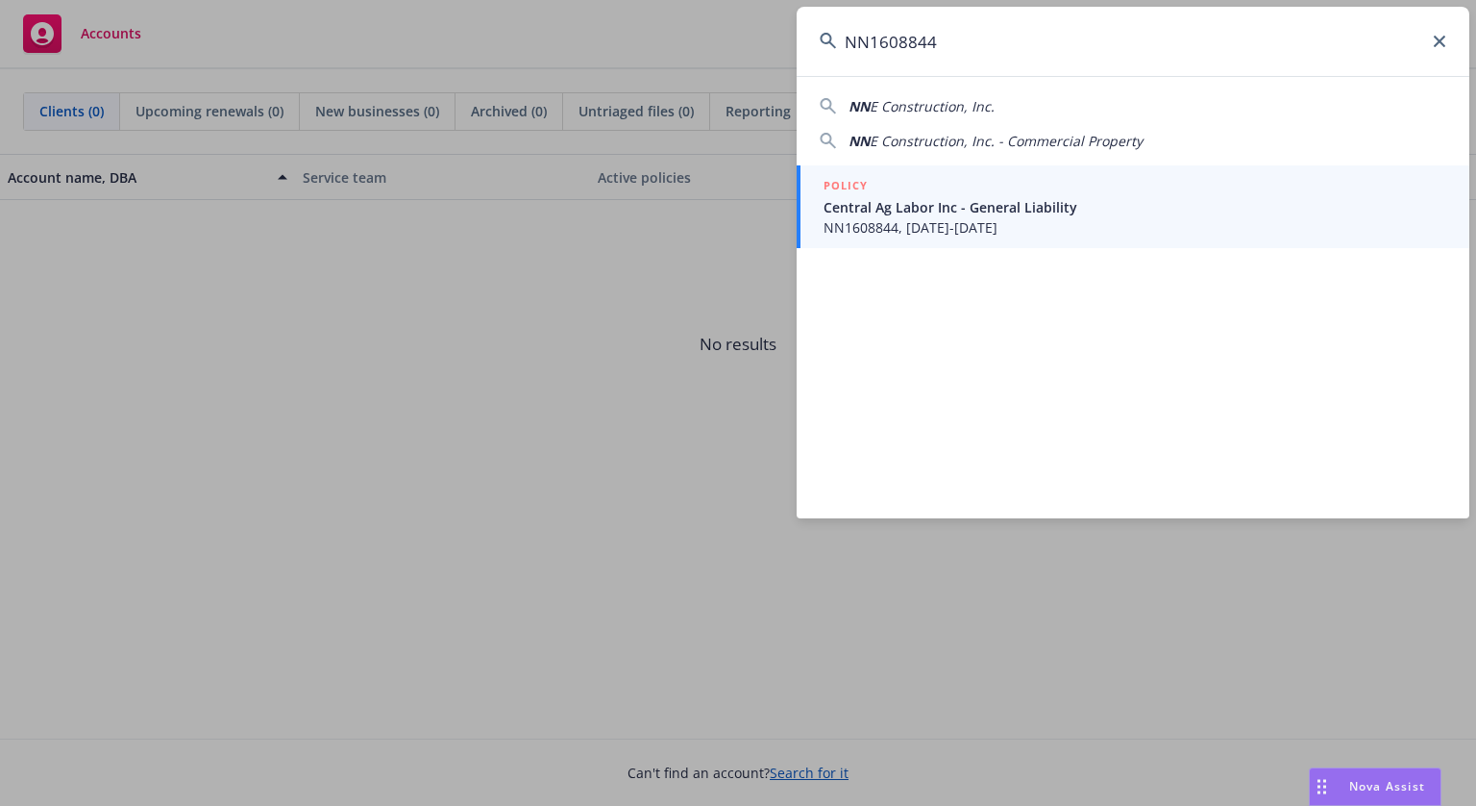
type input "NN1608844"
click at [1015, 191] on div "POLICY" at bounding box center [1135, 186] width 623 height 21
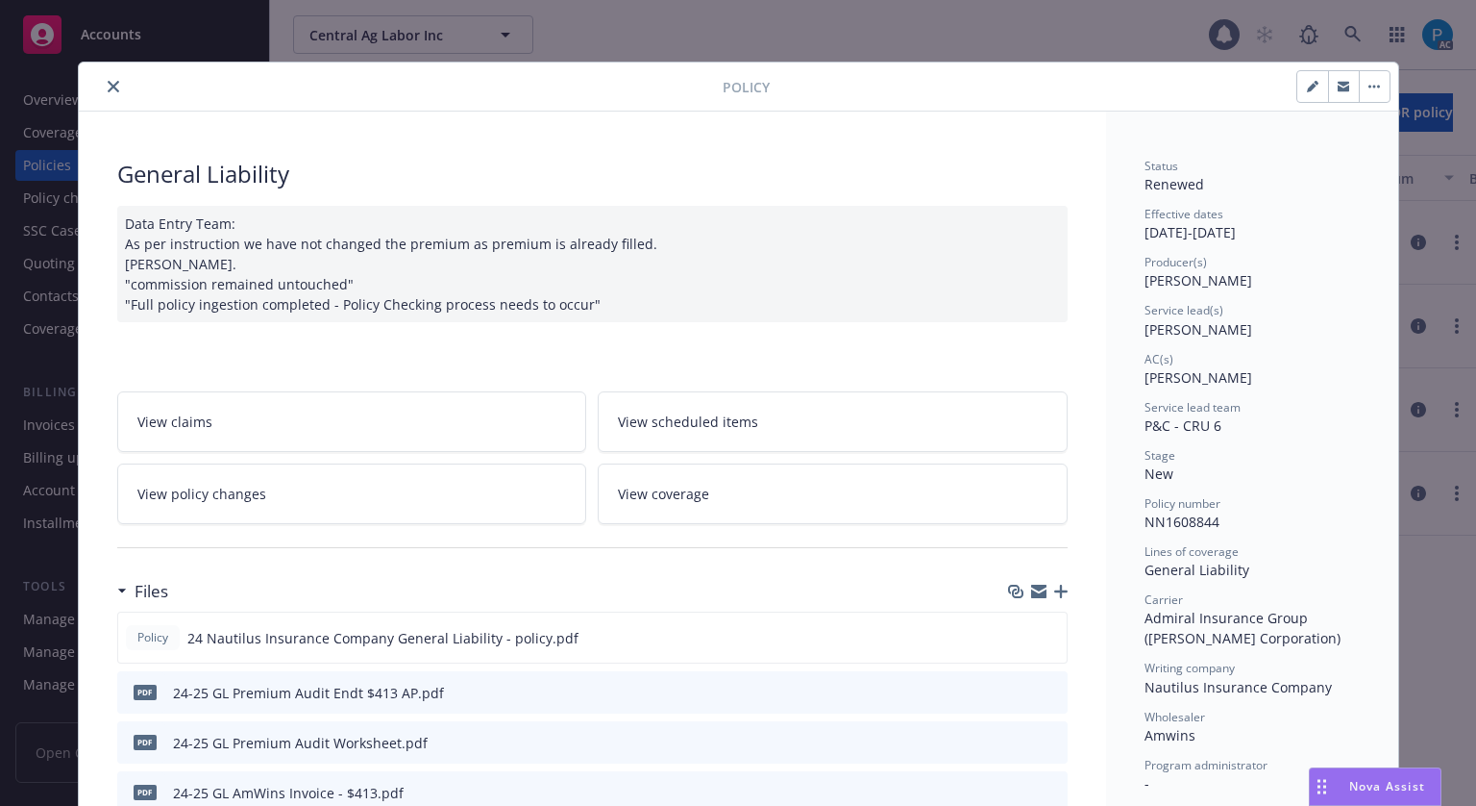
click at [108, 88] on icon "close" at bounding box center [114, 87] width 12 height 12
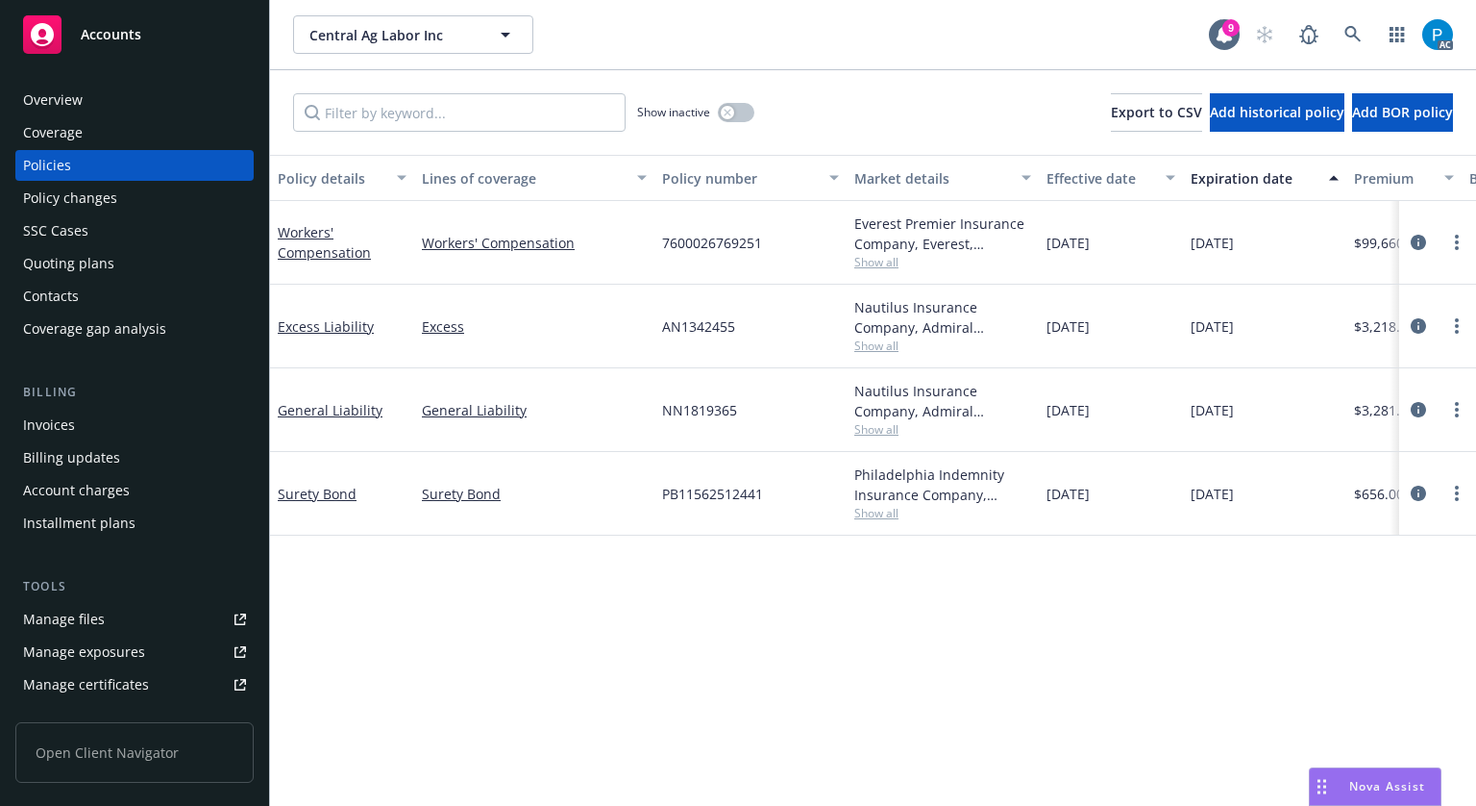
click at [62, 417] on div "Invoices" at bounding box center [49, 424] width 52 height 31
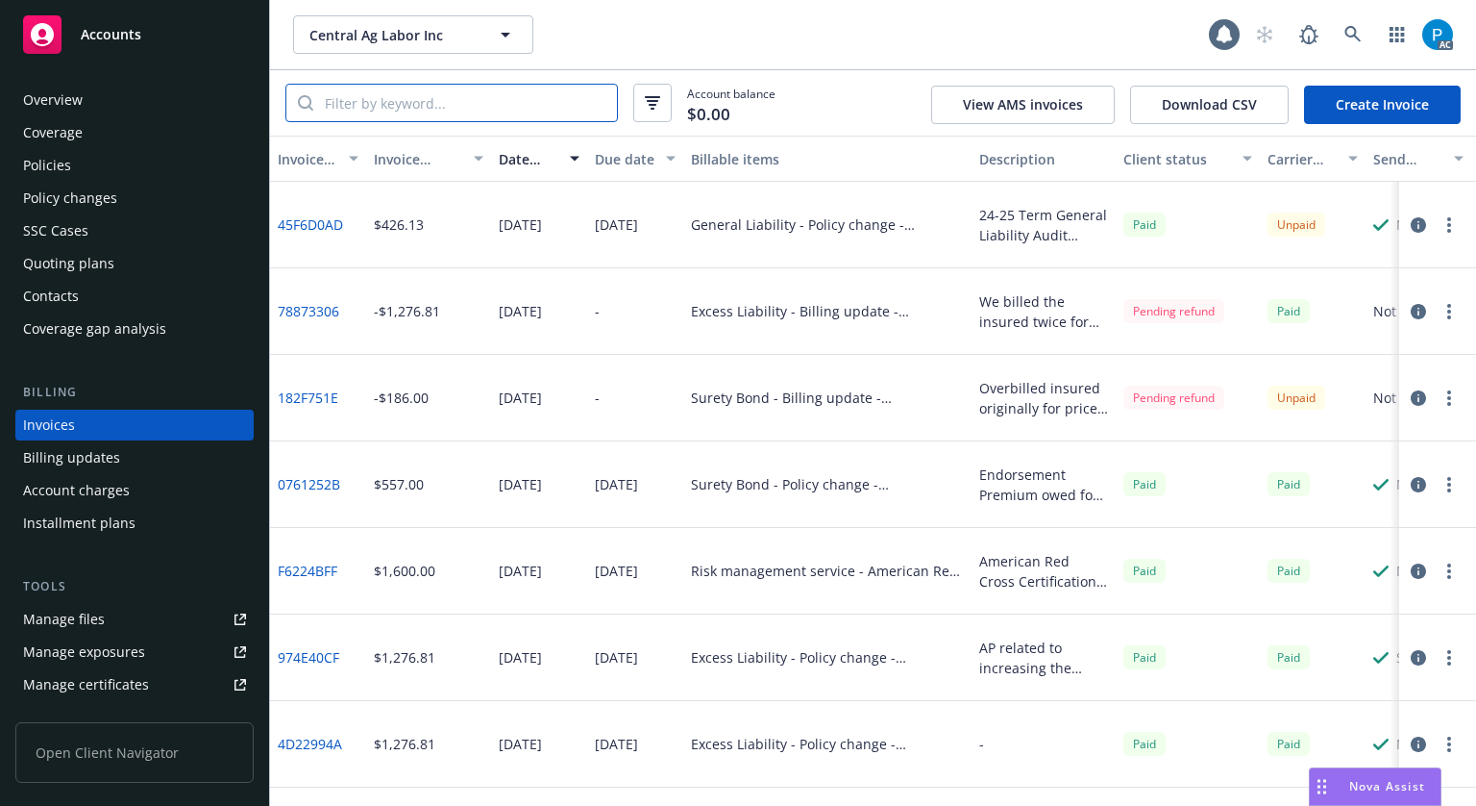
click at [424, 108] on input "search" at bounding box center [465, 103] width 304 height 37
paste input "NN1608844"
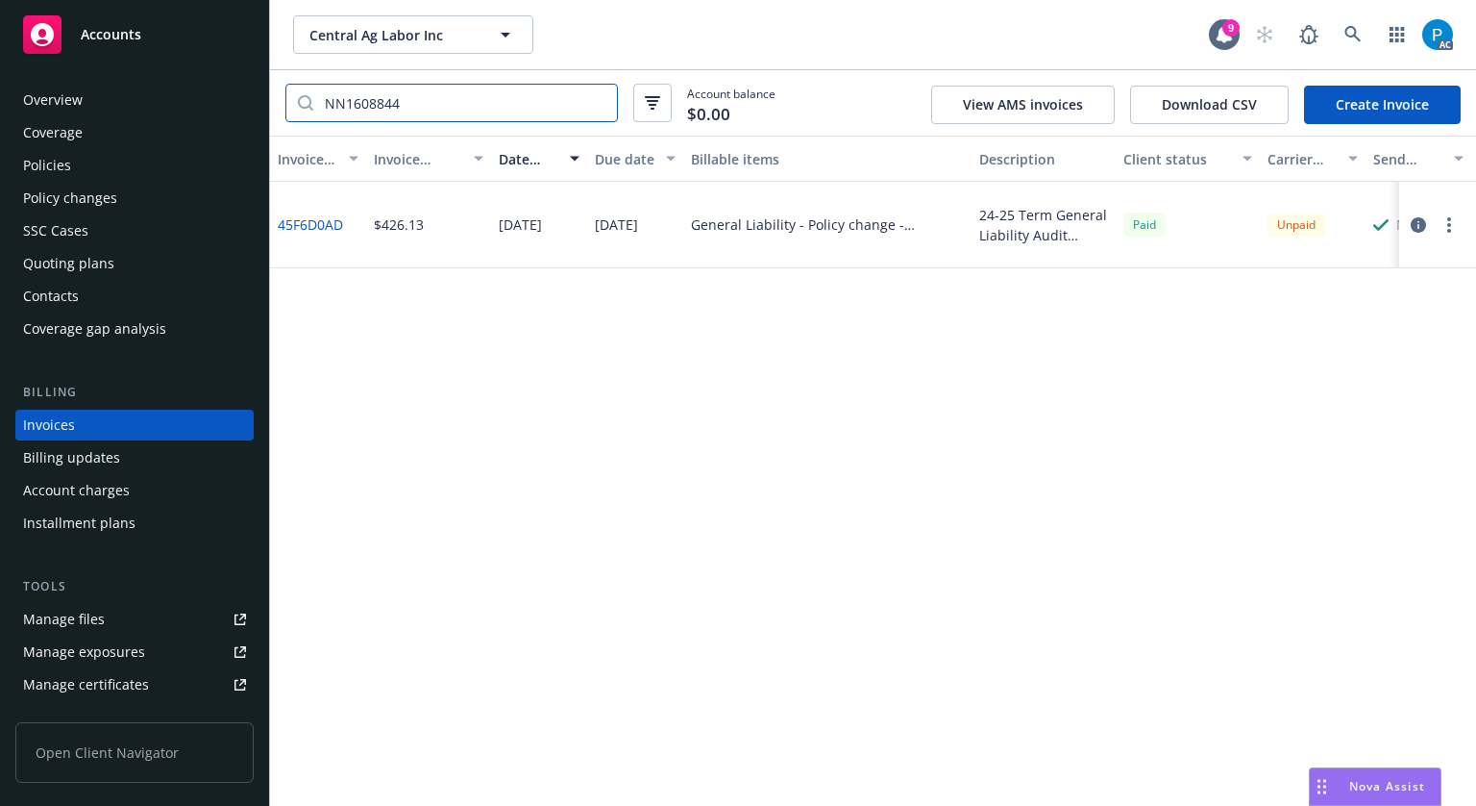
type input "NN1608844"
click at [1415, 227] on icon "button" at bounding box center [1418, 224] width 15 height 15
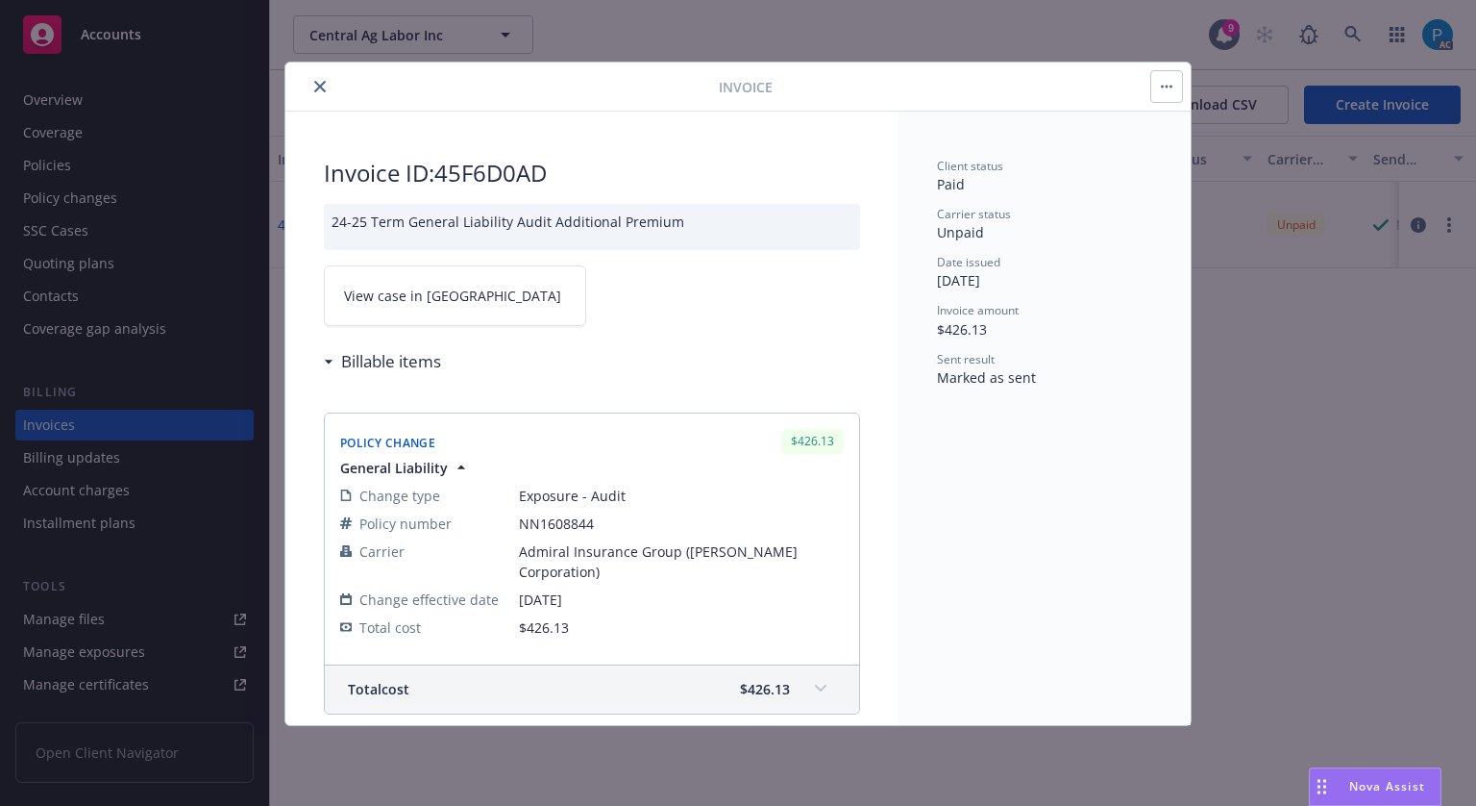
click at [493, 307] on link "View case in [GEOGRAPHIC_DATA]" at bounding box center [455, 295] width 262 height 61
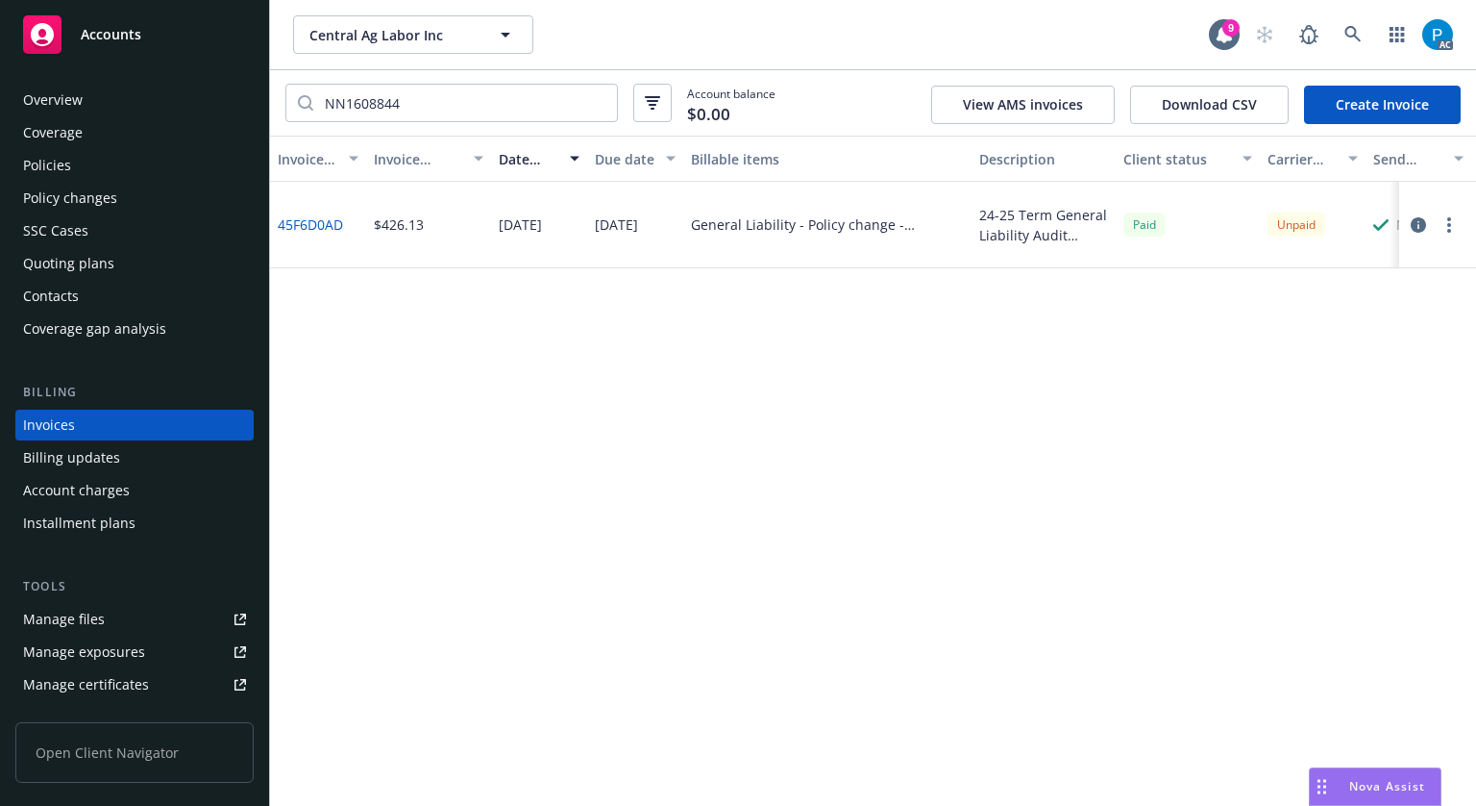
click at [147, 29] on div "Accounts" at bounding box center [134, 34] width 223 height 38
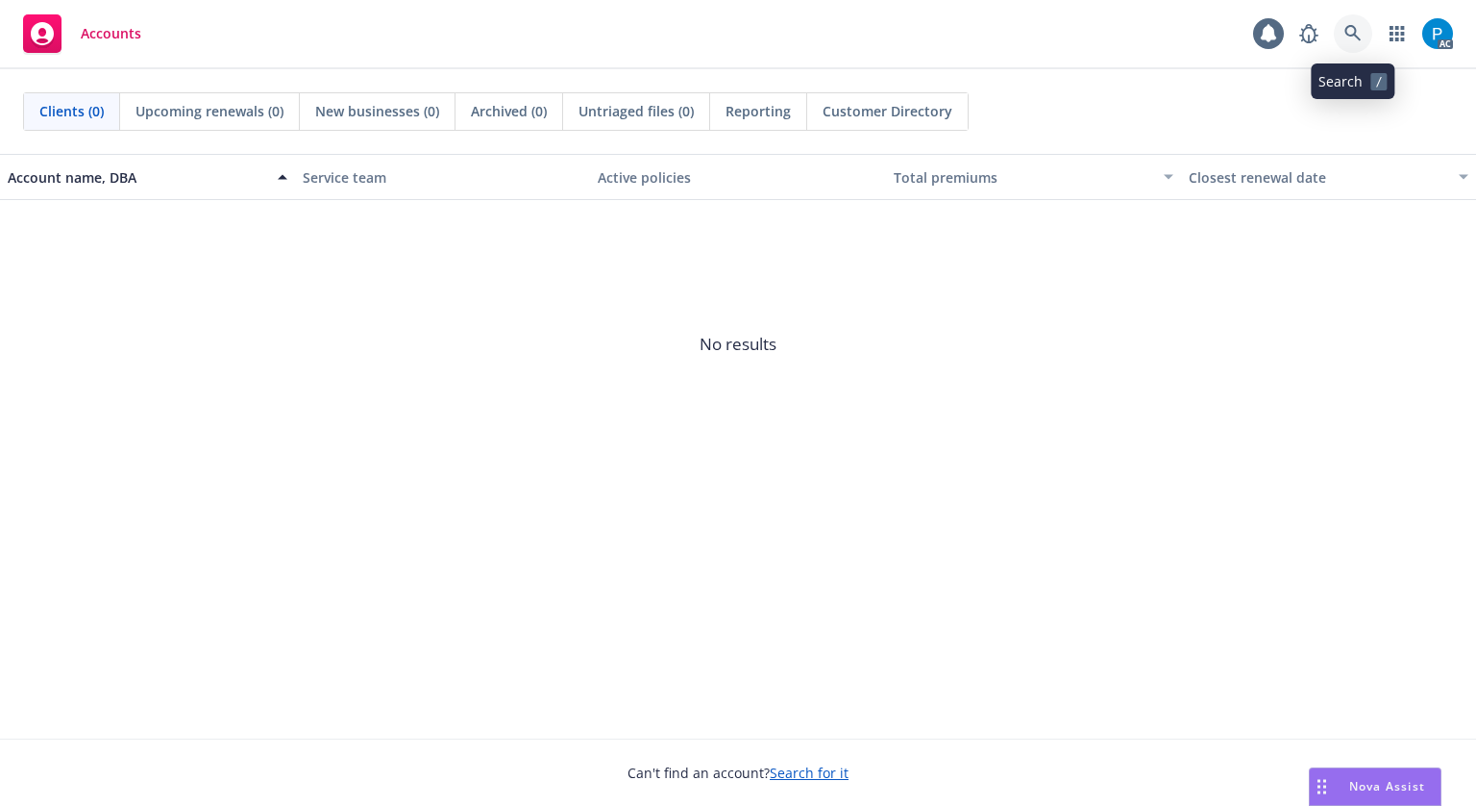
click at [1357, 22] on link at bounding box center [1353, 33] width 38 height 38
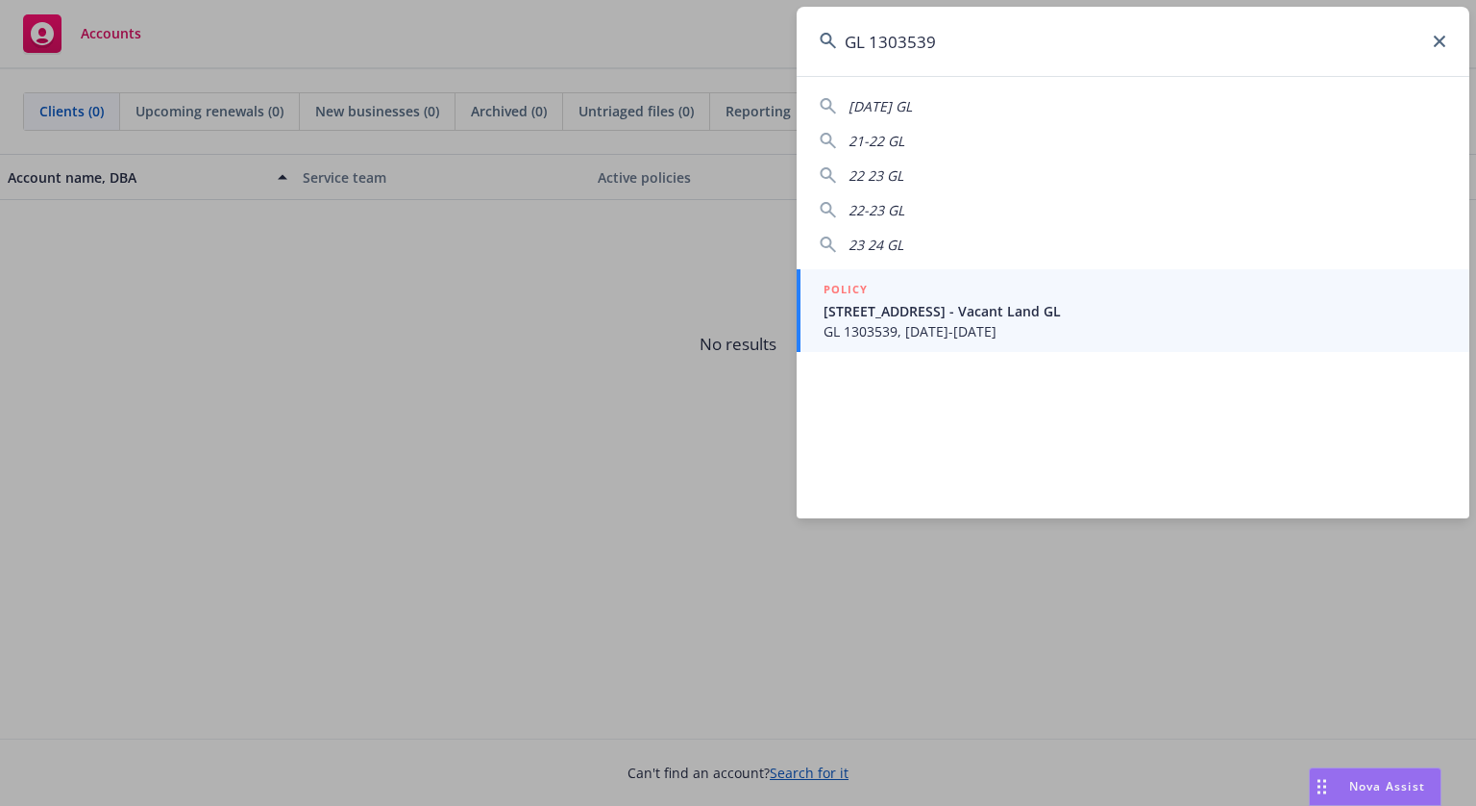
type input "GL 1303539"
click at [981, 304] on span "[STREET_ADDRESS] - Vacant Land GL" at bounding box center [1135, 311] width 623 height 20
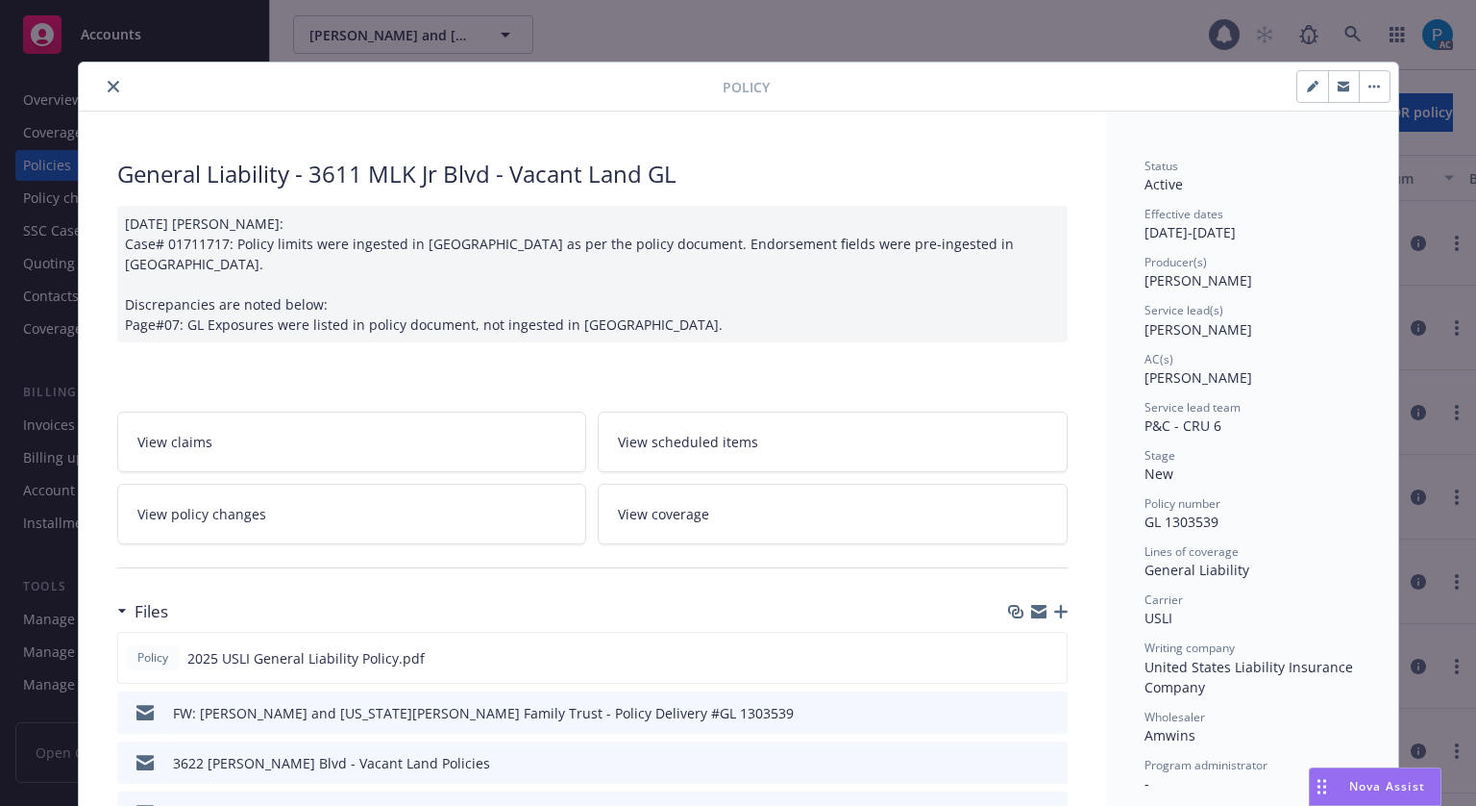
click at [102, 90] on button "close" at bounding box center [113, 86] width 23 height 23
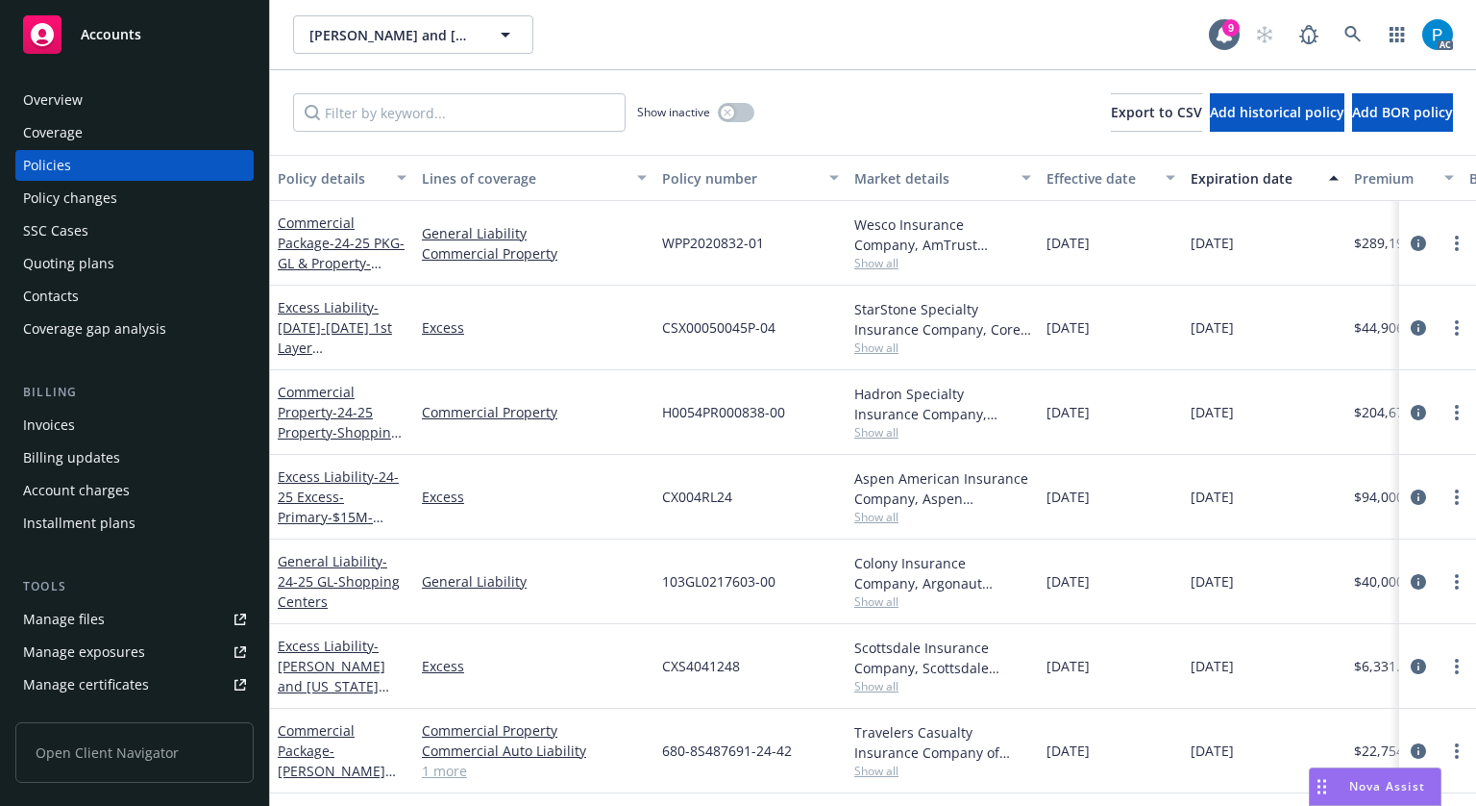
click at [96, 428] on div "Invoices" at bounding box center [134, 424] width 223 height 31
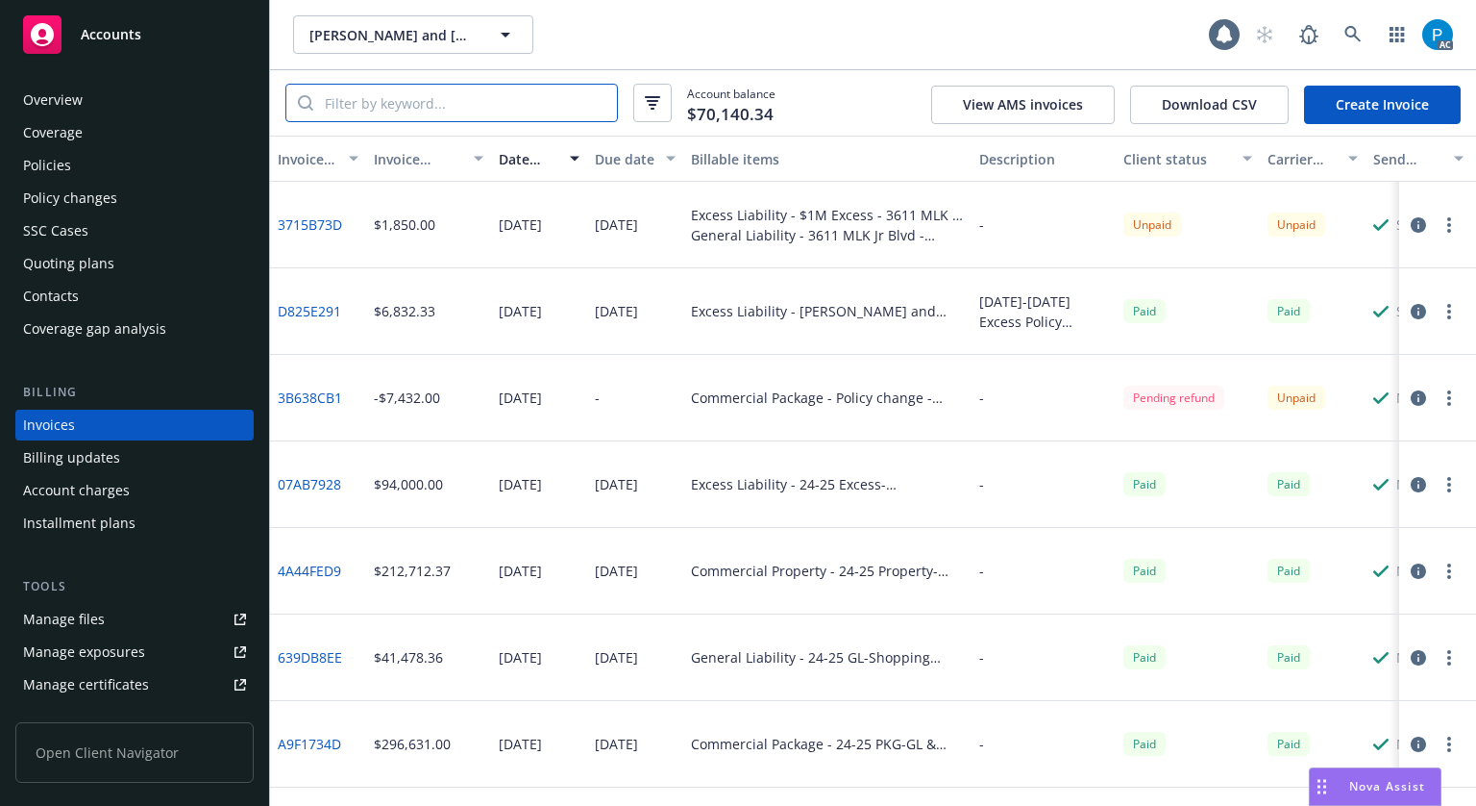
click at [500, 109] on input "search" at bounding box center [465, 103] width 304 height 37
paste input "GL 1303539"
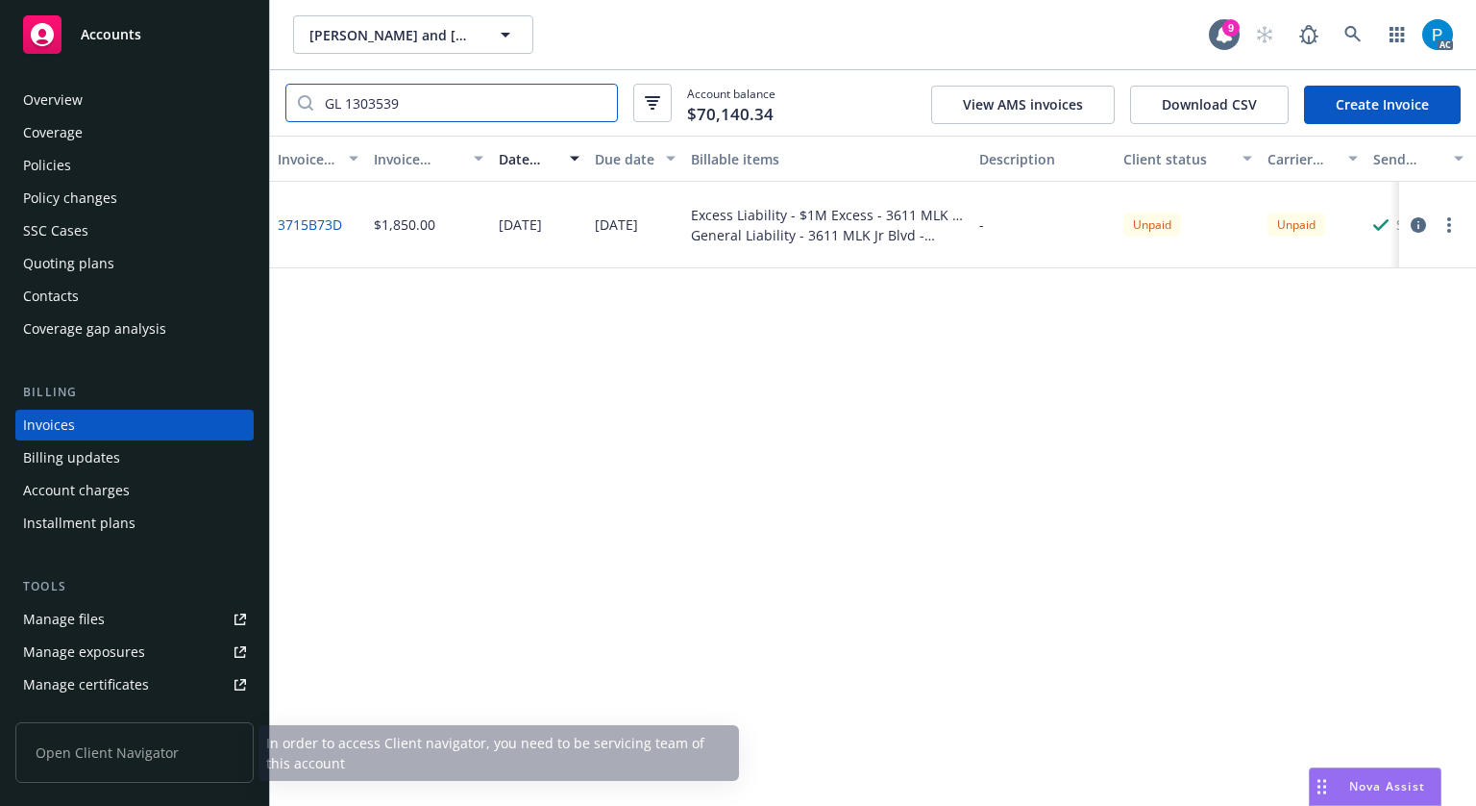
type input "GL 1303539"
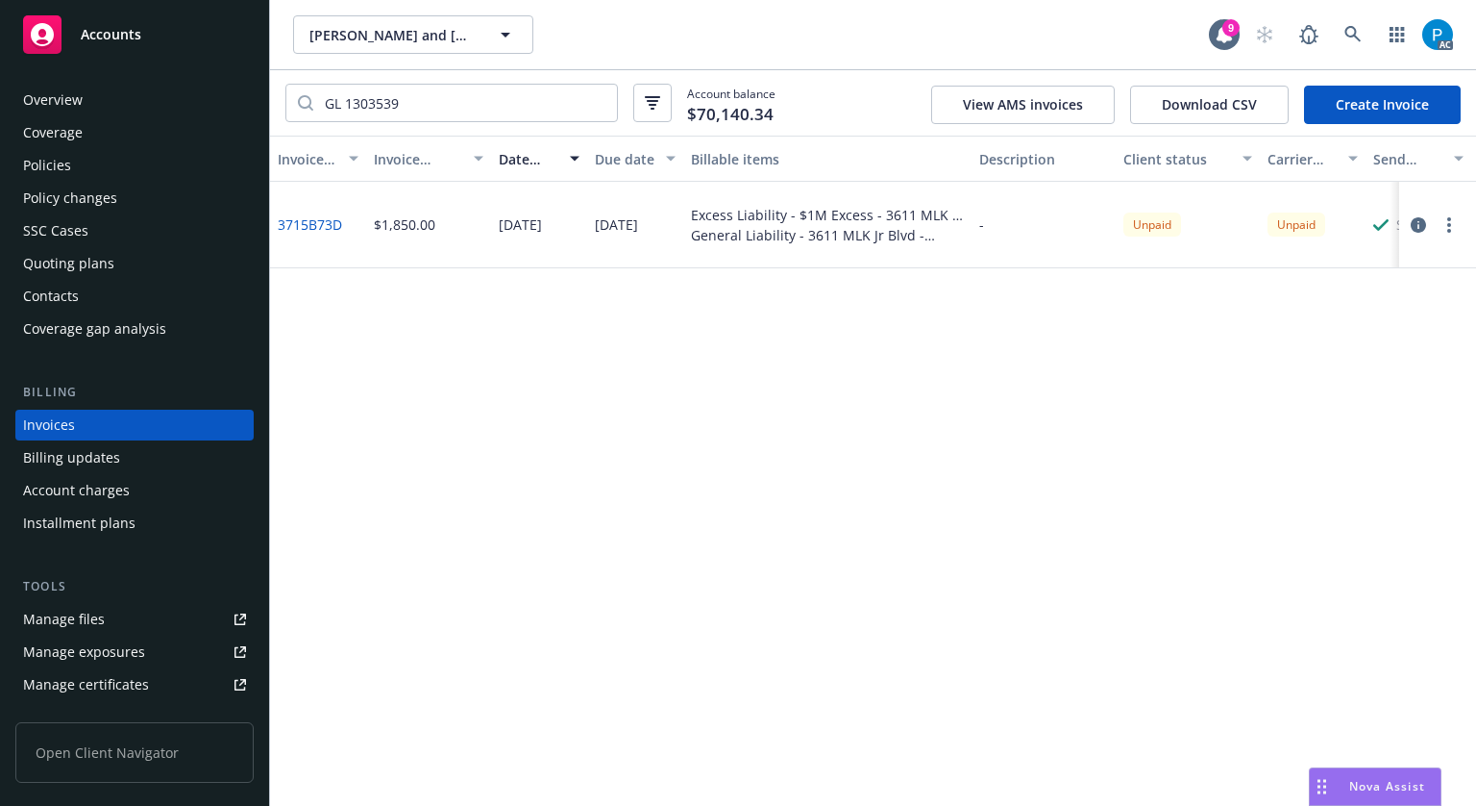
click at [131, 171] on div "Policies" at bounding box center [134, 165] width 223 height 31
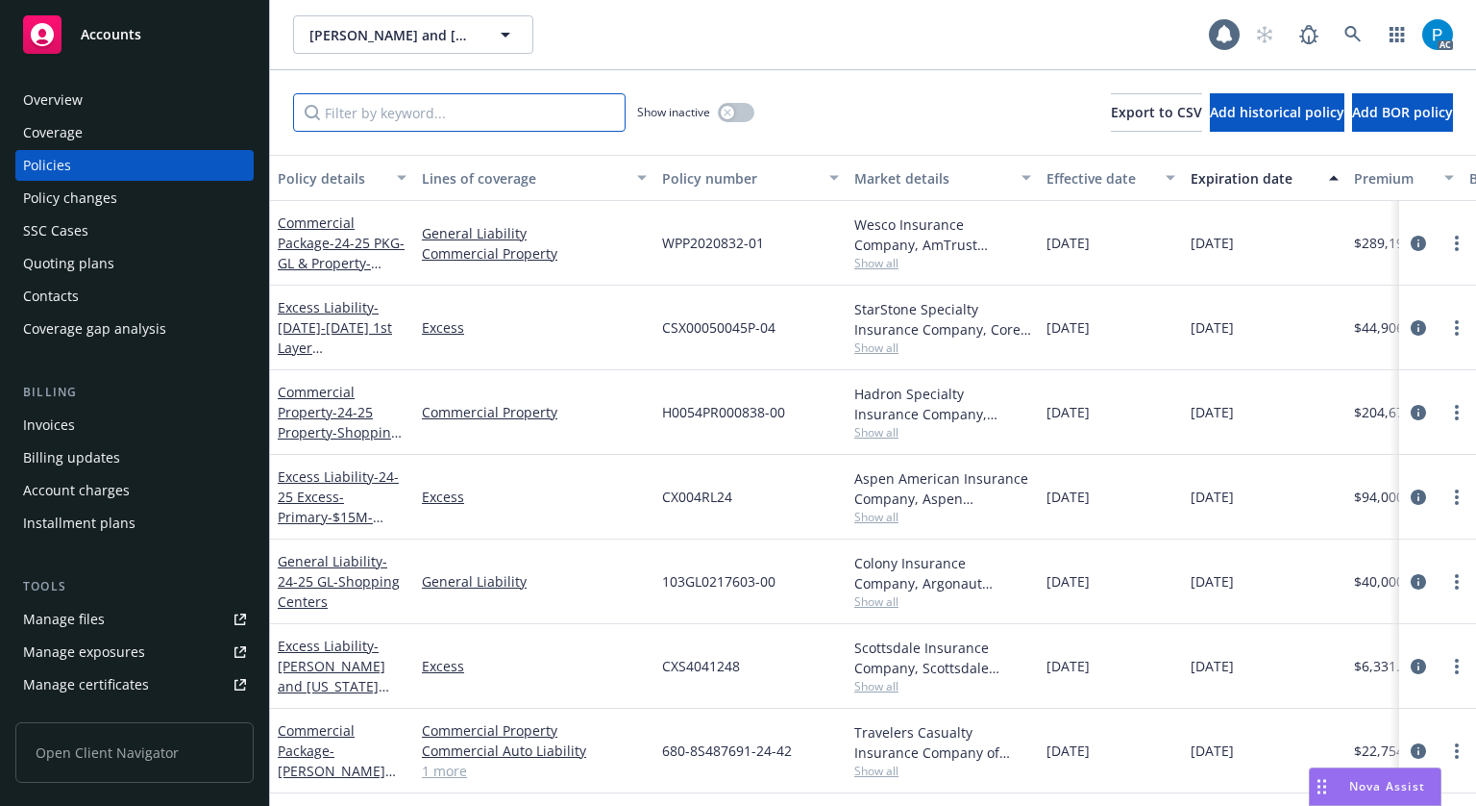
click at [376, 103] on input "Filter by keyword..." at bounding box center [459, 112] width 333 height 38
paste input "GL 1303539"
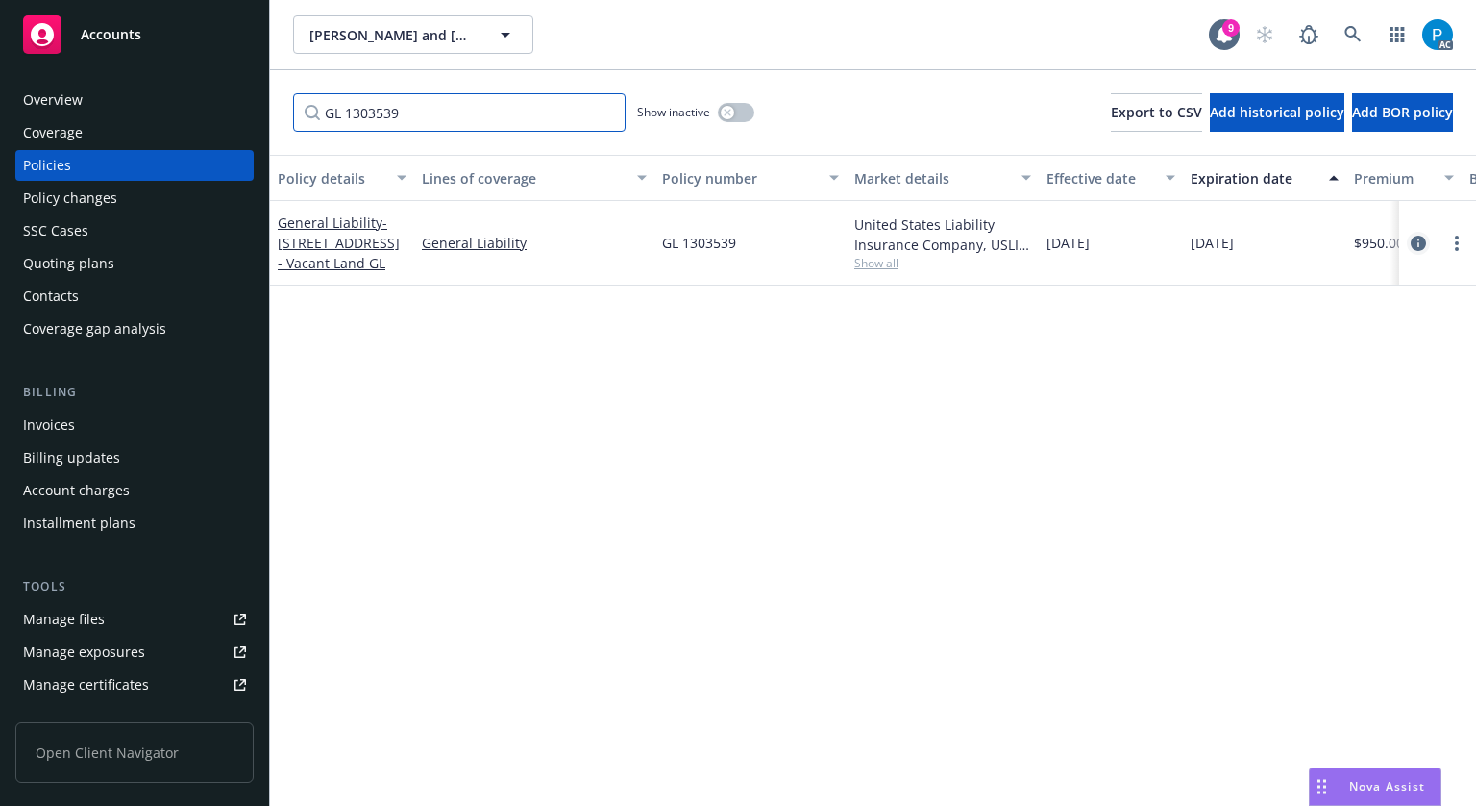
type input "GL 1303539"
click at [1407, 249] on link "circleInformation" at bounding box center [1418, 243] width 23 height 23
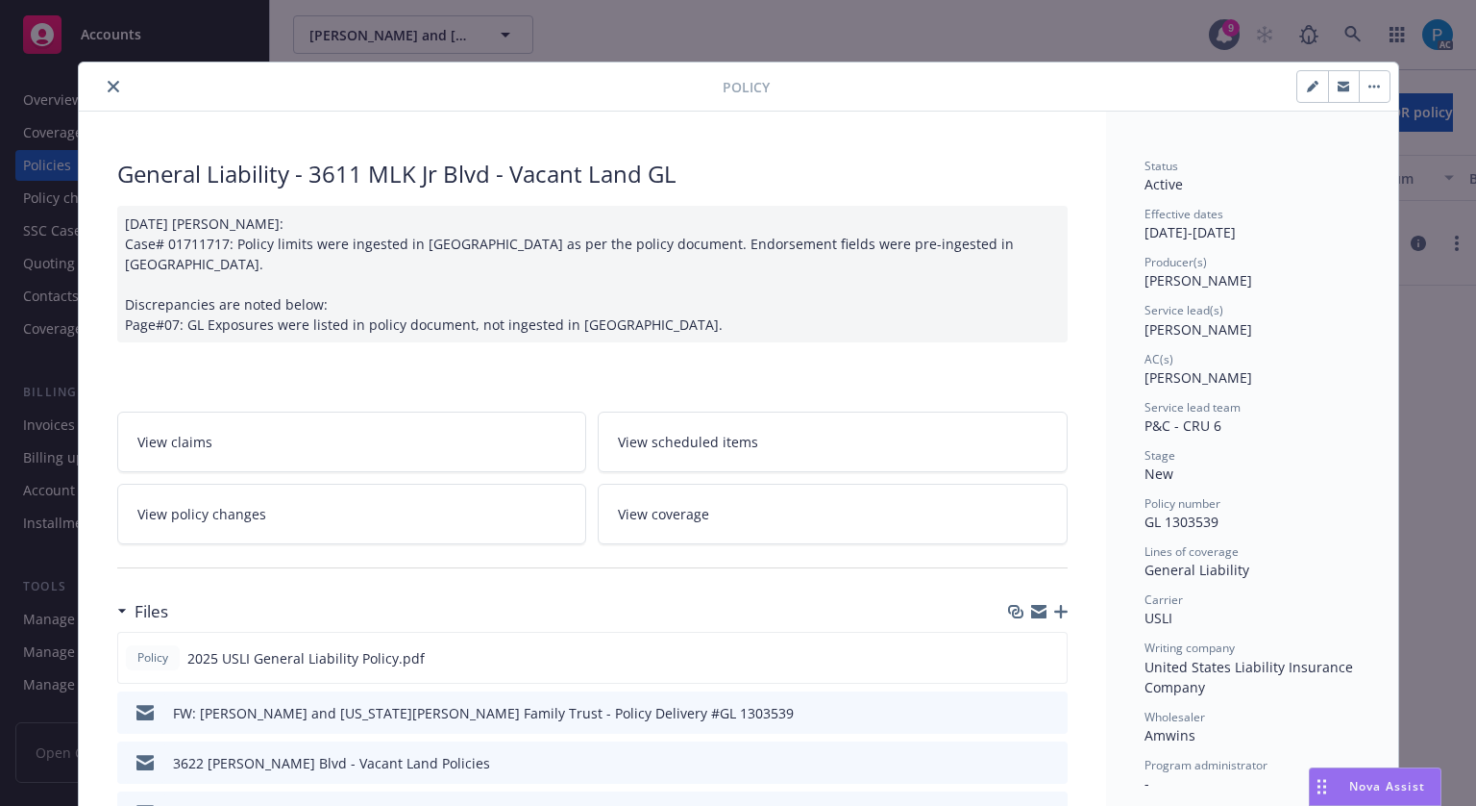
scroll to position [58, 0]
